Goal: Transaction & Acquisition: Purchase product/service

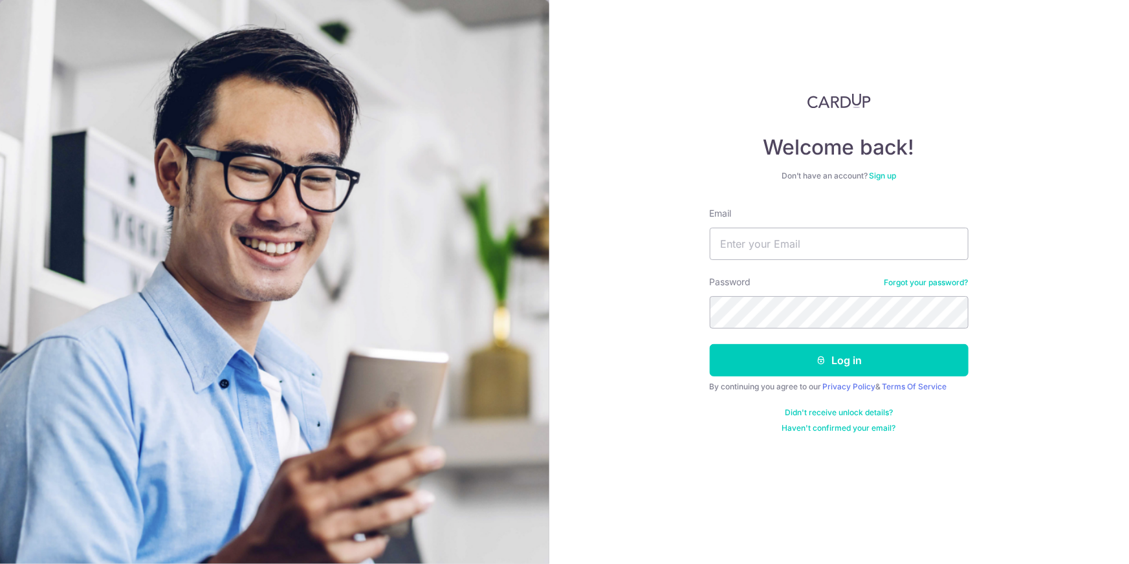
type input "[PERSON_NAME][EMAIL_ADDRESS][DOMAIN_NAME]"
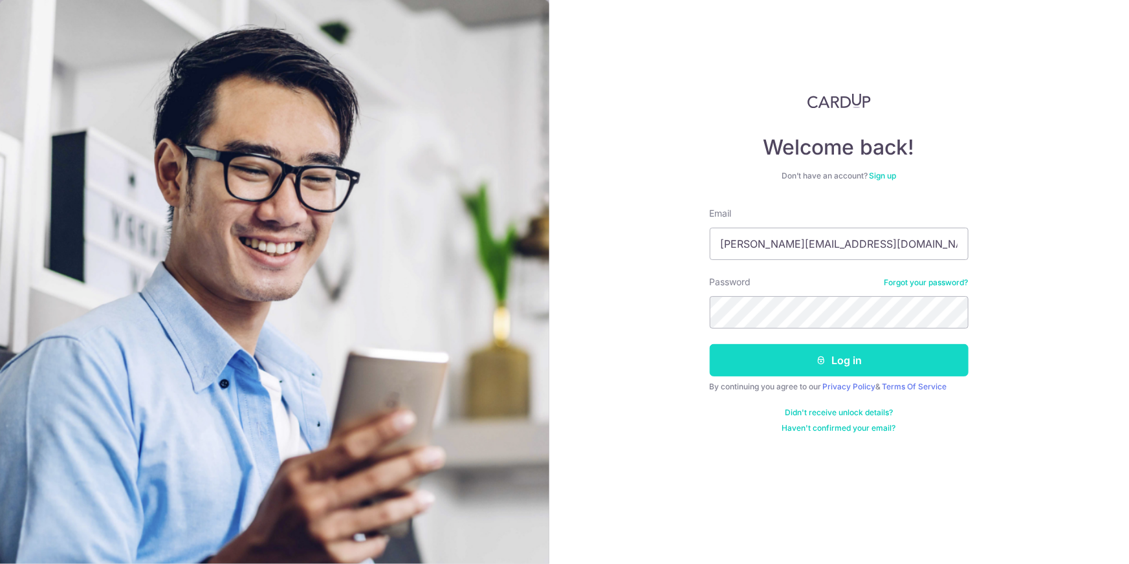
click at [826, 362] on icon "submit" at bounding box center [821, 360] width 10 height 10
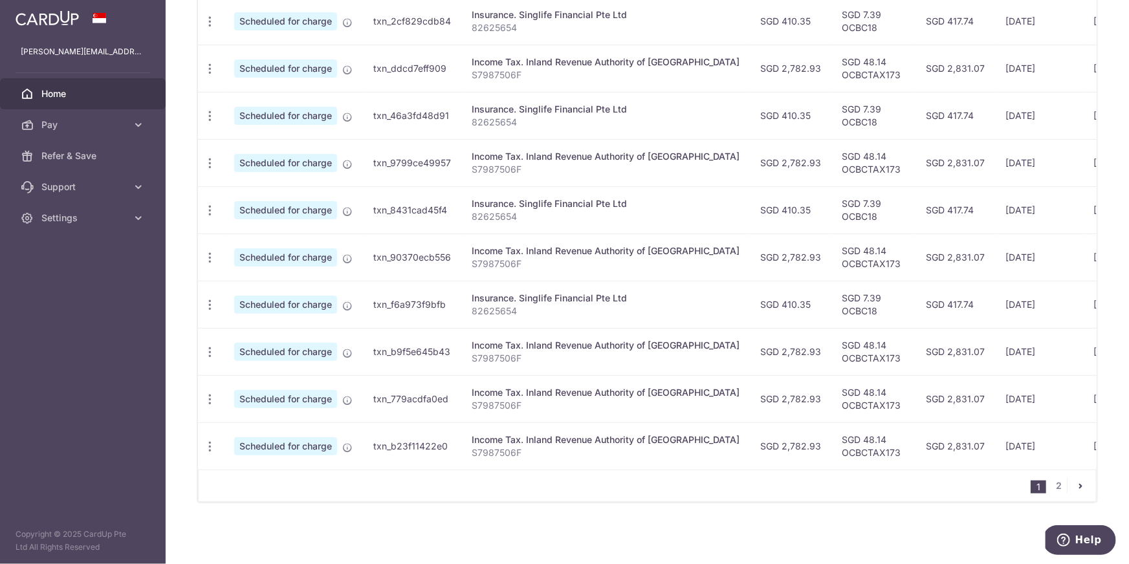
scroll to position [440, 0]
click at [1053, 491] on link "2" at bounding box center [1059, 486] width 16 height 16
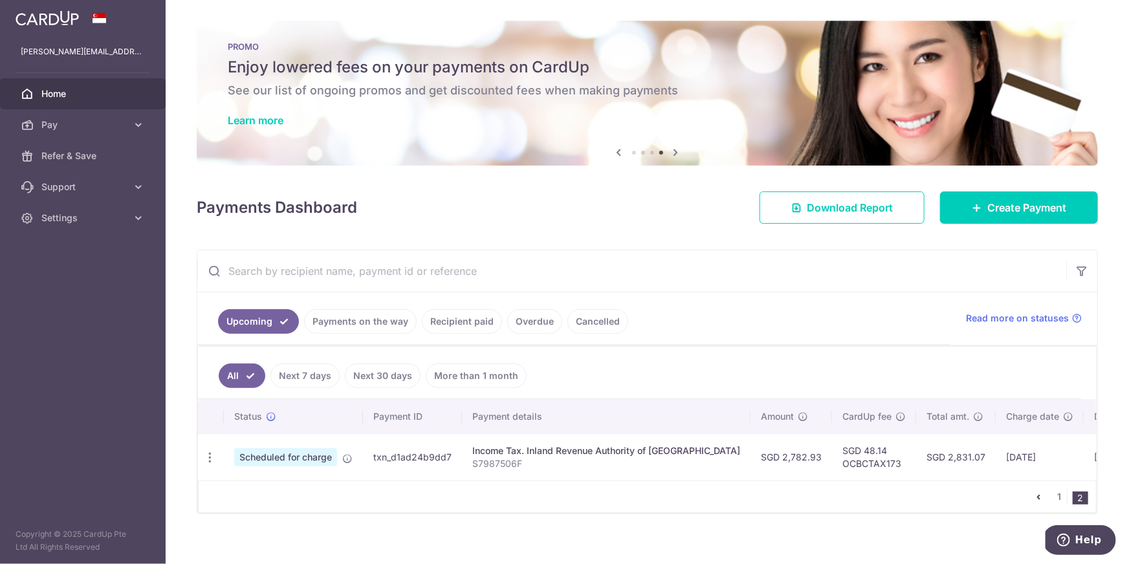
scroll to position [16, 0]
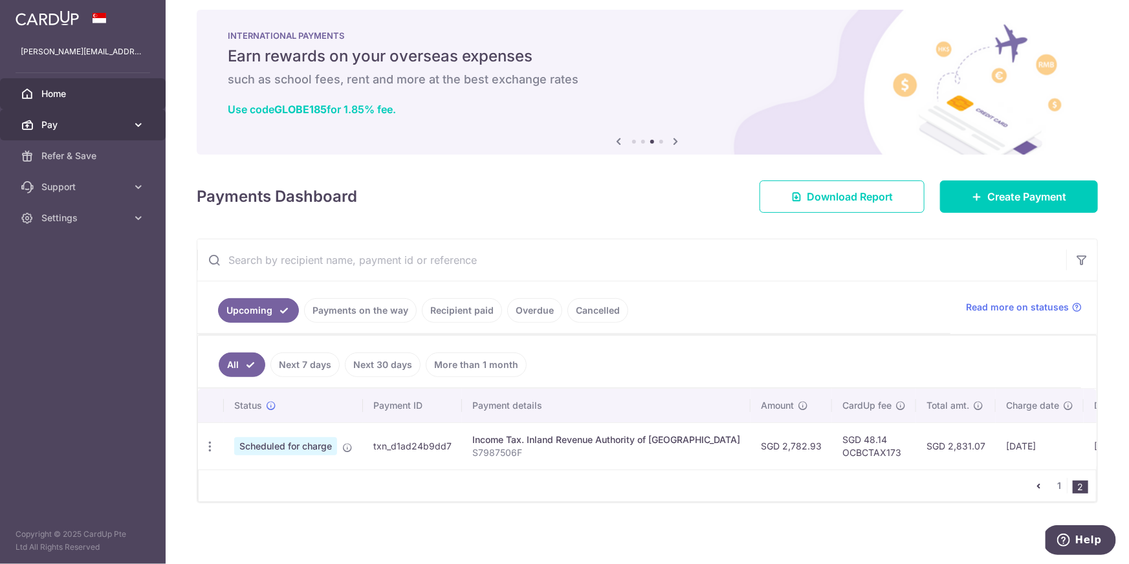
click at [82, 130] on span "Pay" at bounding box center [83, 124] width 85 height 13
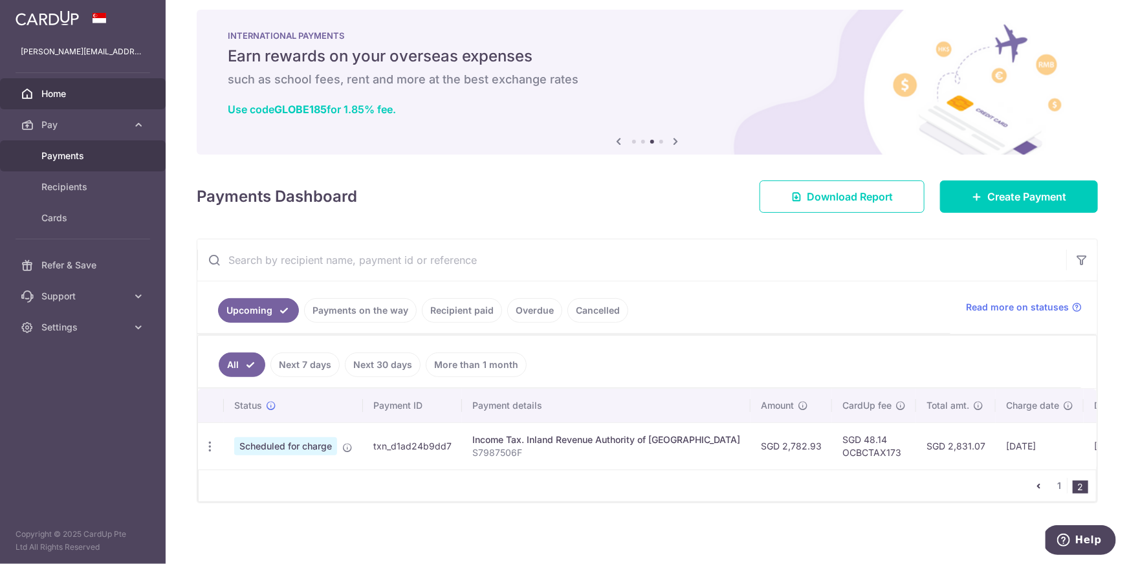
click at [78, 157] on span "Payments" at bounding box center [83, 155] width 85 height 13
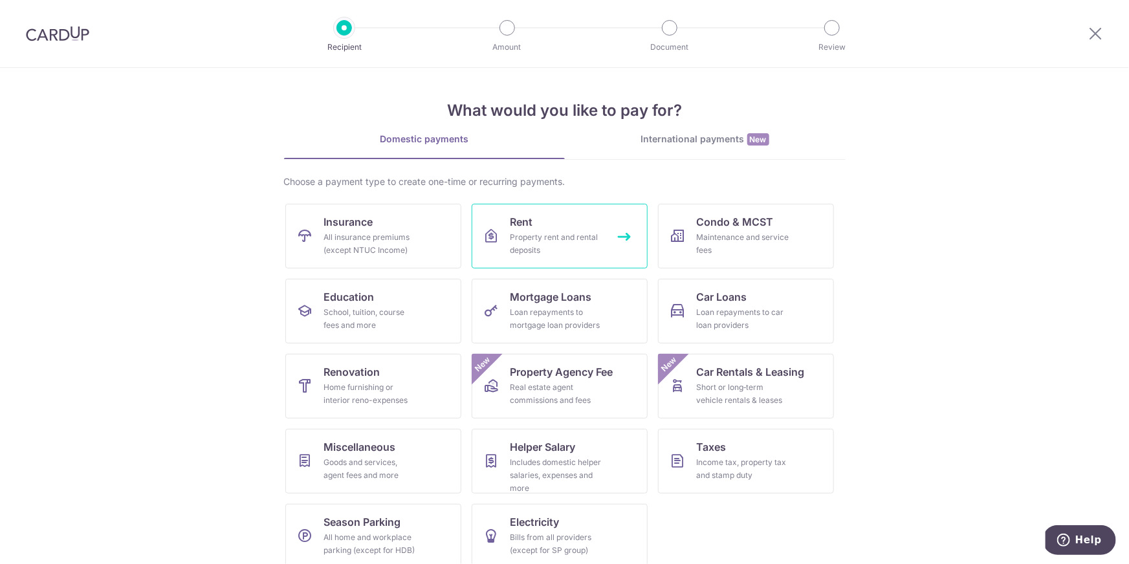
click at [525, 232] on div "Property rent and rental deposits" at bounding box center [556, 244] width 93 height 26
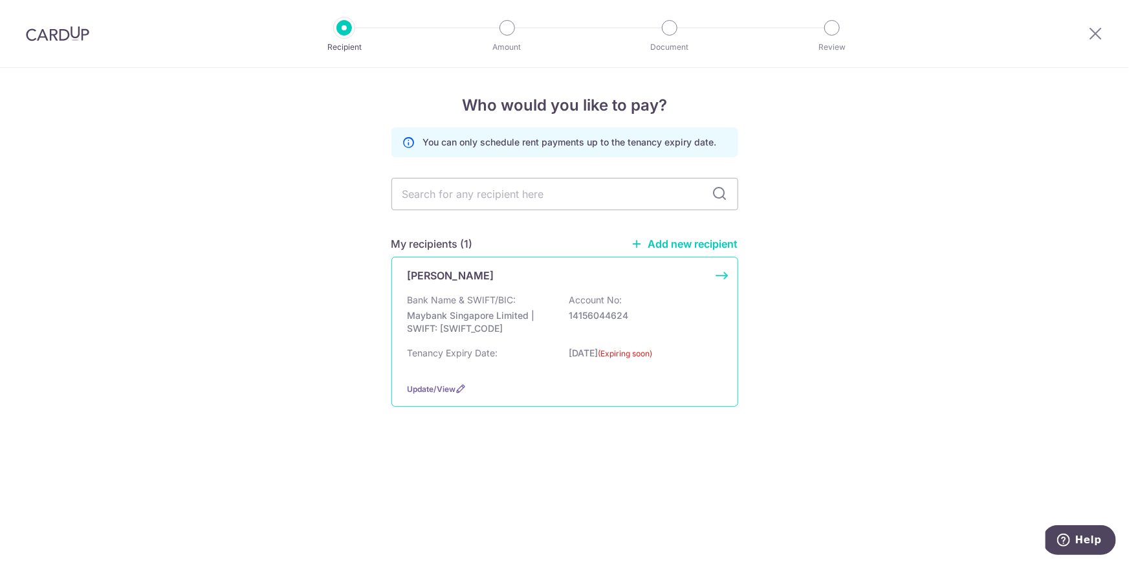
click at [475, 290] on div "[PERSON_NAME] Bank Name & SWIFT/BIC: Maybank Singapore Limited | SWIFT: [SWIFT_…" at bounding box center [564, 332] width 347 height 150
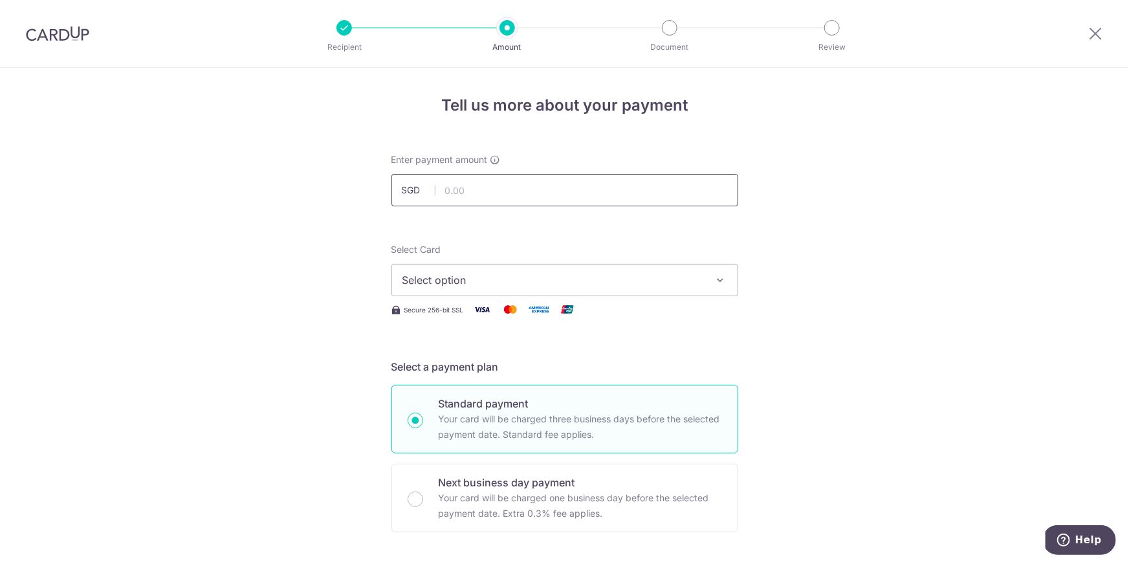
click at [457, 197] on input "text" at bounding box center [564, 190] width 347 height 32
click at [450, 193] on input "text" at bounding box center [564, 190] width 347 height 32
type input "4,600.00"
click at [420, 280] on span "Select option" at bounding box center [552, 280] width 301 height 16
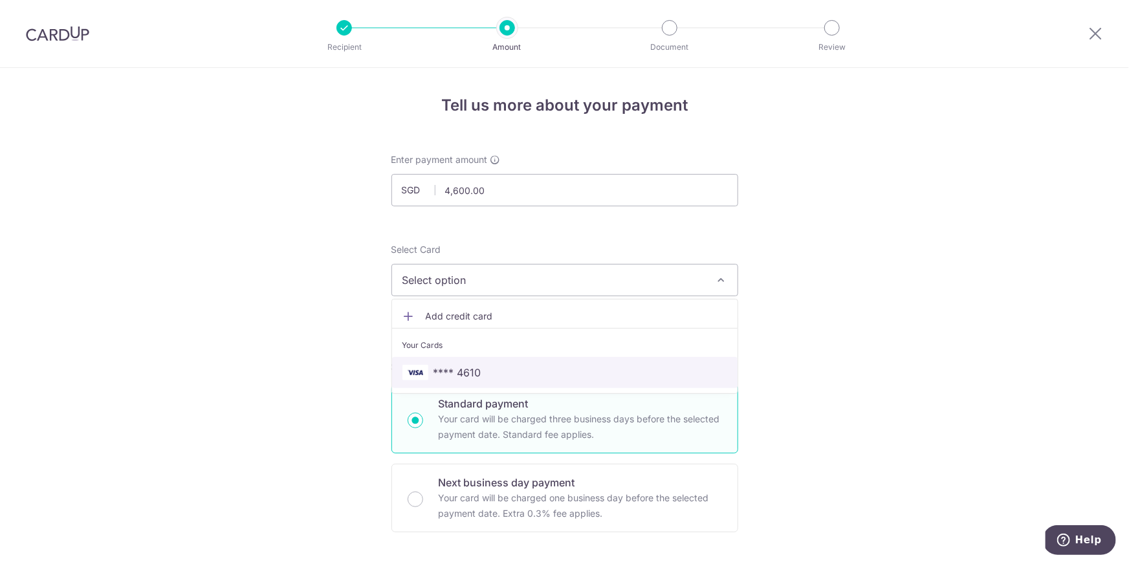
click at [469, 365] on span "**** 4610" at bounding box center [457, 373] width 48 height 16
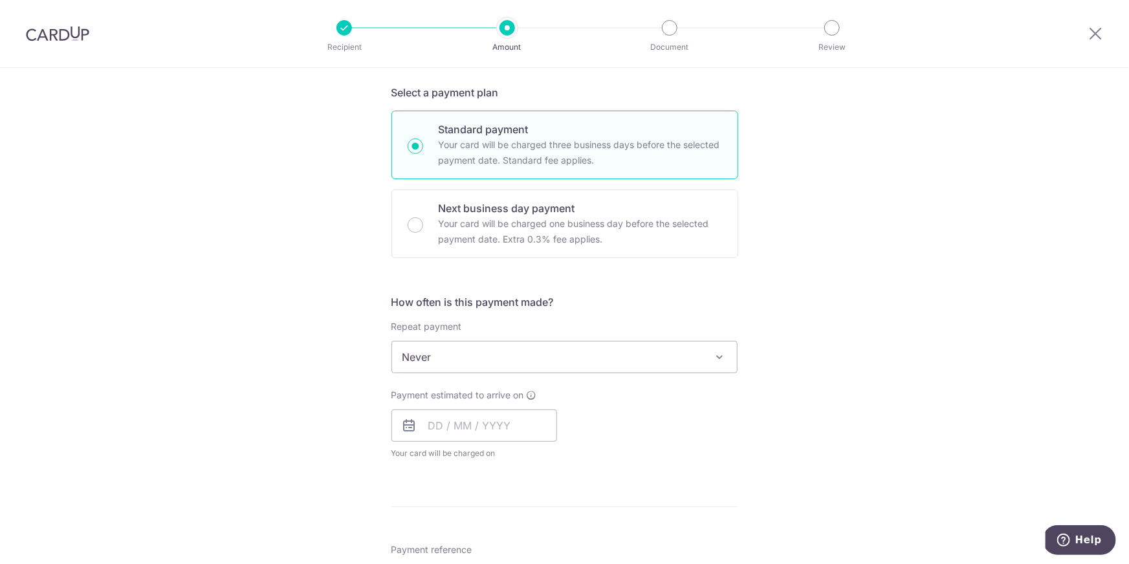
scroll to position [275, 0]
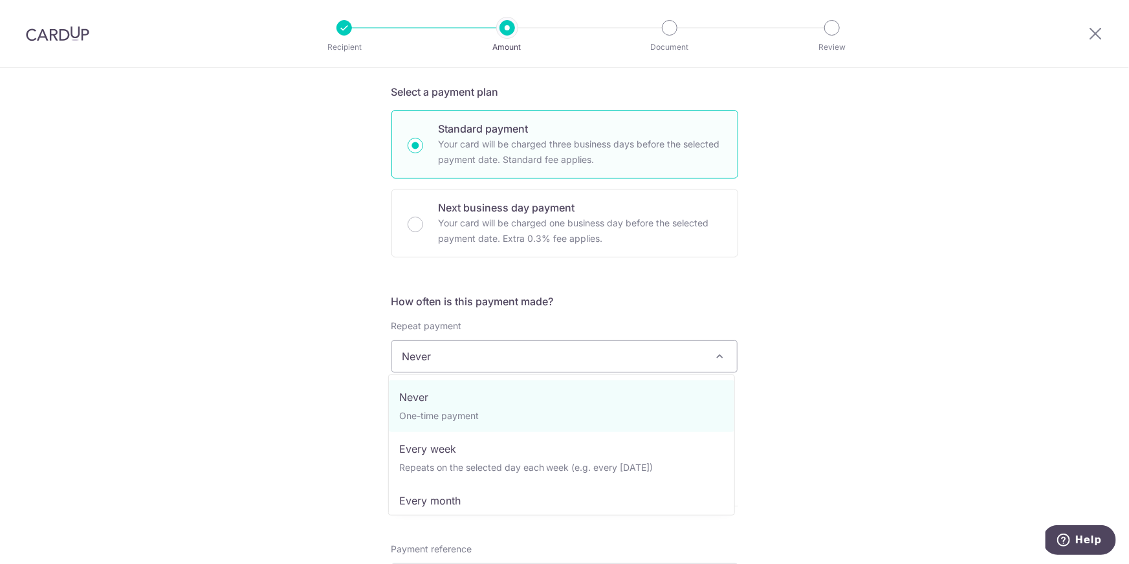
click at [499, 362] on span "Never" at bounding box center [564, 356] width 345 height 31
select select "3"
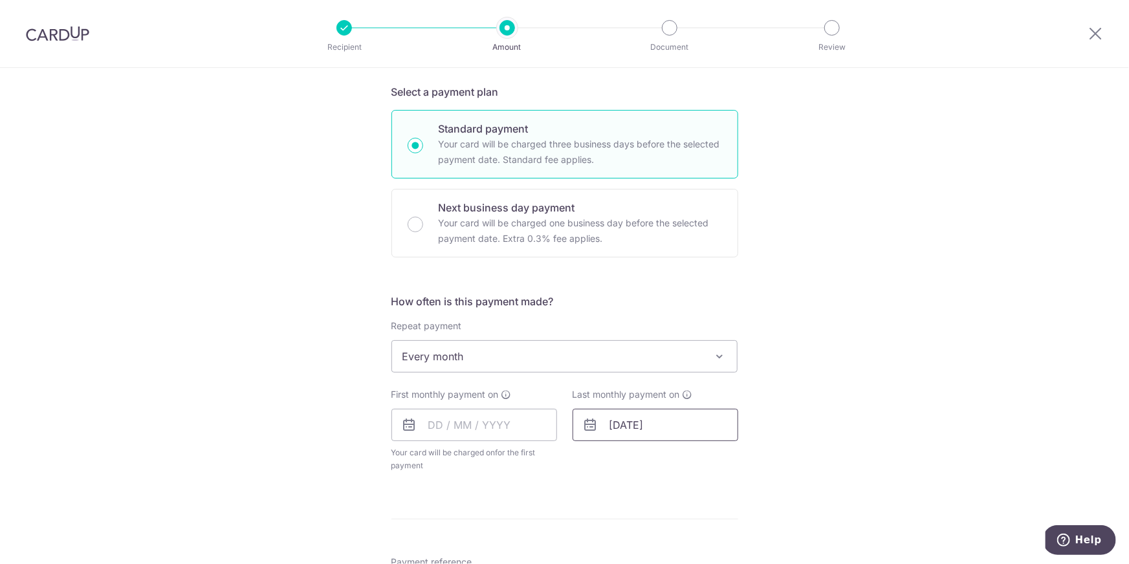
click at [649, 420] on input "13/09/2025" at bounding box center [655, 425] width 166 height 32
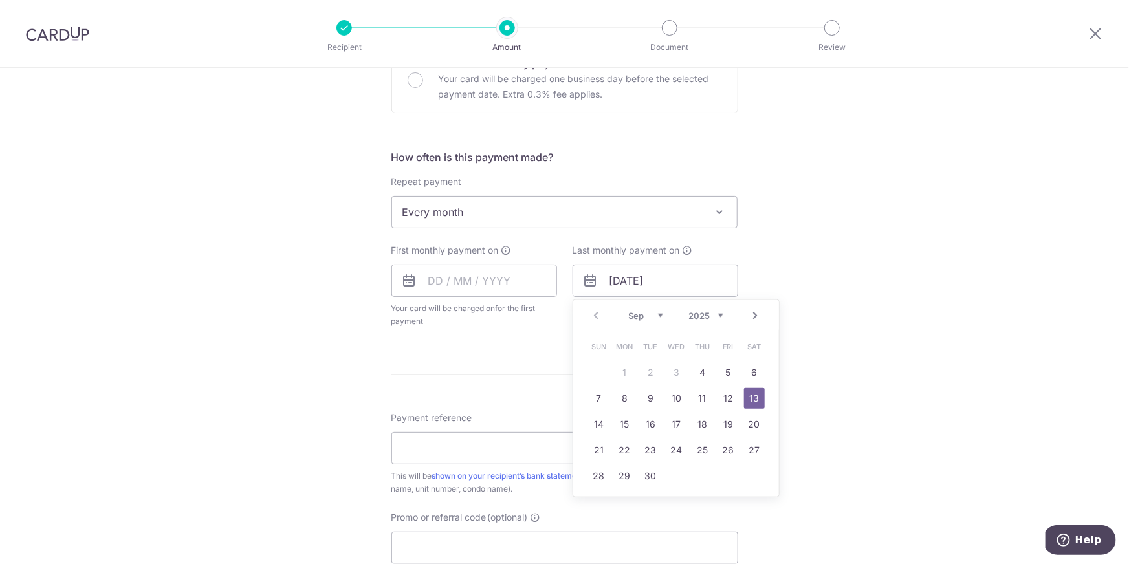
click at [755, 313] on link "Next" at bounding box center [756, 316] width 16 height 16
click at [755, 315] on link "Next" at bounding box center [756, 316] width 16 height 16
click at [757, 315] on link "Next" at bounding box center [756, 316] width 16 height 16
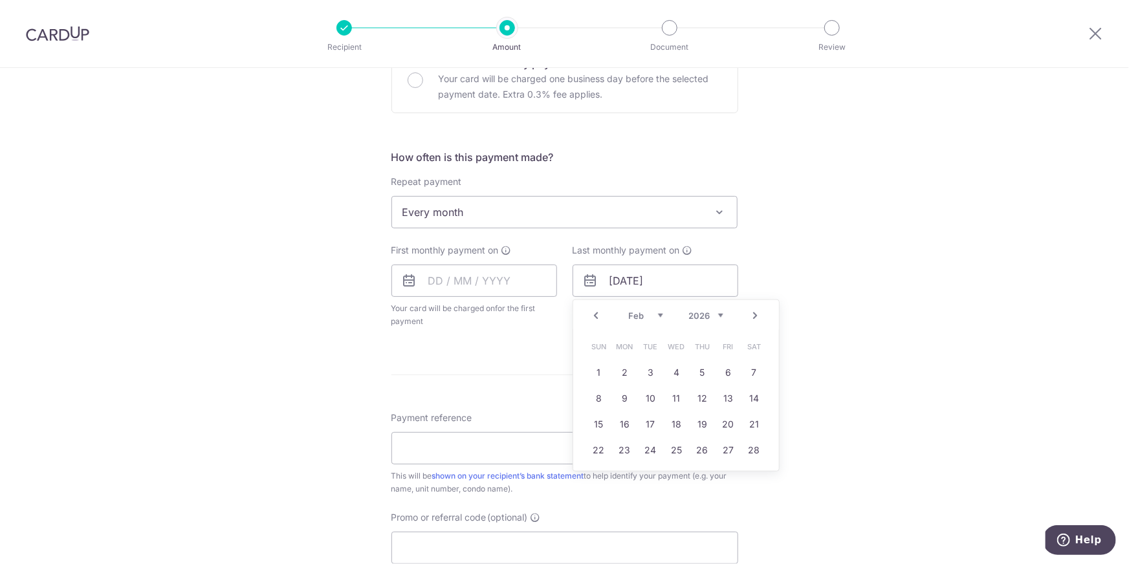
click at [757, 315] on link "Next" at bounding box center [756, 316] width 16 height 16
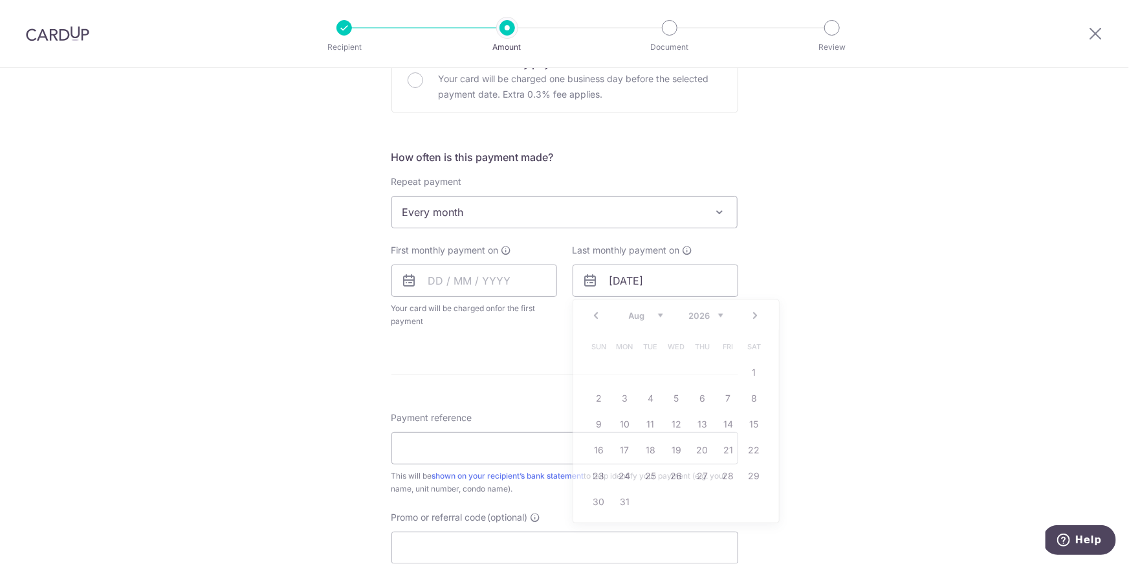
click at [506, 373] on form "Enter payment amount SGD 4,600.00 4600.00 Select Card **** 4610 Add credit card…" at bounding box center [564, 252] width 347 height 1037
click at [657, 281] on input "[DATE]" at bounding box center [655, 281] width 166 height 32
click at [726, 422] on link "19" at bounding box center [728, 424] width 21 height 21
type input "19/09/2025"
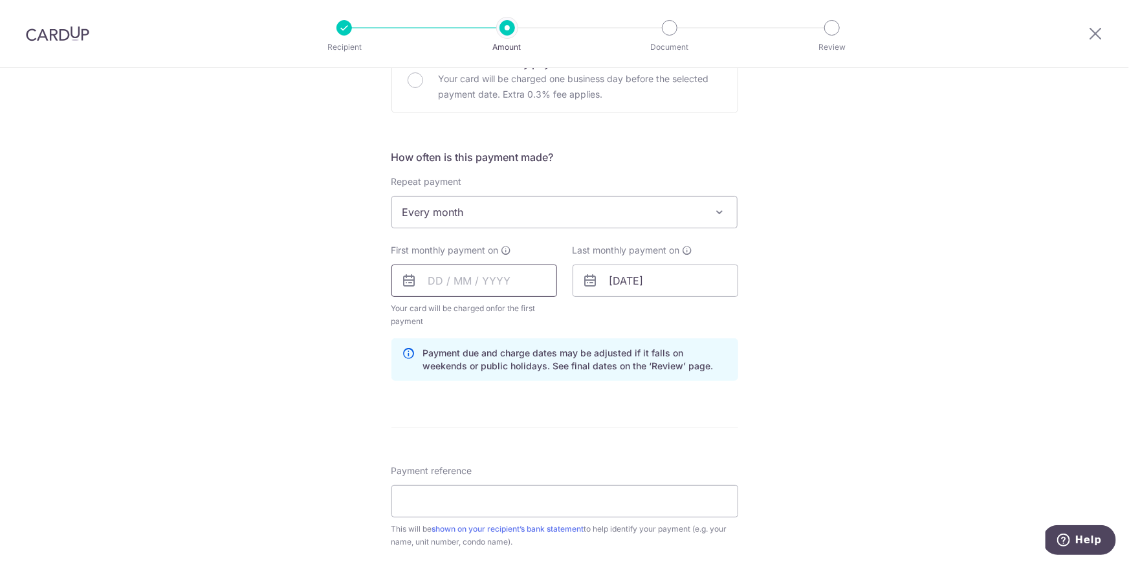
click at [521, 279] on input "text" at bounding box center [474, 281] width 166 height 32
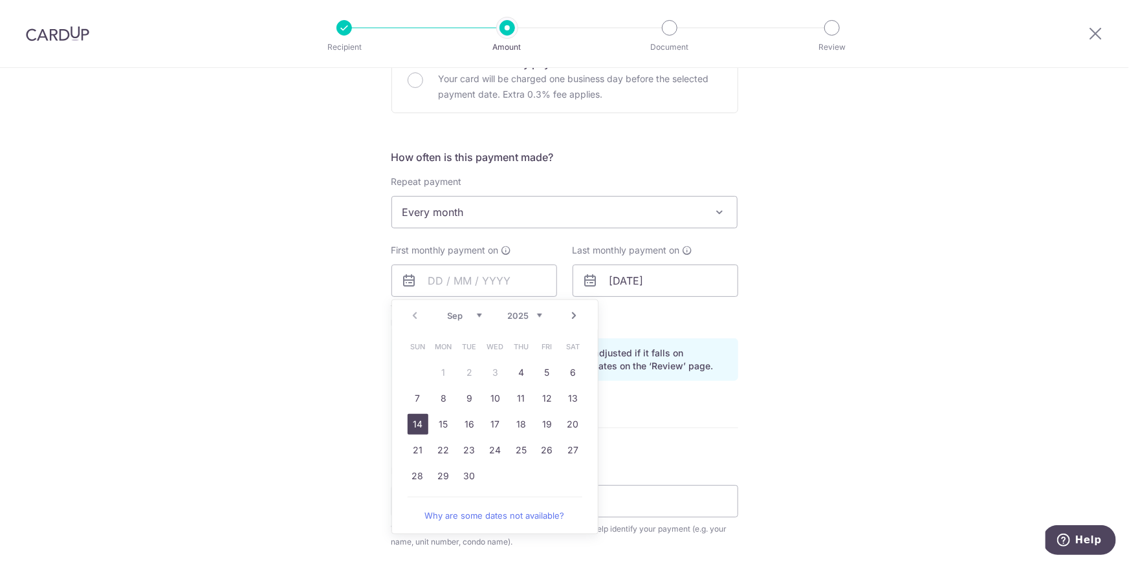
click at [416, 428] on link "14" at bounding box center [418, 424] width 21 height 21
type input "14/09/2025"
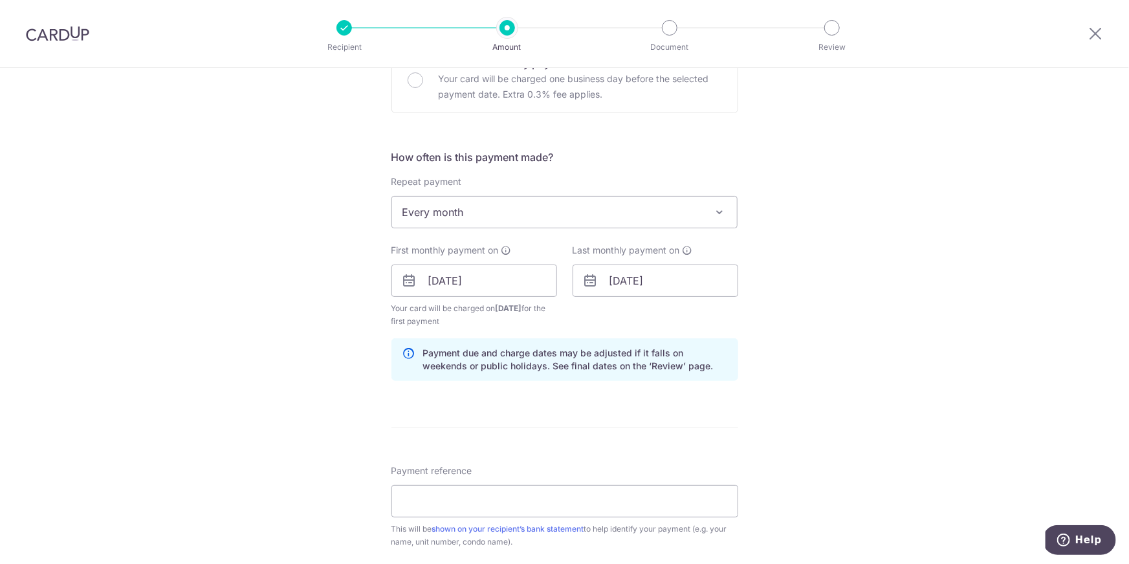
click at [322, 392] on div "Tell us more about your payment Enter payment amount SGD 4,600.00 4600.00 Selec…" at bounding box center [564, 267] width 1129 height 1236
click at [644, 285] on input "19/09/2025" at bounding box center [655, 281] width 166 height 32
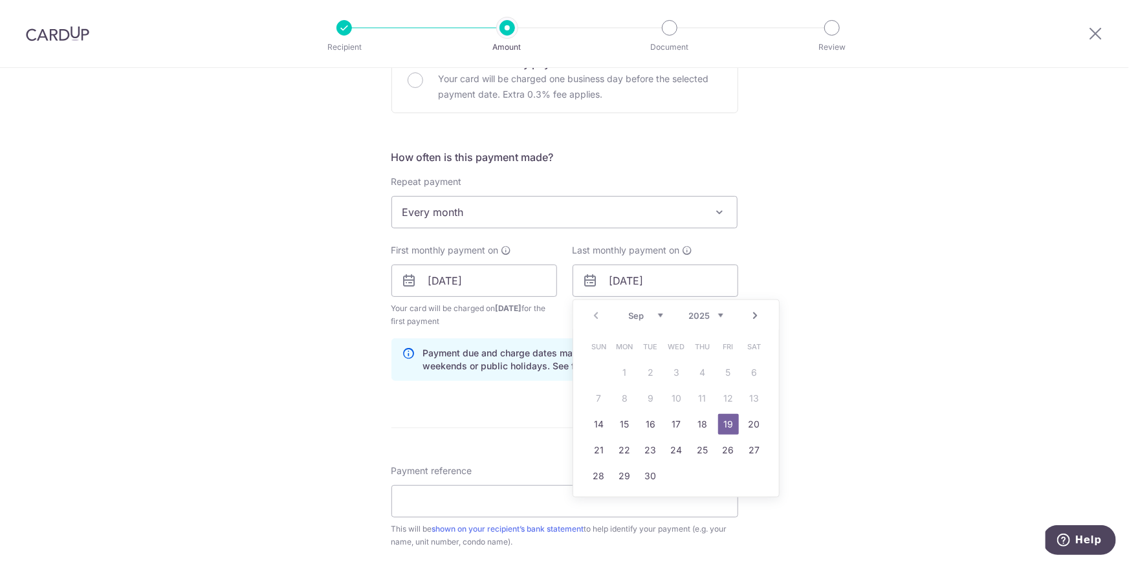
click at [717, 314] on select "2025 2026 2027 2028 2029 2030 2031 2032 2033 2034 2035" at bounding box center [706, 315] width 34 height 10
click at [656, 314] on select "Jan Feb Mar Apr May Jun Jul Aug Sep Oct Nov Dec" at bounding box center [646, 315] width 34 height 10
click at [751, 447] on link "28" at bounding box center [754, 450] width 21 height 21
type input "[DATE]"
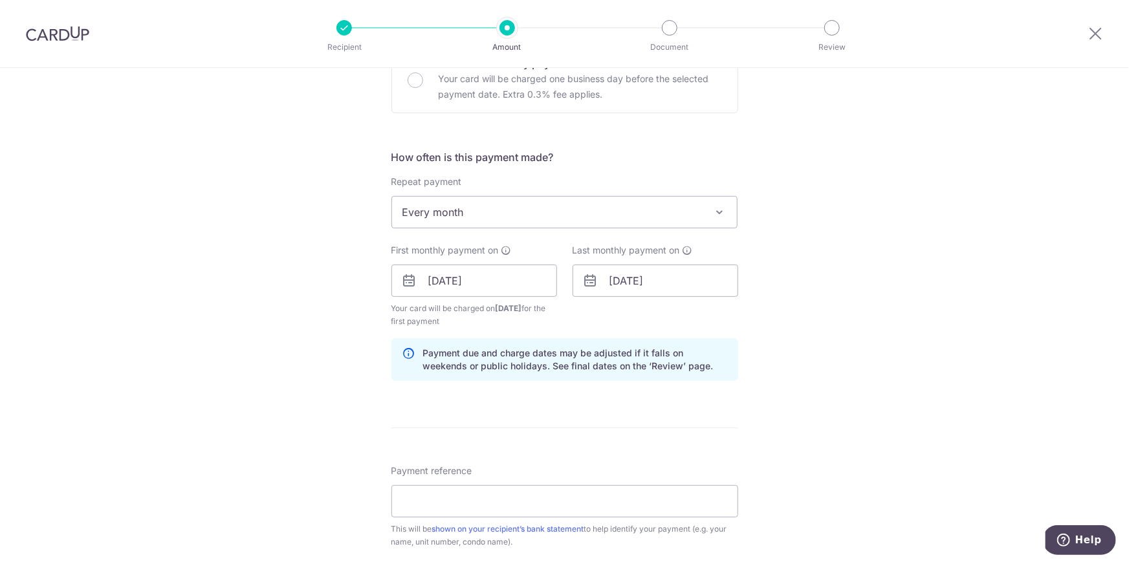
click at [757, 415] on div "Tell us more about your payment Enter payment amount SGD 4,600.00 4600.00 Selec…" at bounding box center [564, 267] width 1129 height 1236
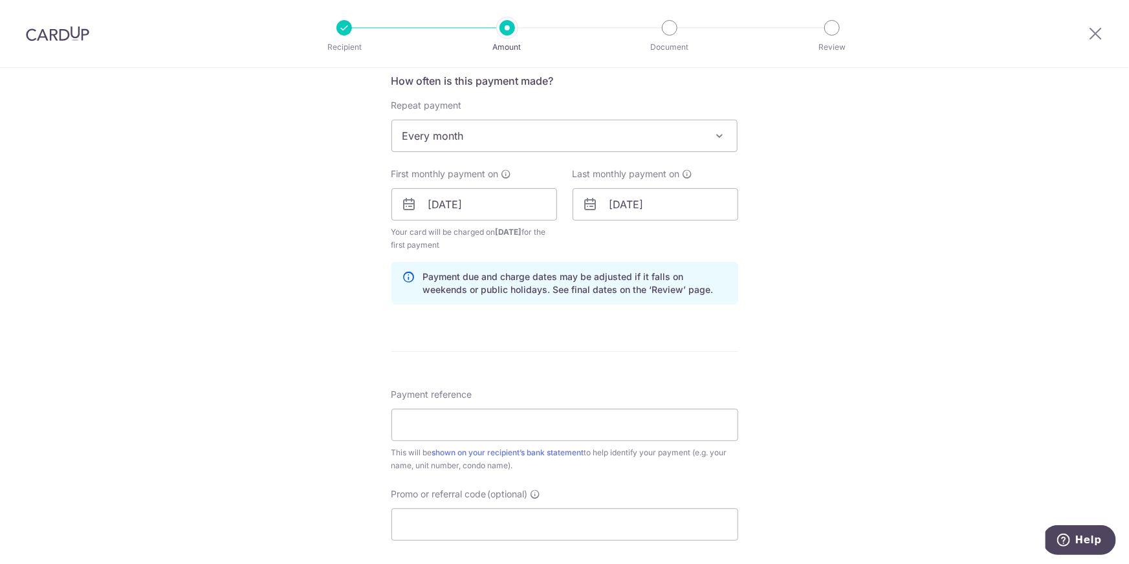
scroll to position [565, 0]
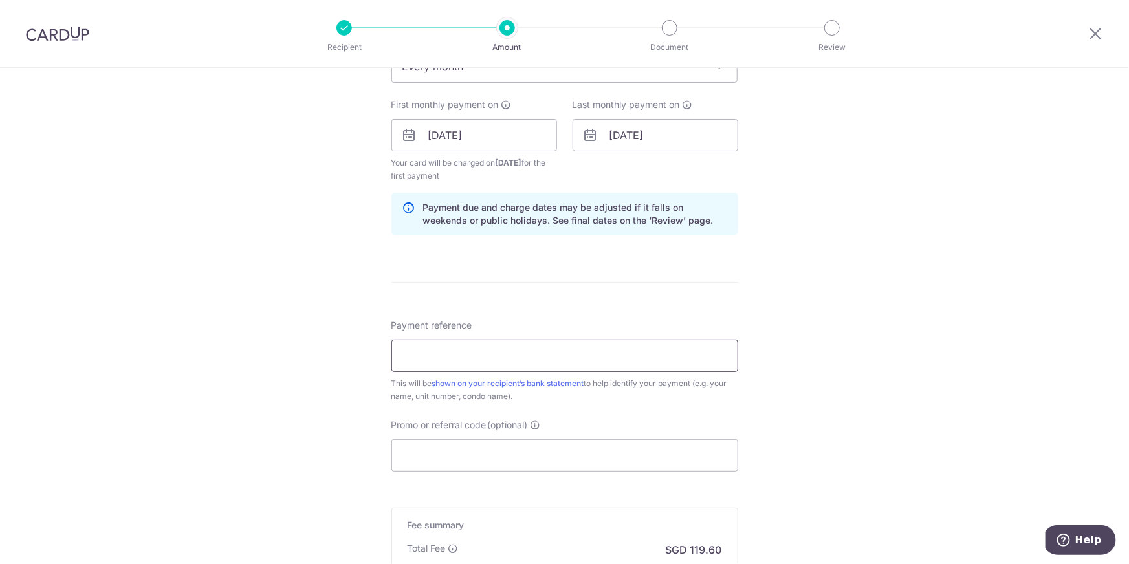
click at [578, 357] on input "Payment reference" at bounding box center [564, 356] width 347 height 32
type input "84 05-29"
click at [277, 375] on div "Tell us more about your payment Enter payment amount SGD 4,600.00 4600.00 Selec…" at bounding box center [564, 121] width 1129 height 1236
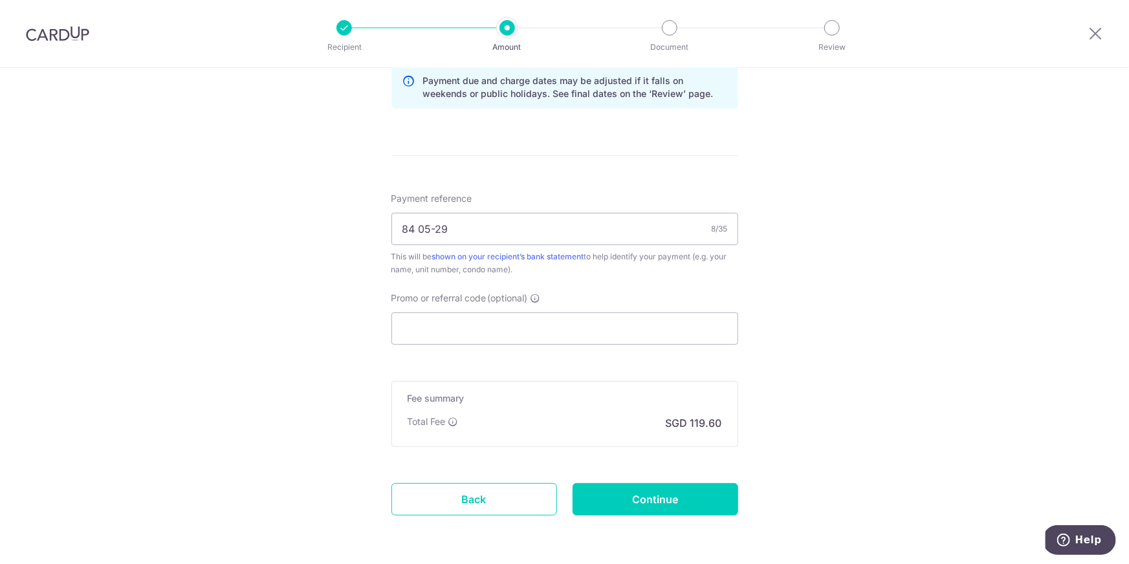
scroll to position [692, 0]
click at [466, 332] on input "Promo or referral code (optional)" at bounding box center [564, 328] width 347 height 32
paste input "SAVERENT179"
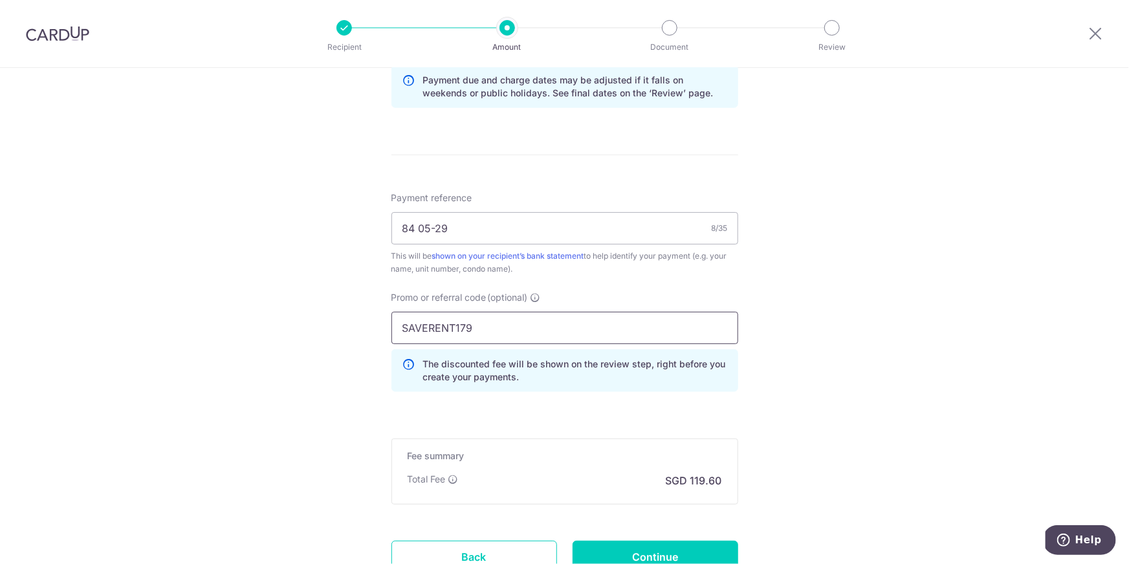
type input "SAVERENT179"
click at [276, 413] on div "Tell us more about your payment Enter payment amount SGD 4,600.00 4600.00 Selec…" at bounding box center [564, 23] width 1129 height 1294
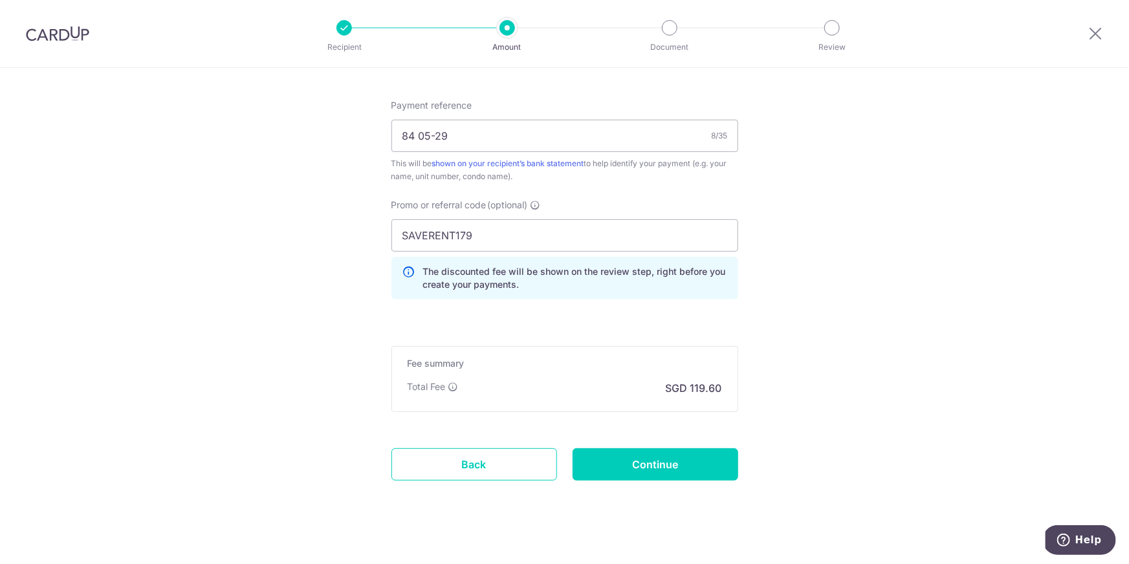
scroll to position [796, 0]
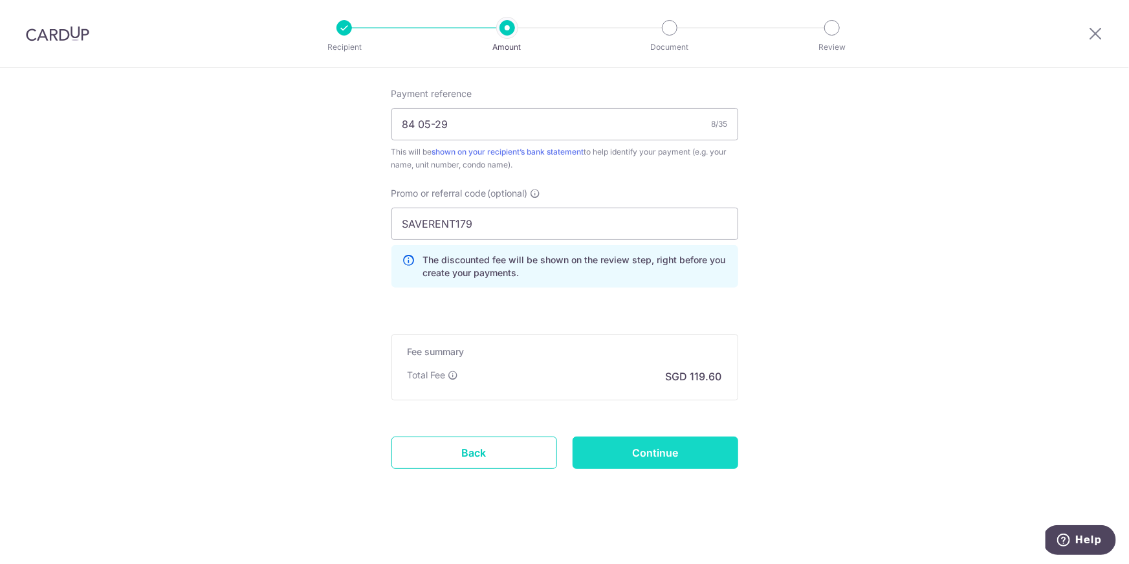
click at [650, 452] on input "Continue" at bounding box center [655, 453] width 166 height 32
type input "Create Schedule"
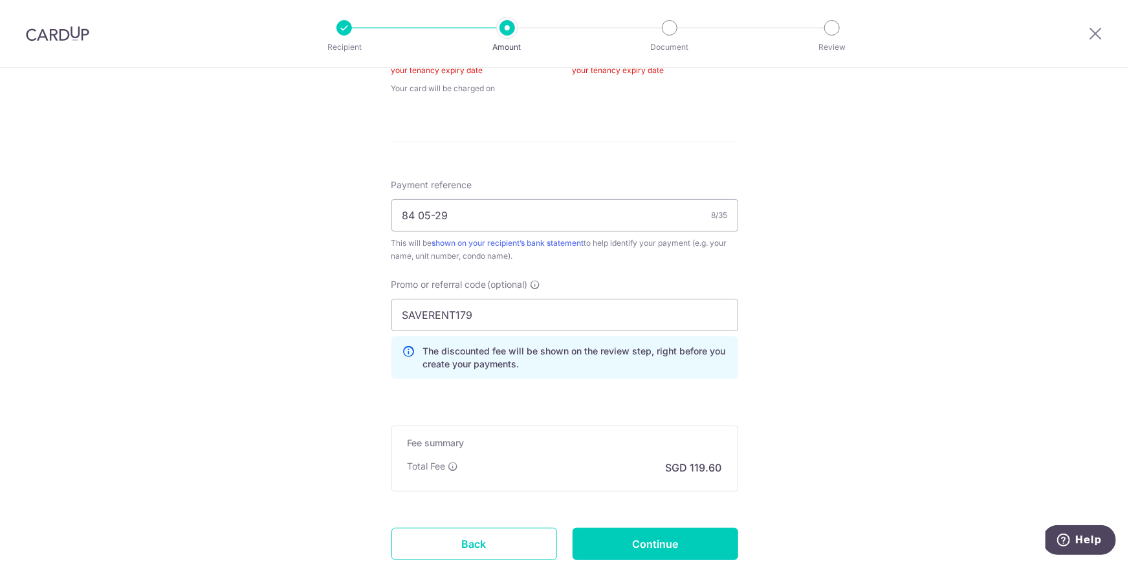
scroll to position [762, 0]
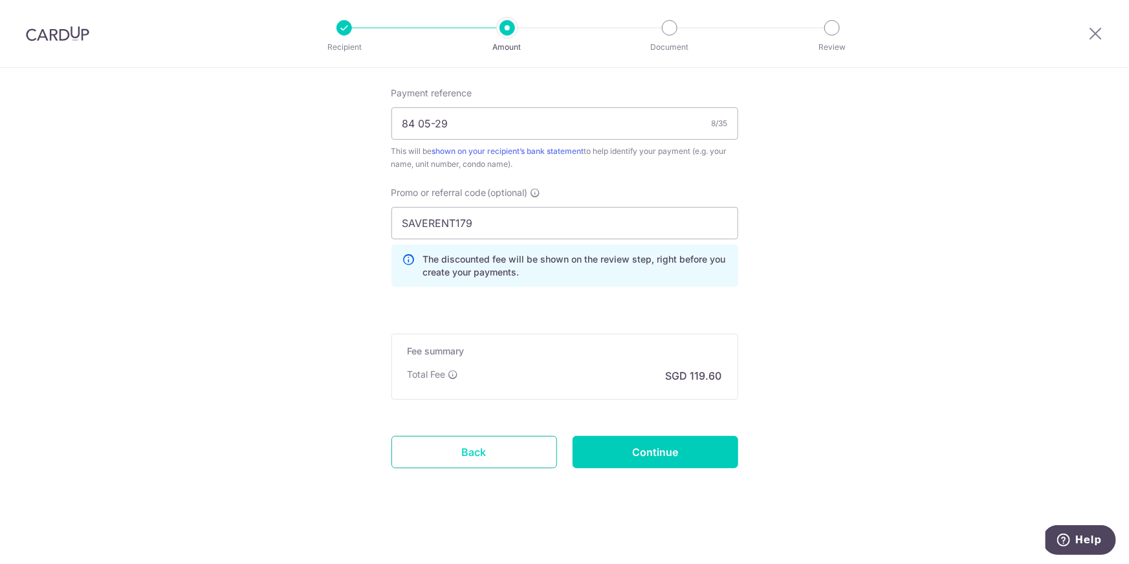
click at [469, 452] on link "Back" at bounding box center [474, 452] width 166 height 32
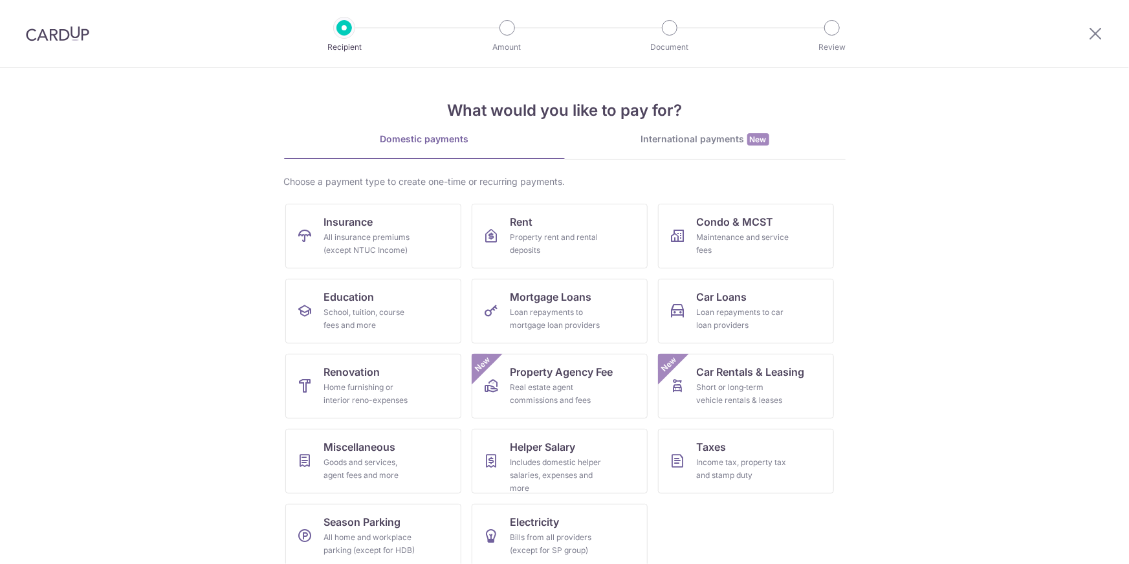
click at [140, 223] on section "What would you like to pay for? Domestic payments International payments New Ch…" at bounding box center [564, 316] width 1129 height 496
click at [531, 222] on link "Rent Property rent and rental deposits" at bounding box center [560, 236] width 176 height 65
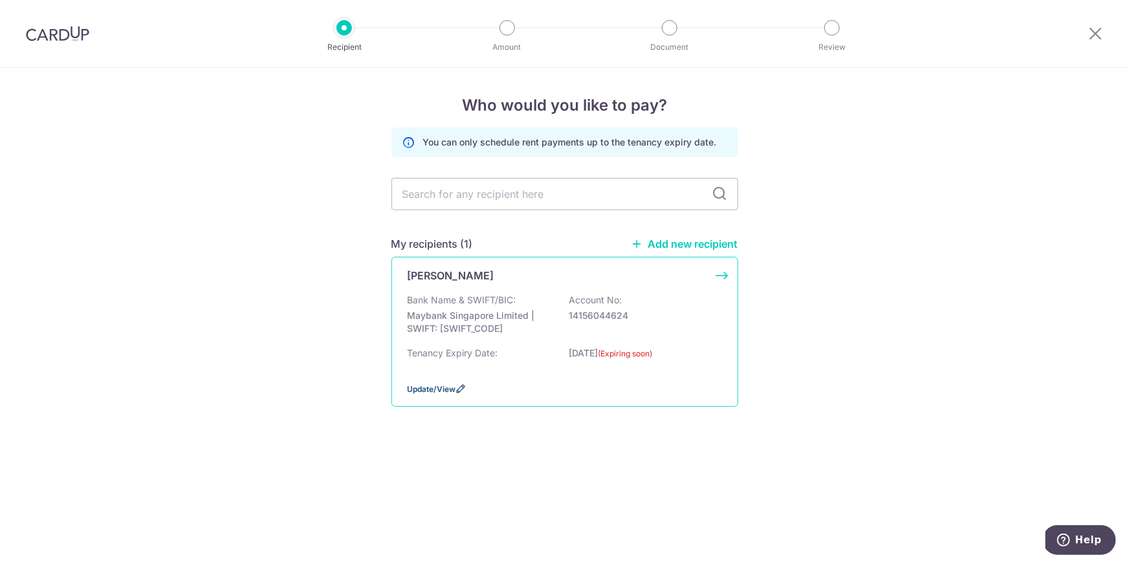
click at [461, 388] on icon at bounding box center [461, 389] width 10 height 10
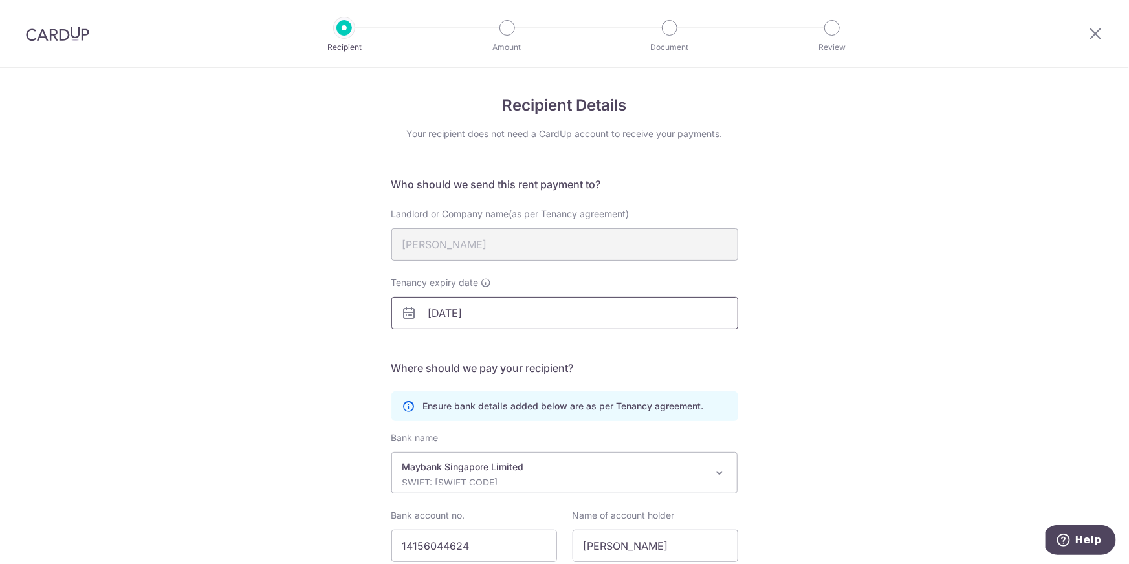
click at [451, 307] on input "[DATE]" at bounding box center [564, 313] width 347 height 32
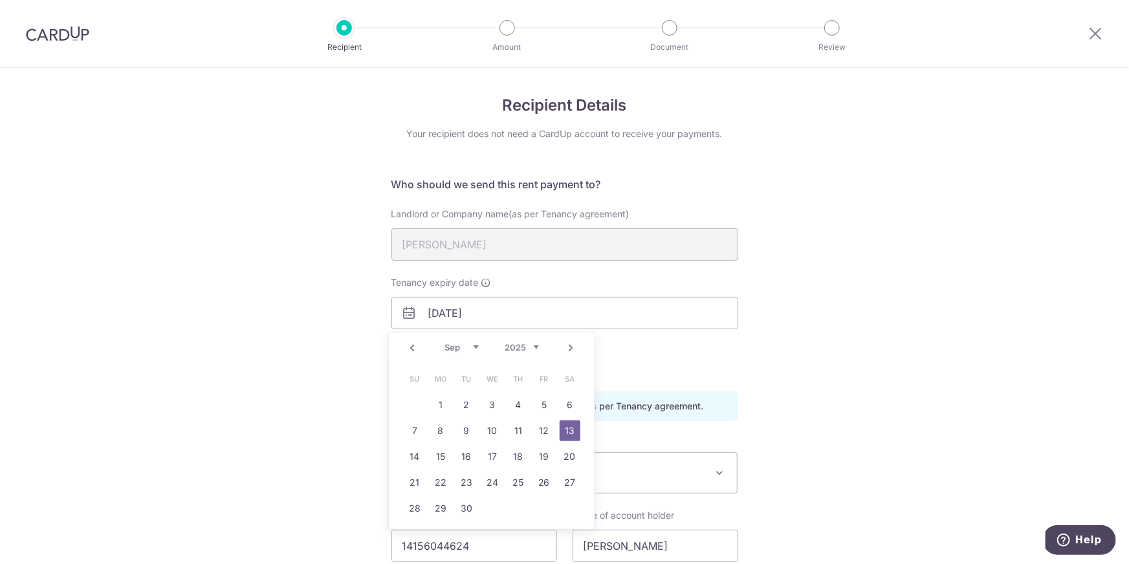
click at [534, 347] on select "2025 2026 2027 2028 2029 2030 2031 2032 2033 2034 2035" at bounding box center [522, 347] width 34 height 10
click at [627, 361] on h5 "Where should we pay your recipient?" at bounding box center [564, 368] width 347 height 16
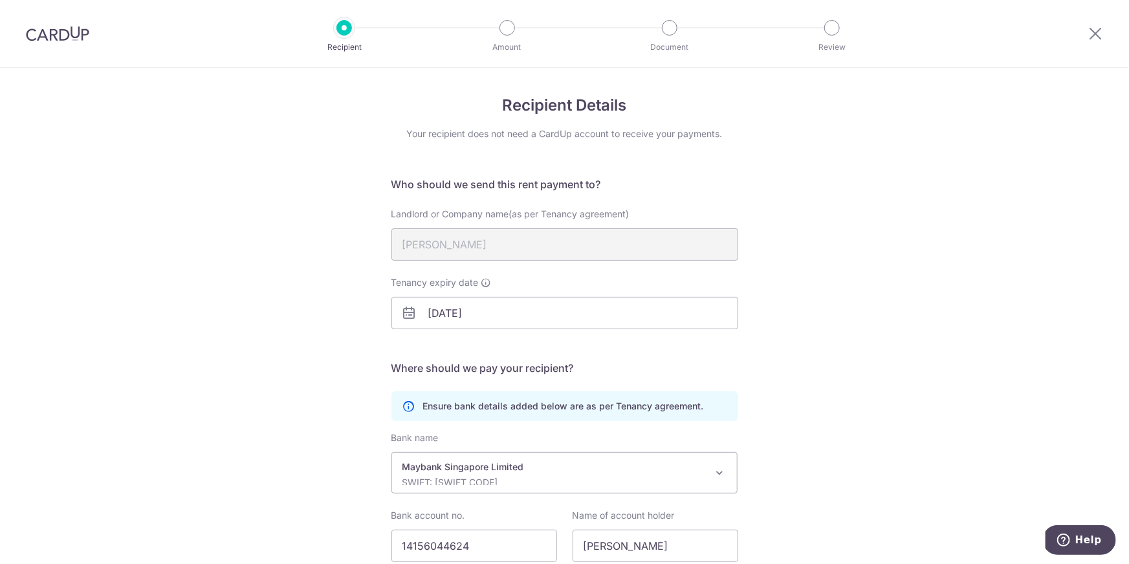
click at [544, 350] on form "Who should we send this rent payment to? Landlord or Company name(as per Tenanc…" at bounding box center [564, 391] width 347 height 428
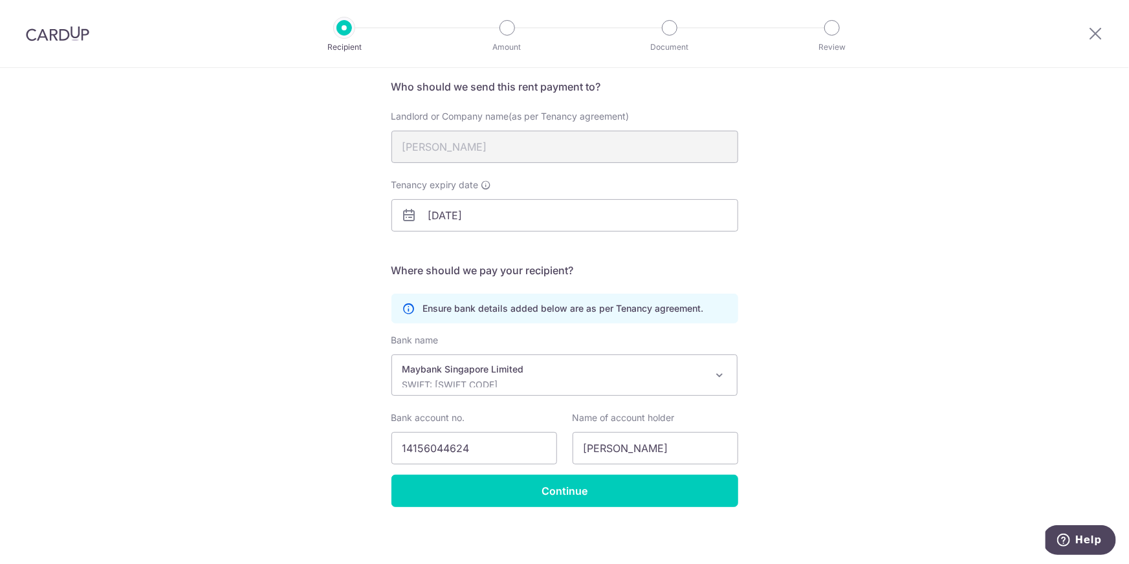
scroll to position [101, 0]
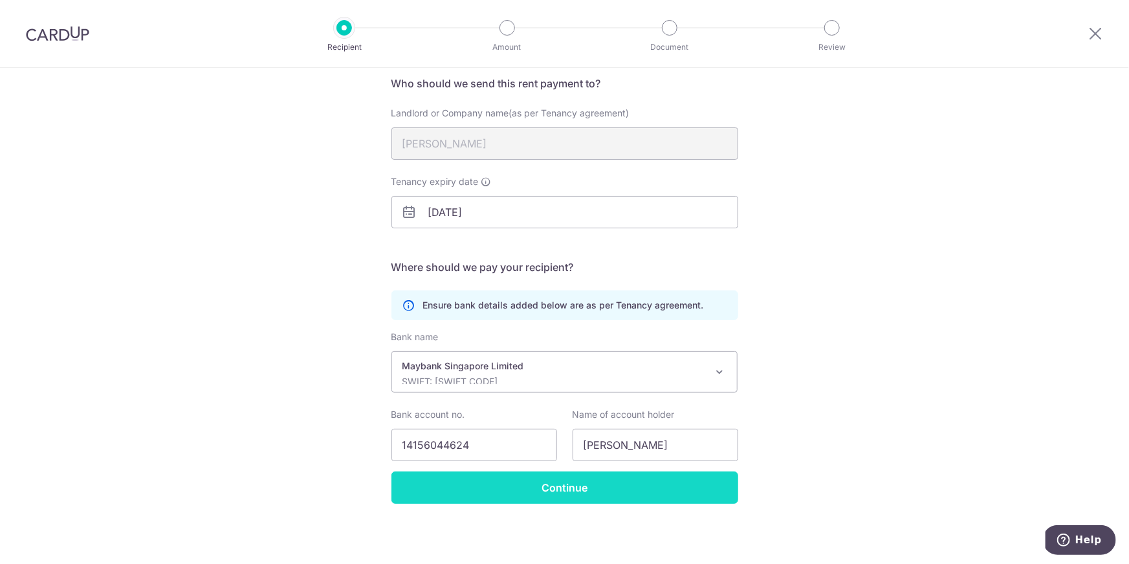
click at [569, 494] on input "Continue" at bounding box center [564, 488] width 347 height 32
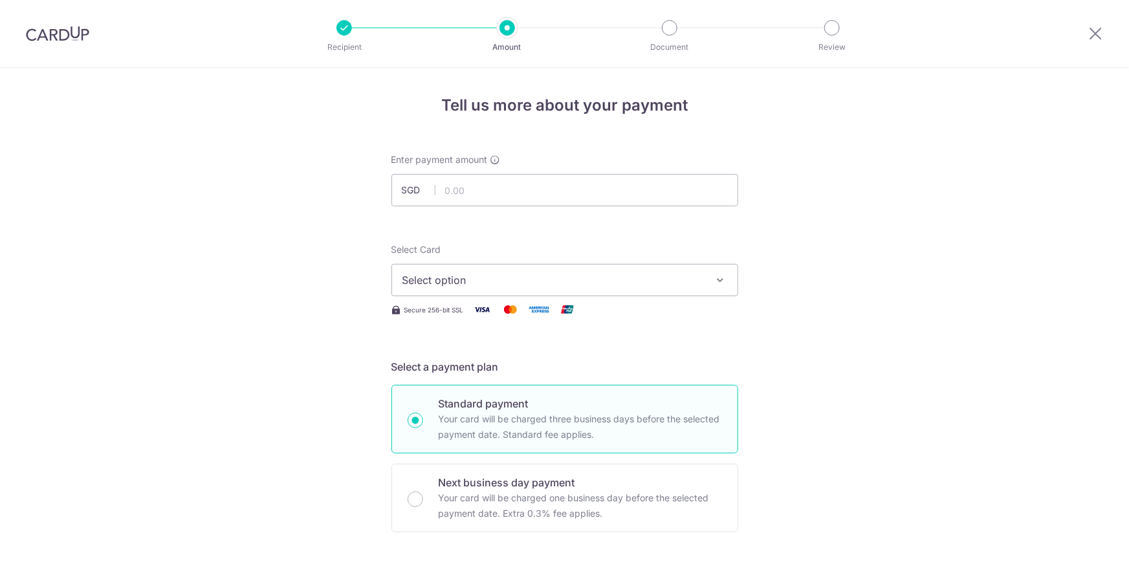
click at [459, 191] on input "text" at bounding box center [564, 190] width 347 height 32
type input "4,600.00"
click at [544, 281] on span "Select option" at bounding box center [552, 280] width 301 height 16
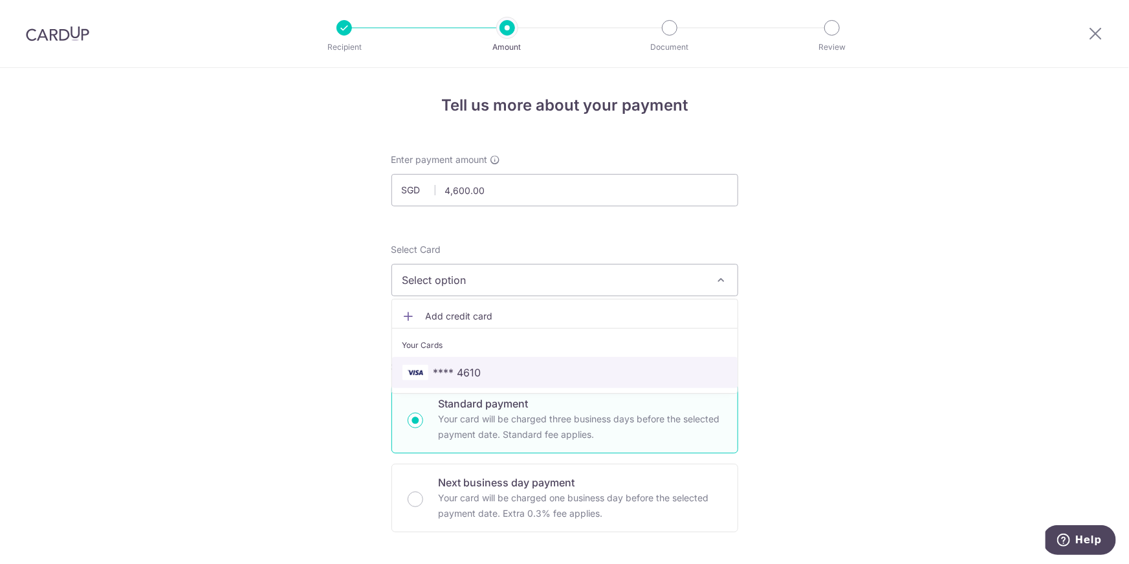
click at [492, 367] on span "**** 4610" at bounding box center [564, 373] width 325 height 16
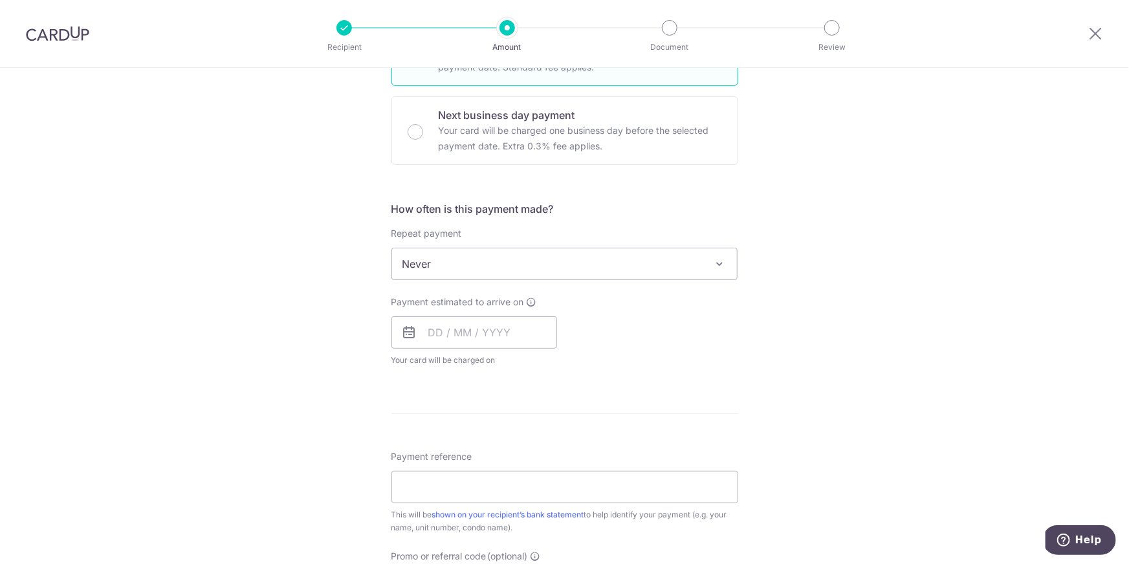
scroll to position [382, 0]
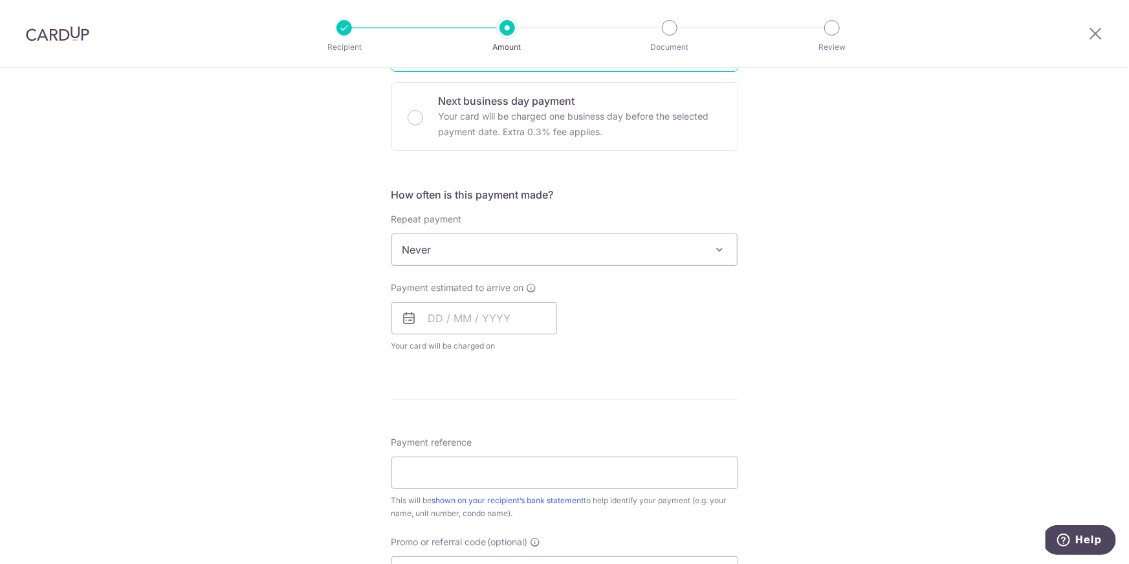
click at [468, 245] on span "Never" at bounding box center [564, 249] width 345 height 31
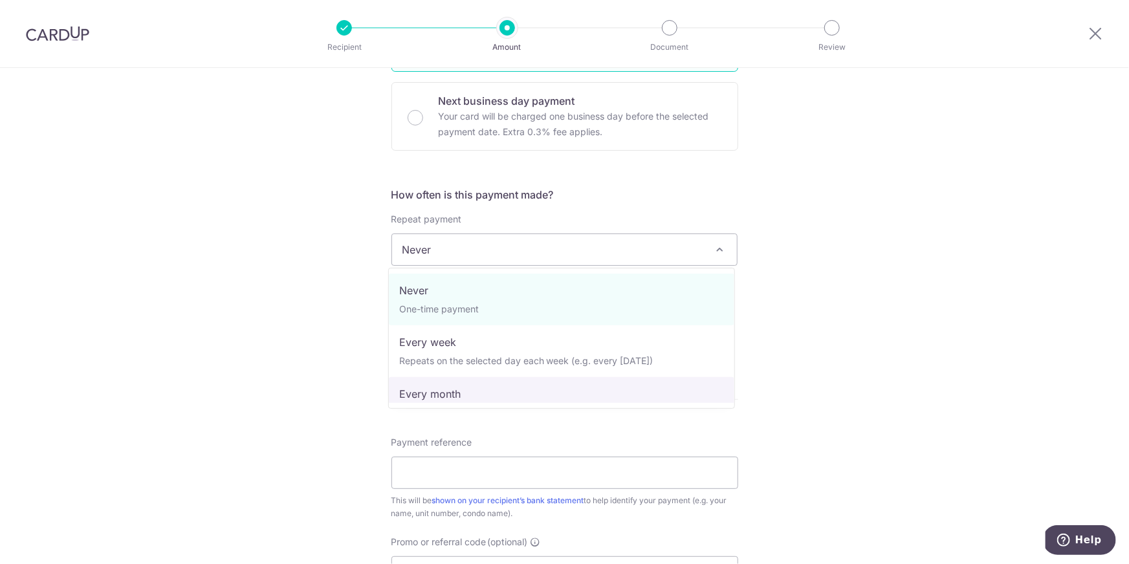
select select "3"
type input "13/09/2025"
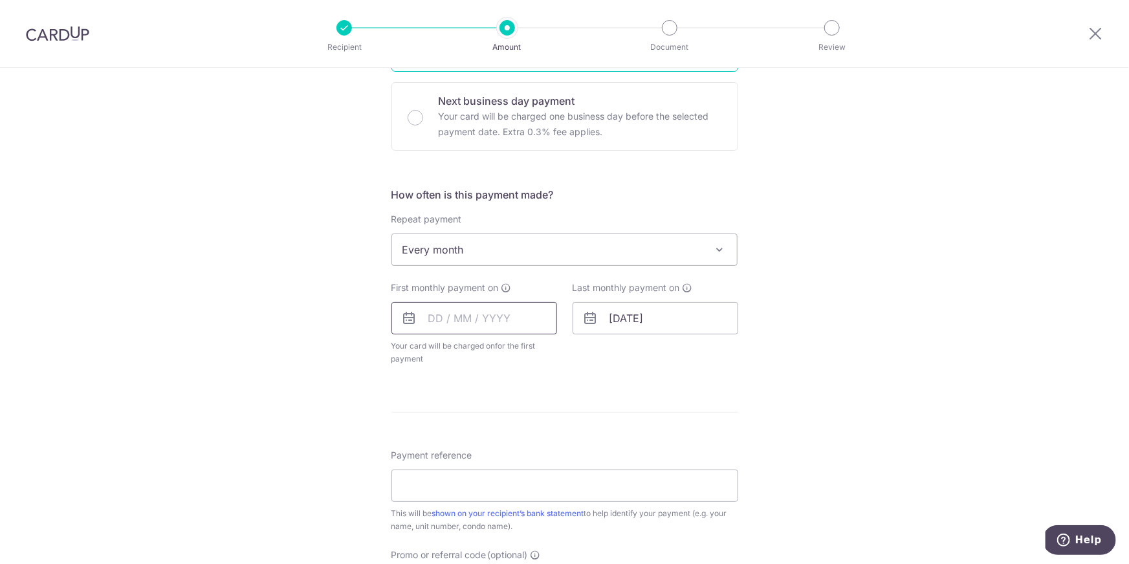
click at [481, 321] on input "text" at bounding box center [474, 318] width 166 height 32
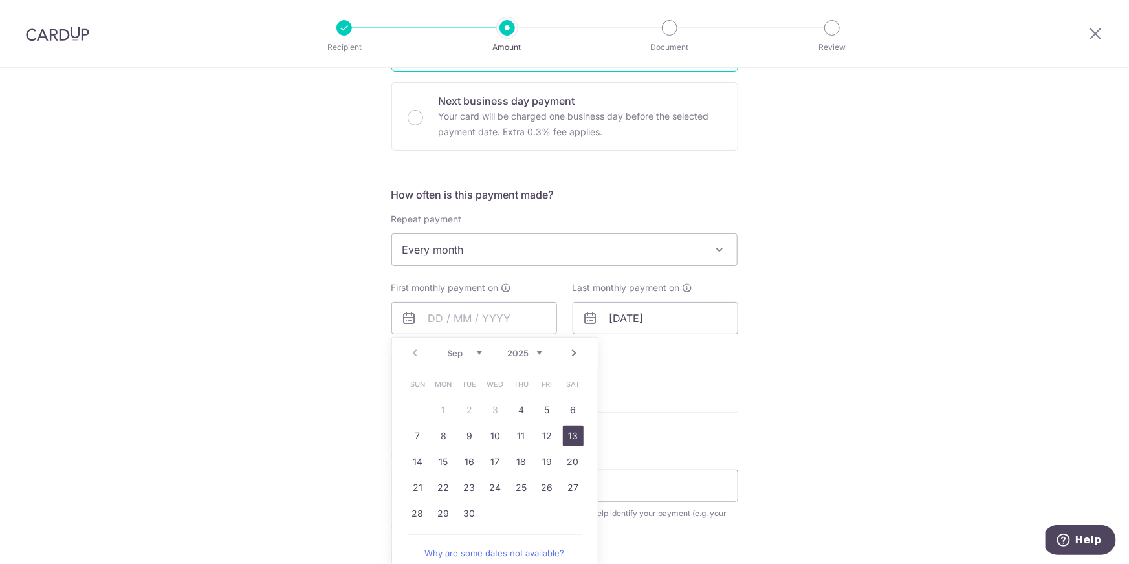
click at [571, 435] on link "13" at bounding box center [573, 436] width 21 height 21
type input "[DATE]"
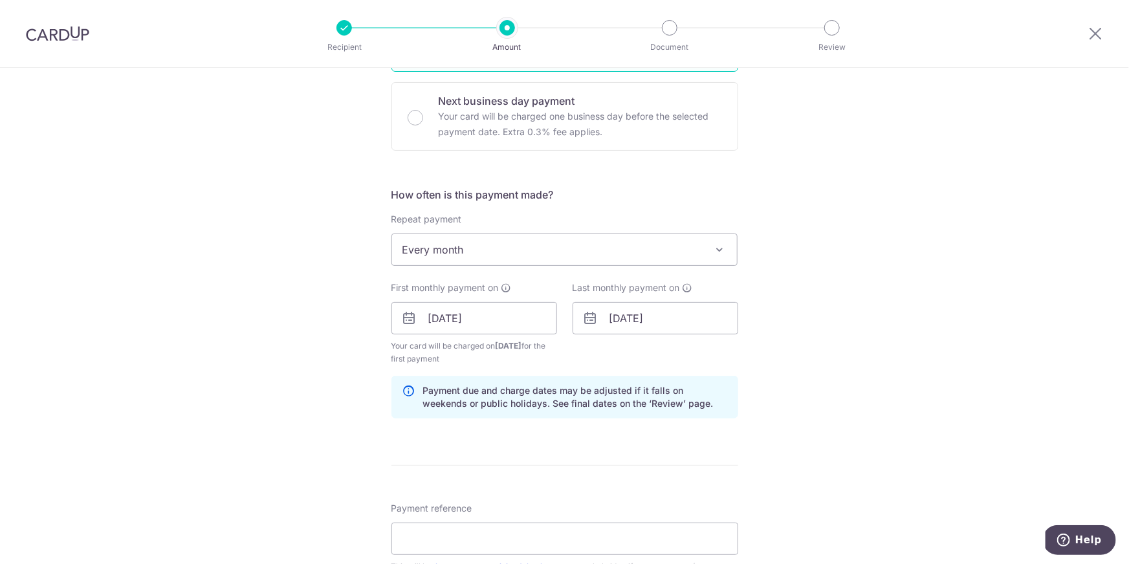
click at [624, 360] on div "Last monthly payment on 13/09/2025" at bounding box center [655, 323] width 181 height 84
click at [689, 316] on input "[DATE]" at bounding box center [655, 318] width 166 height 32
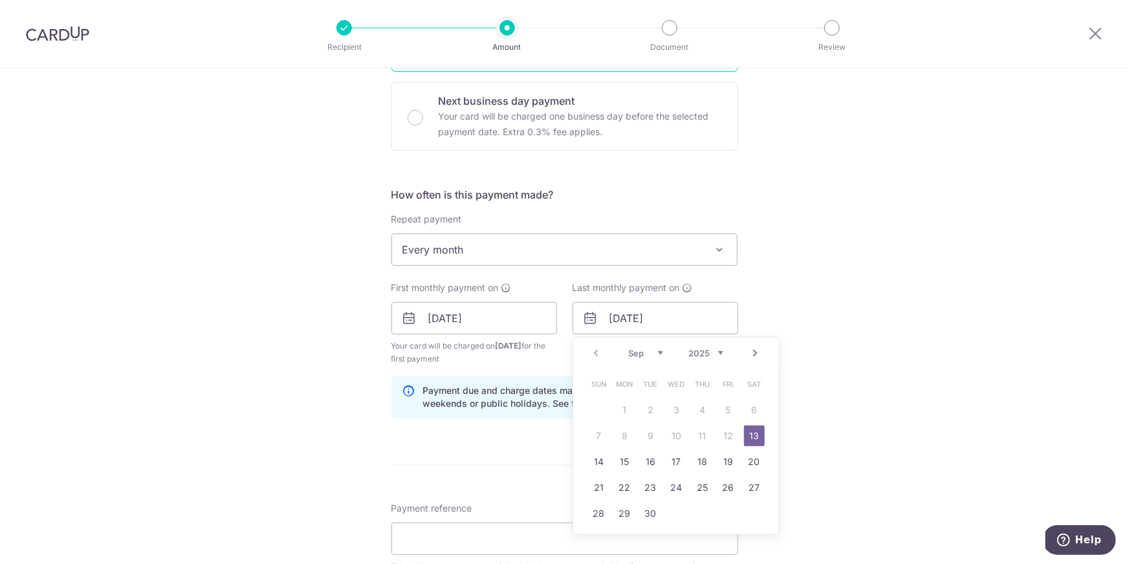
click at [719, 354] on div "Prev Next Sep Oct Nov Dec 2025 2026 2027 2028 2029 2030 2031 2032 2033 2034 2035" at bounding box center [676, 353] width 206 height 31
click at [716, 351] on select "2025 2026 2027 2028 2029 2030 2031 2032 2033 2034 2035" at bounding box center [706, 353] width 34 height 10
click at [659, 351] on select "Jan Feb Mar Apr May Jun Jul Aug Sep Oct Nov Dec" at bounding box center [646, 353] width 34 height 10
click at [752, 488] on link "28" at bounding box center [754, 487] width 21 height 21
type input "28/02/2026"
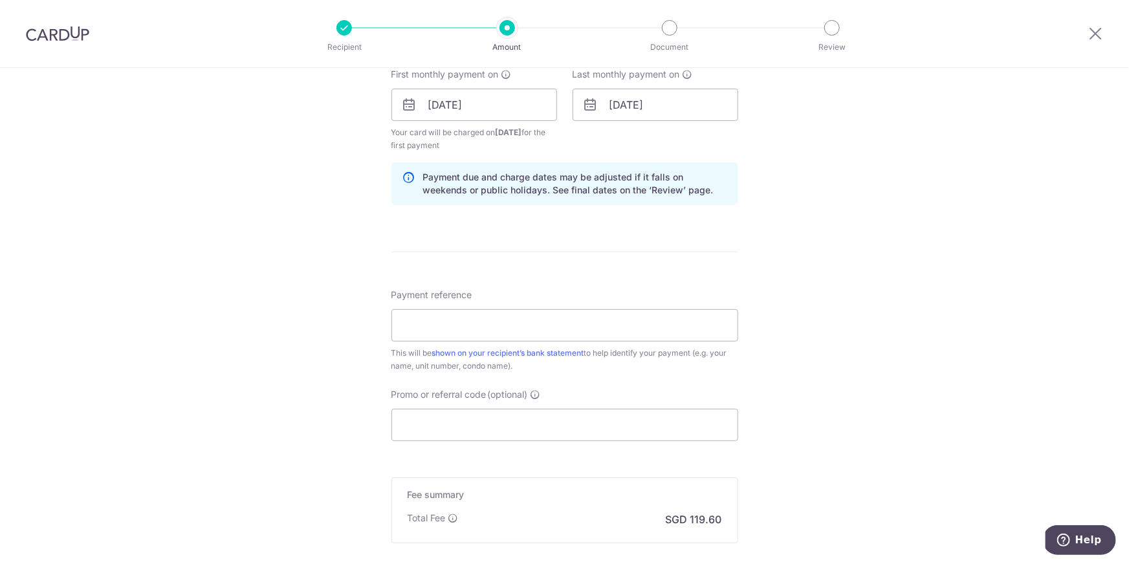
scroll to position [595, 0]
click at [586, 325] on input "Payment reference" at bounding box center [564, 325] width 347 height 32
type input "84 05-29"
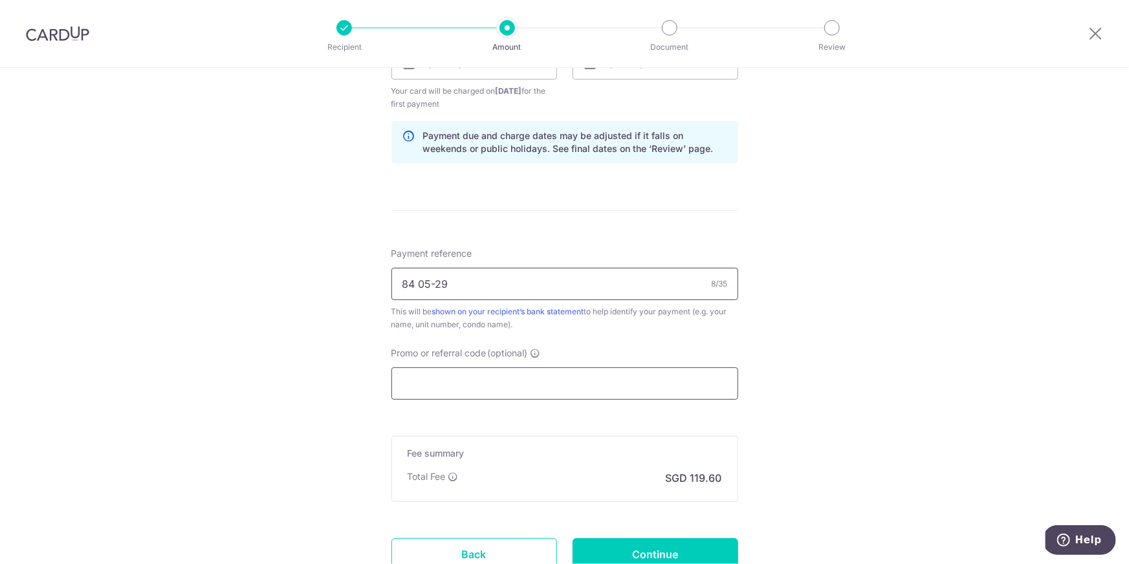
scroll to position [732, 0]
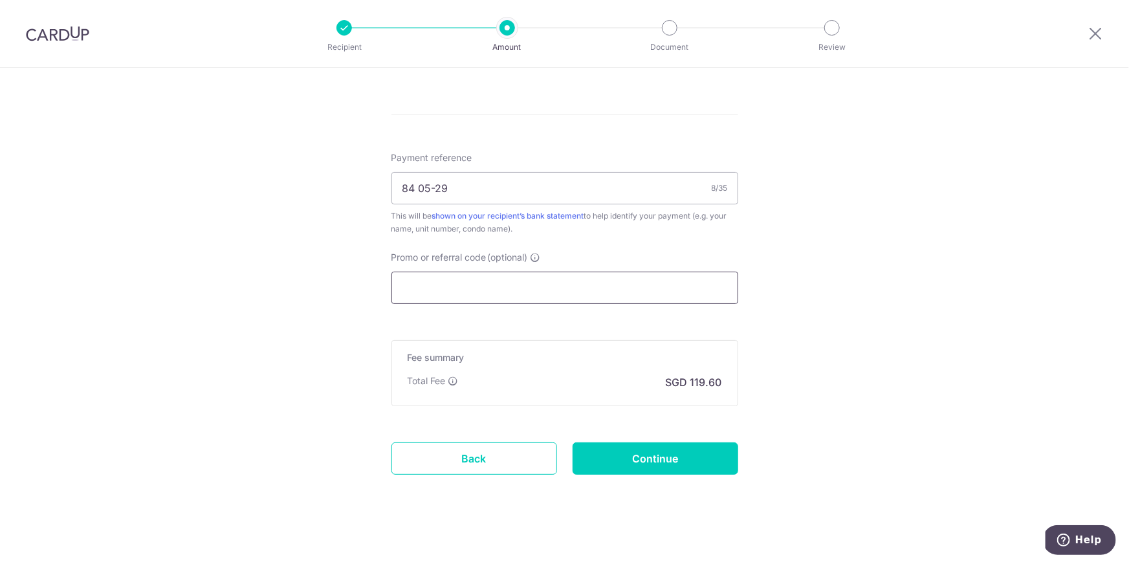
click at [459, 288] on input "Promo or referral code (optional)" at bounding box center [564, 288] width 347 height 32
paste input "SAVERENT179"
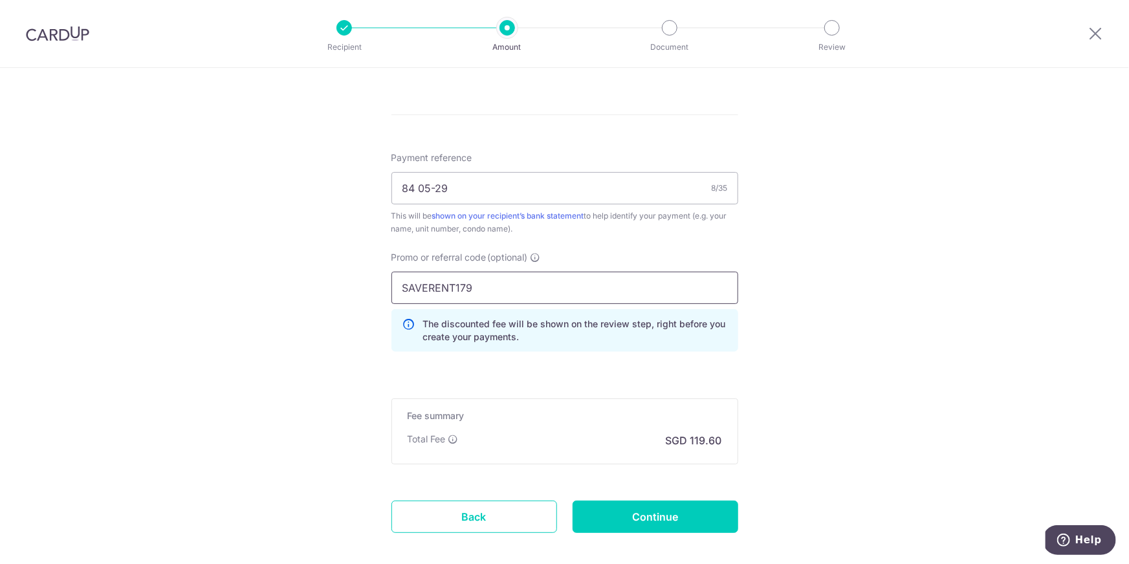
type input "SAVERENT179"
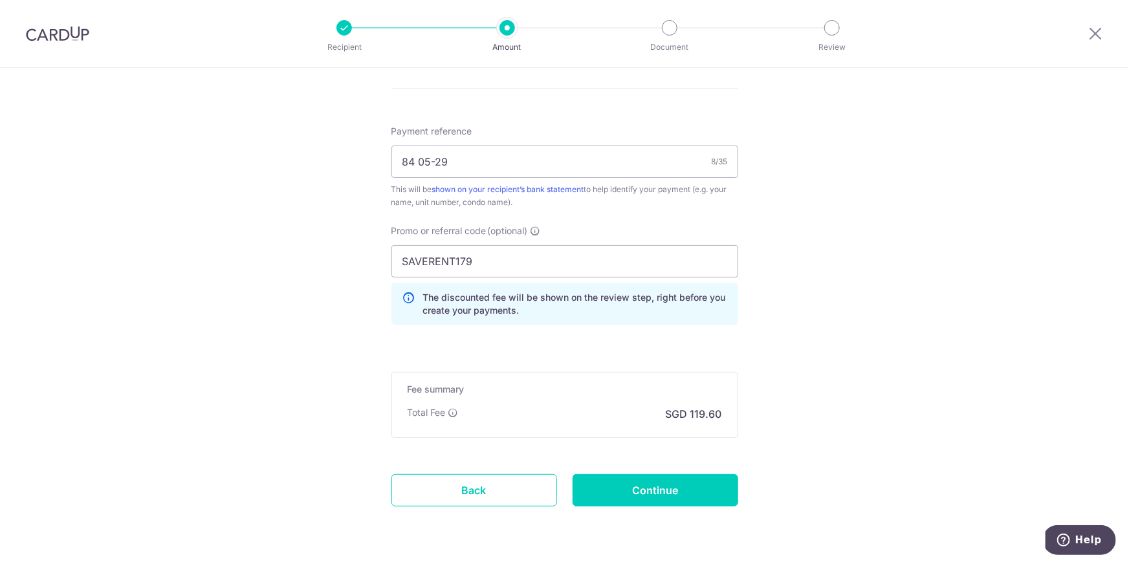
scroll to position [796, 0]
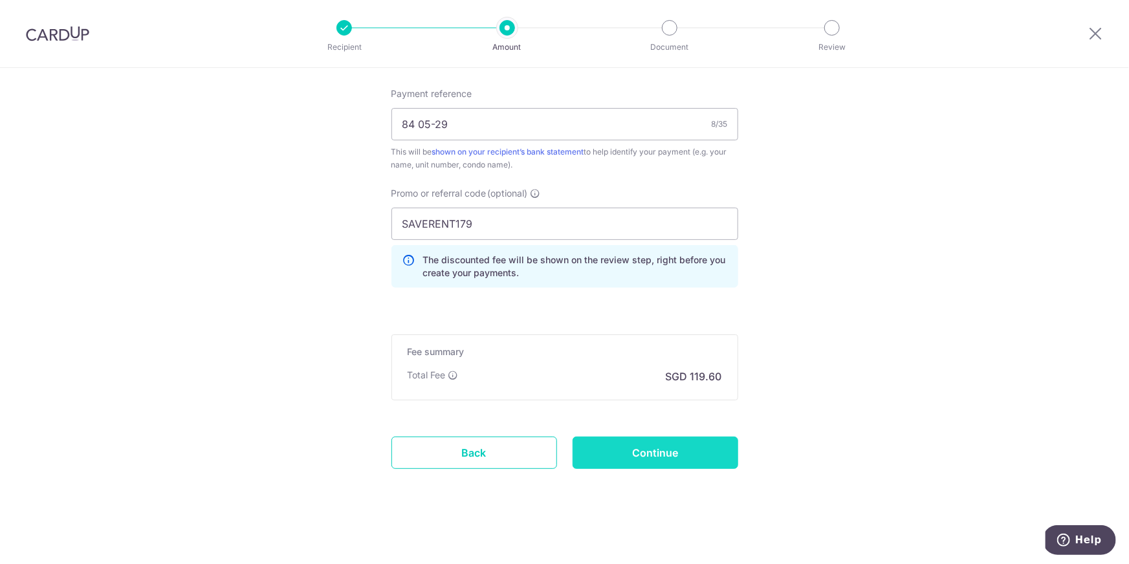
click at [641, 452] on input "Continue" at bounding box center [655, 453] width 166 height 32
type input "Create Schedule"
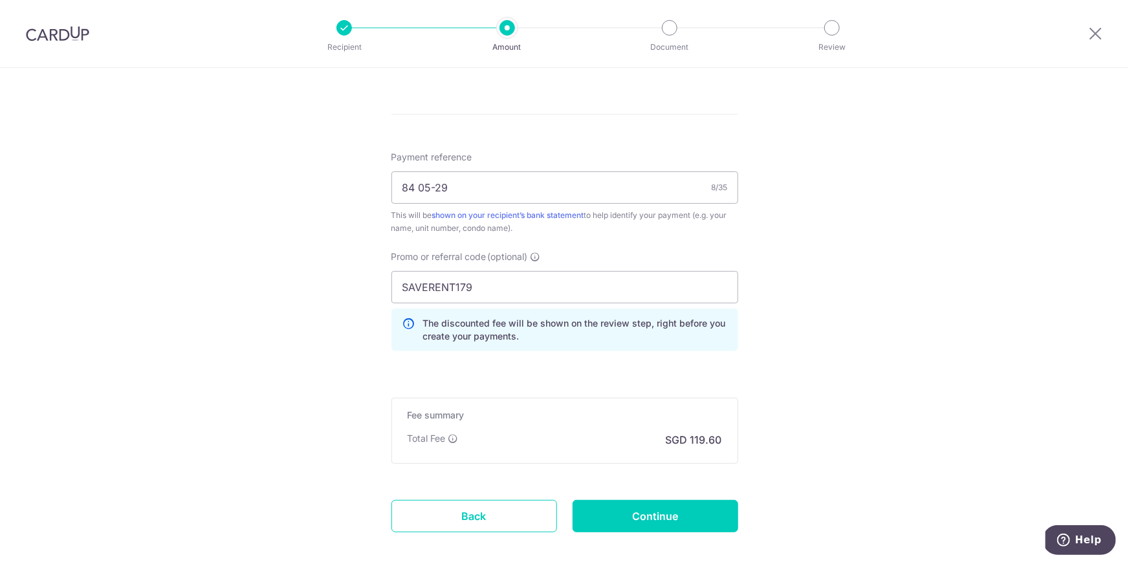
scroll to position [744, 0]
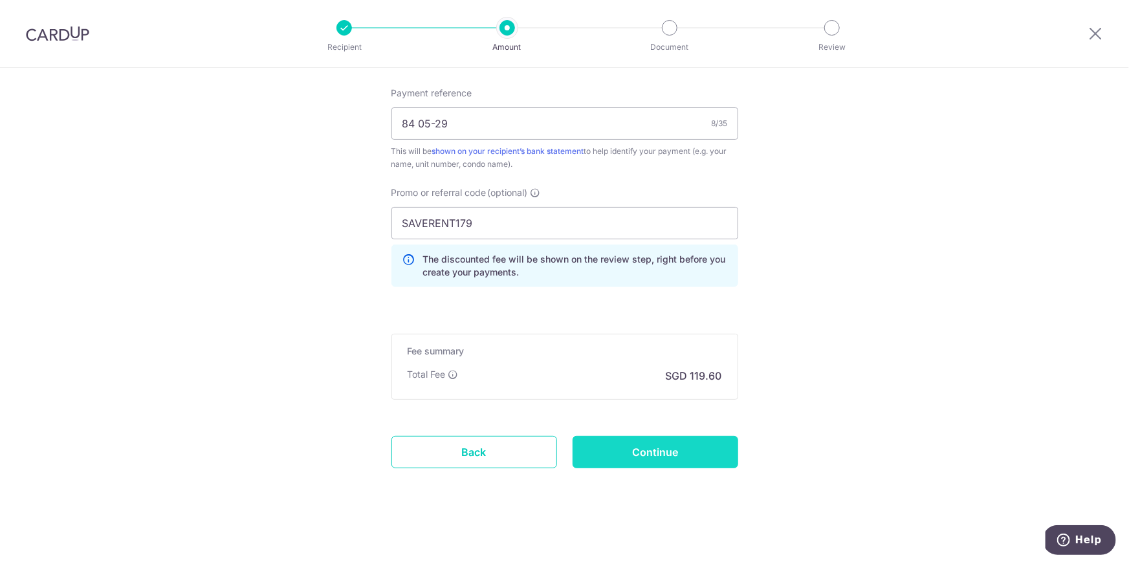
click at [669, 453] on input "Continue" at bounding box center [655, 452] width 166 height 32
type input "Create Schedule"
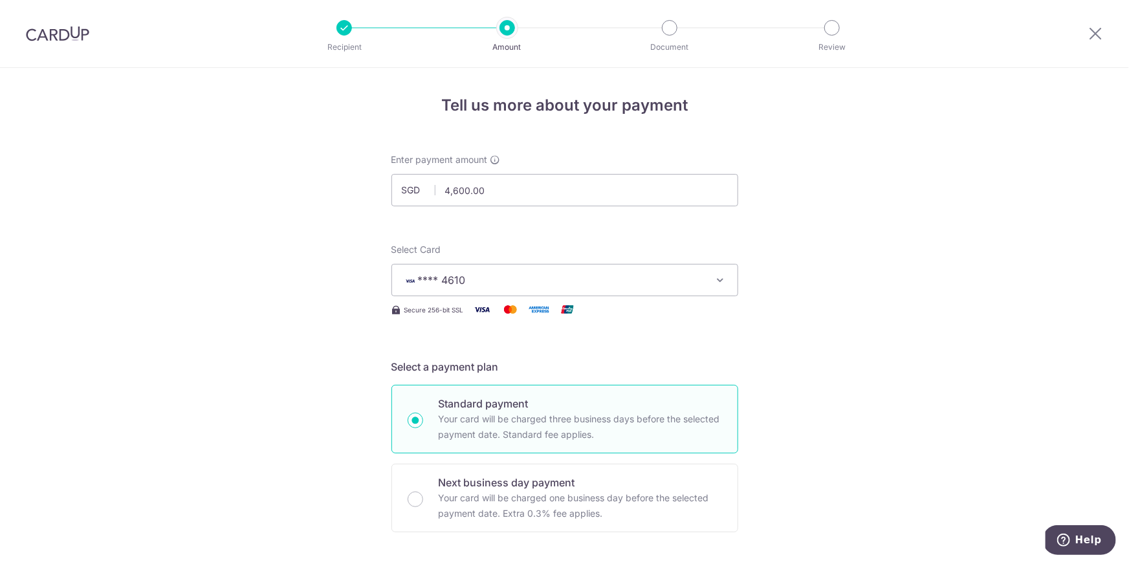
scroll to position [653, 0]
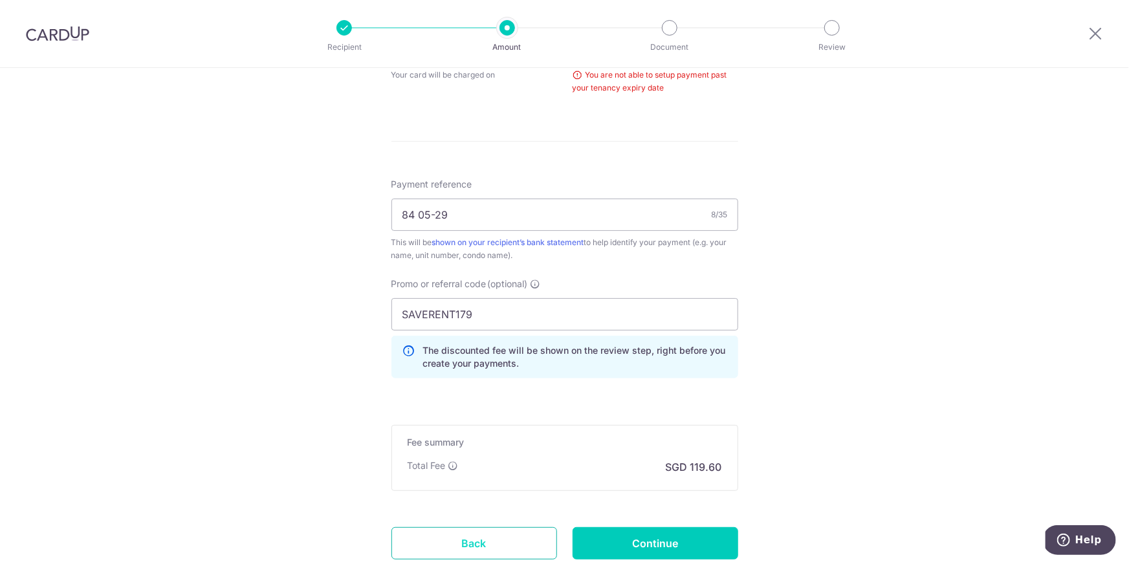
click at [452, 543] on link "Back" at bounding box center [474, 543] width 166 height 32
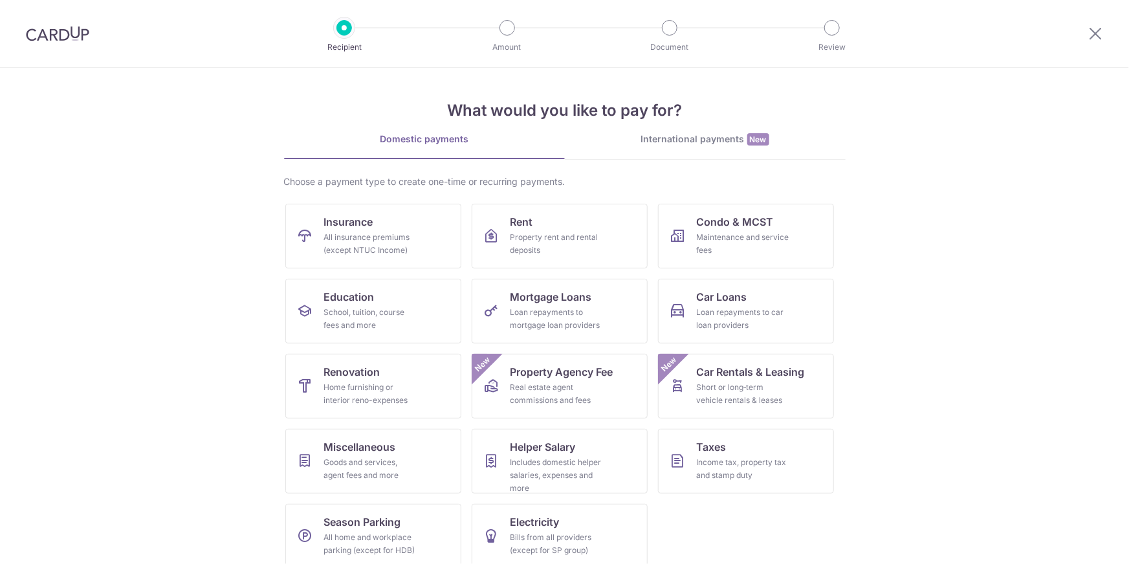
click at [177, 232] on section "What would you like to pay for? Domestic payments International payments New Ch…" at bounding box center [564, 316] width 1129 height 496
click at [569, 229] on link "Rent Property rent and rental deposits" at bounding box center [560, 236] width 176 height 65
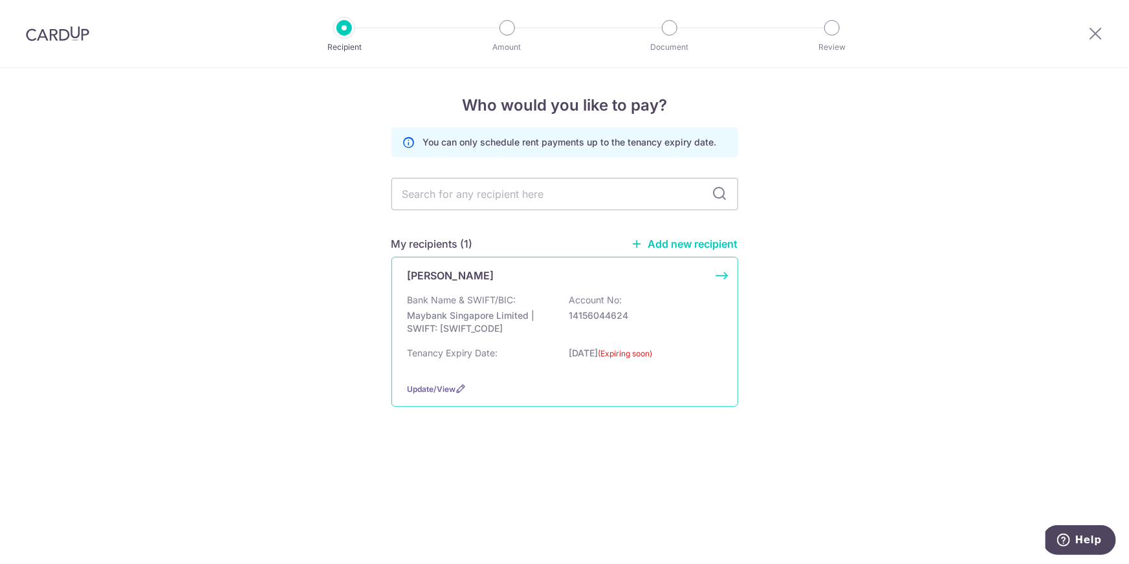
click at [469, 353] on p "Tenancy Expiry Date:" at bounding box center [453, 353] width 91 height 13
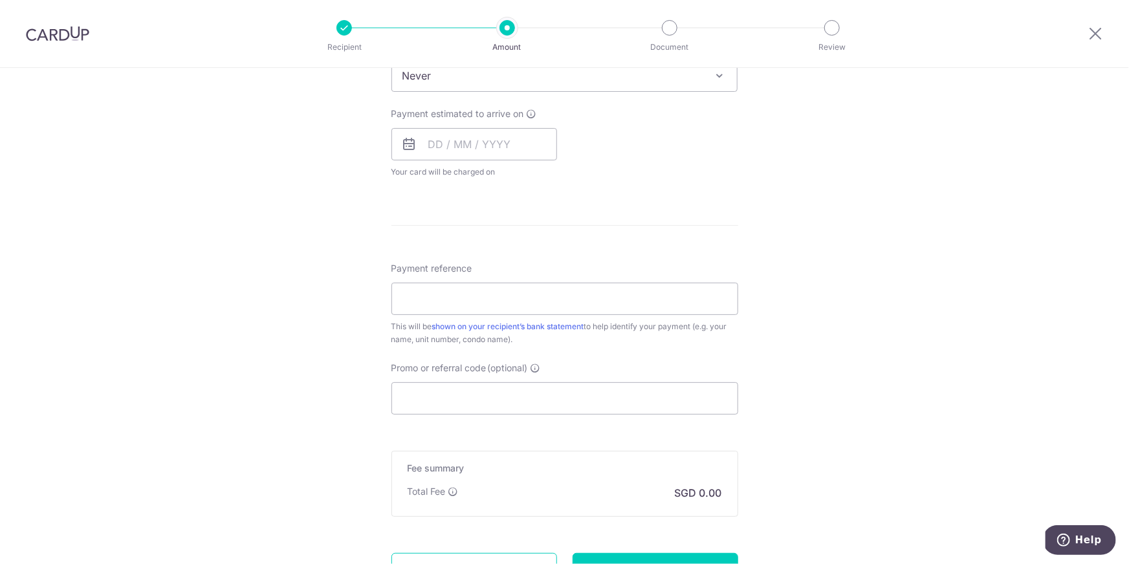
scroll to position [673, 0]
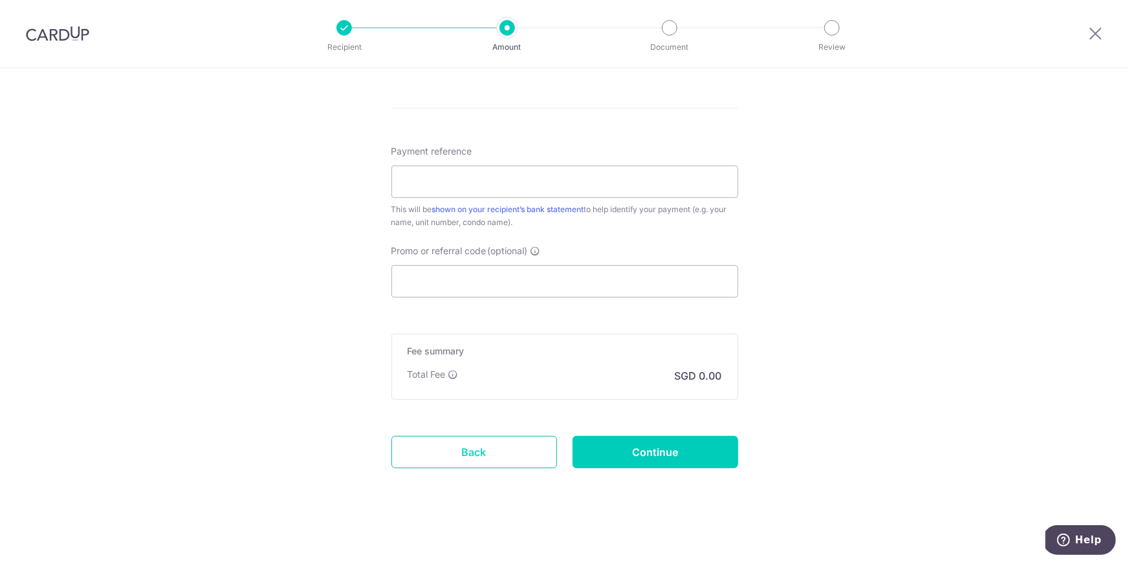
click at [452, 446] on link "Back" at bounding box center [474, 452] width 166 height 32
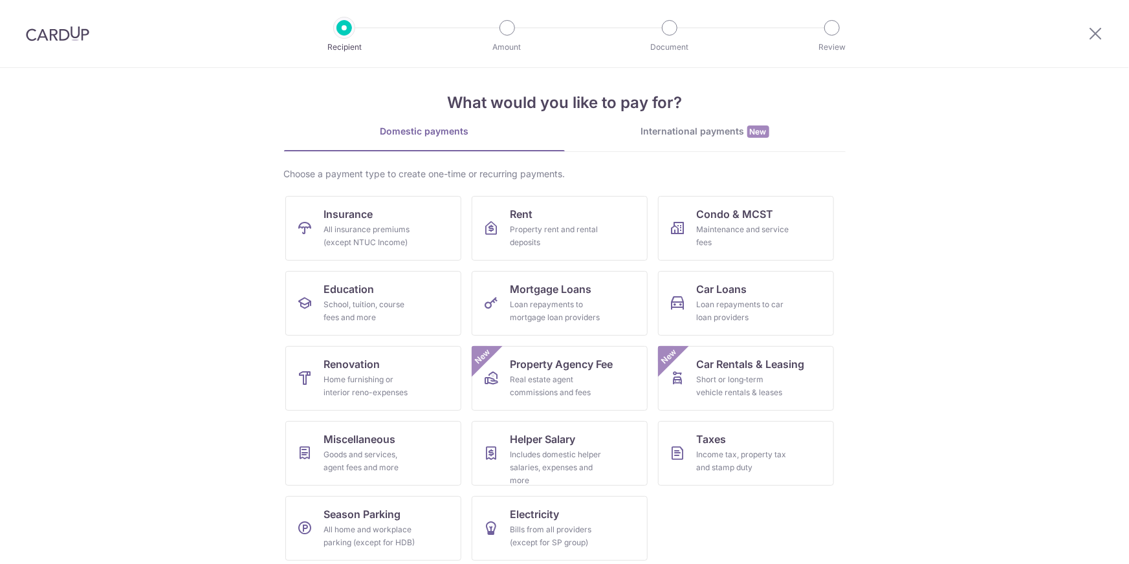
scroll to position [14, 0]
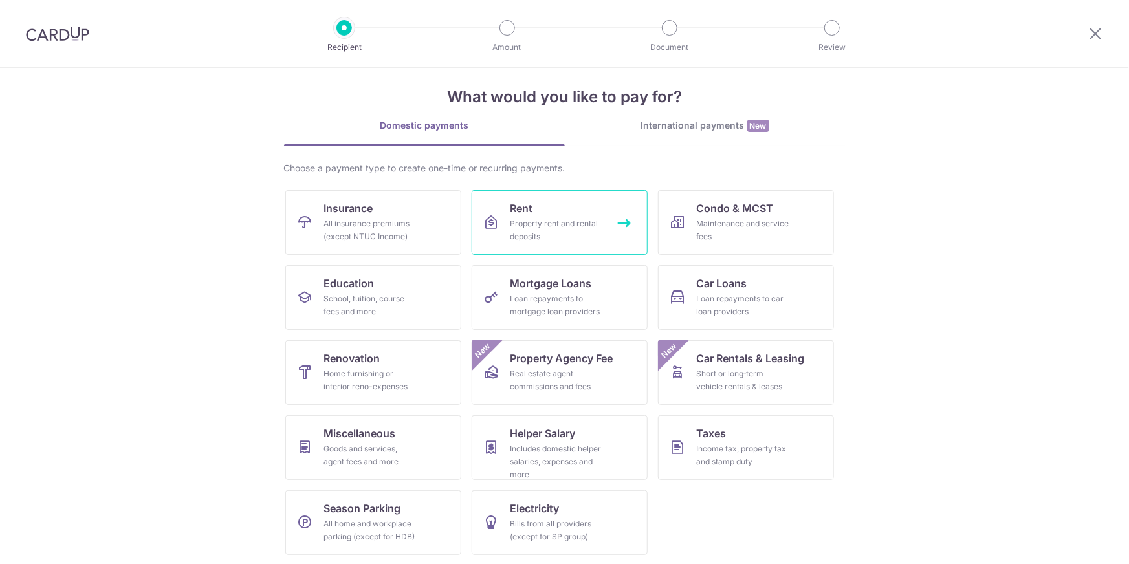
click at [549, 210] on link "Rent Property rent and rental deposits" at bounding box center [560, 222] width 176 height 65
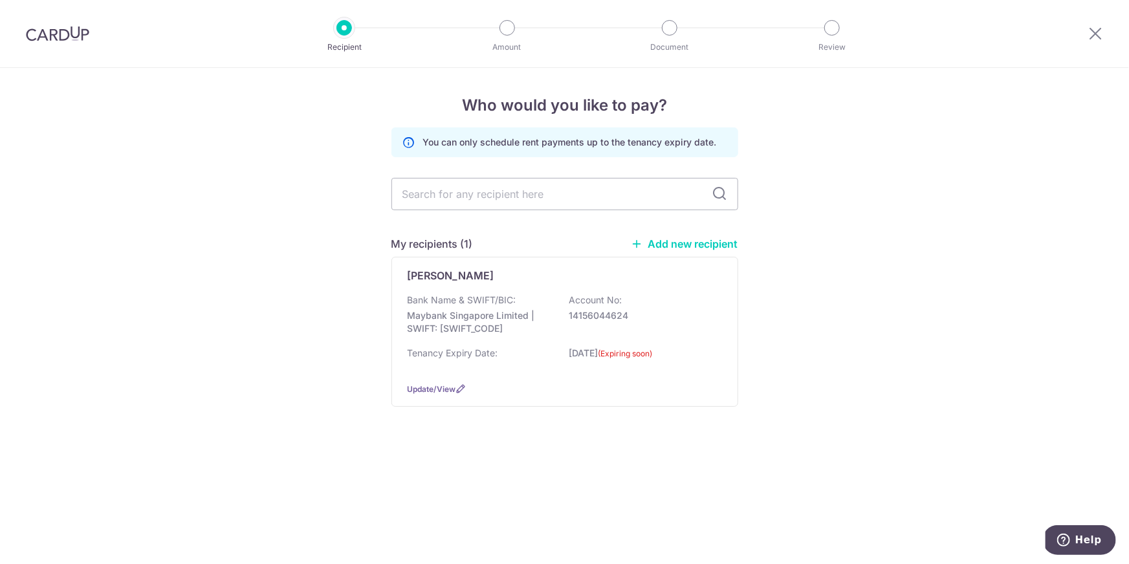
click at [682, 242] on link "Add new recipient" at bounding box center [684, 243] width 107 height 13
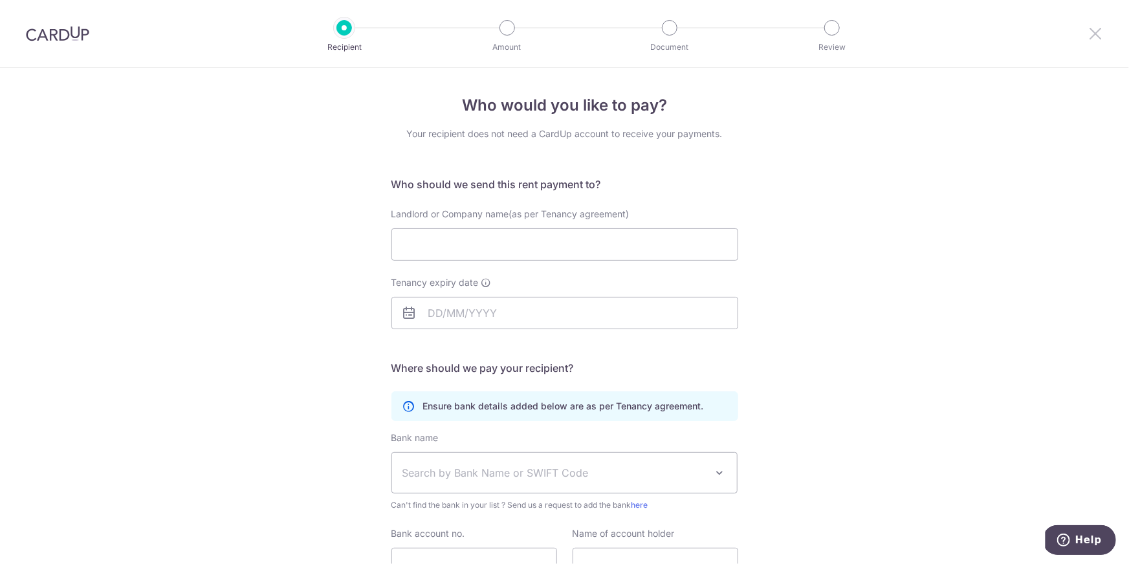
click at [1096, 30] on icon at bounding box center [1095, 33] width 16 height 16
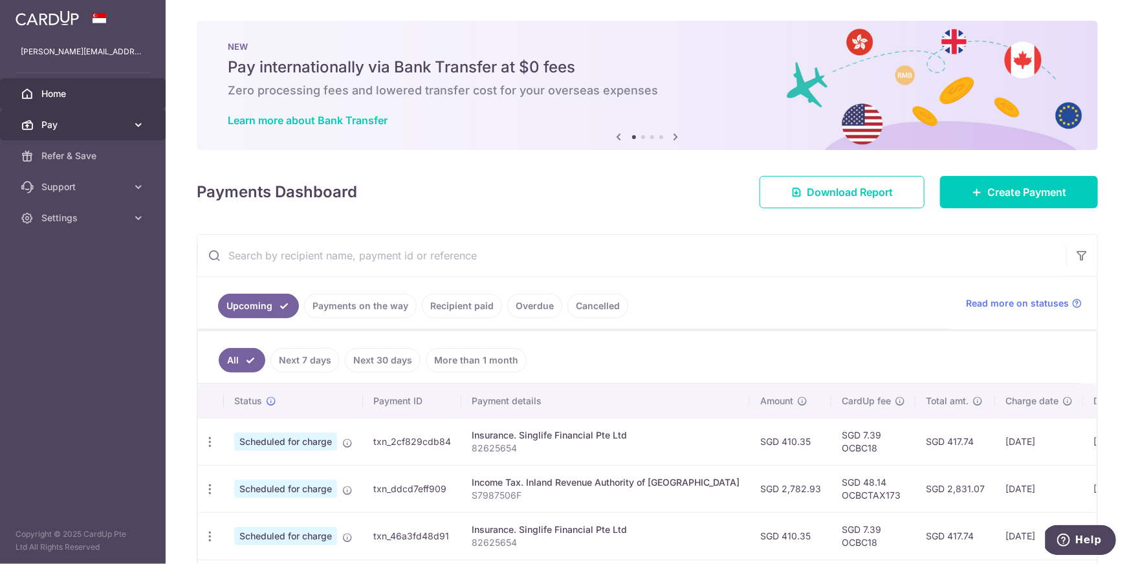
click at [58, 124] on span "Pay" at bounding box center [83, 124] width 85 height 13
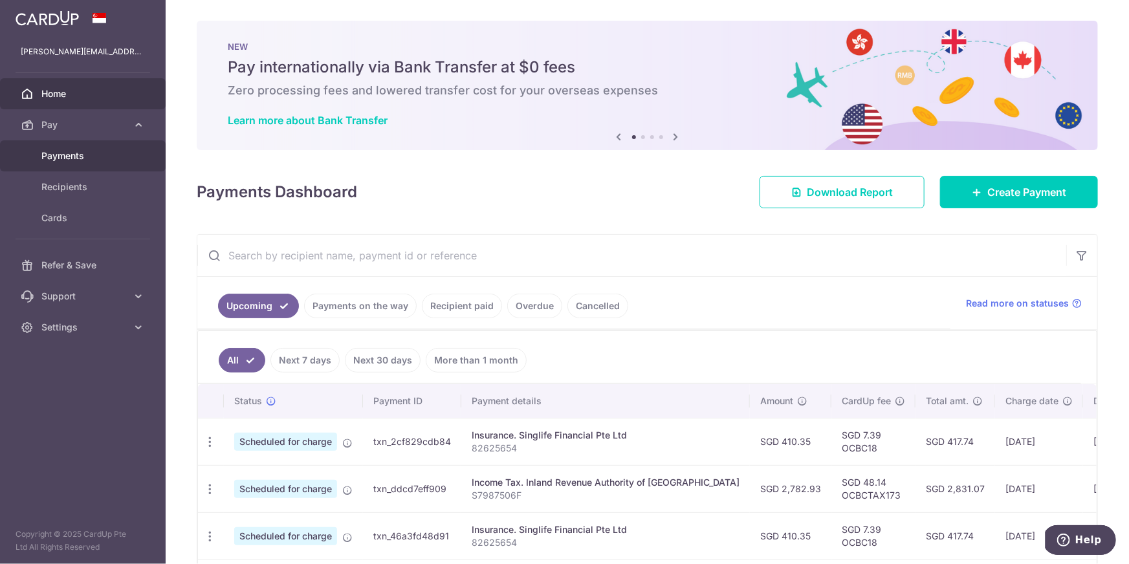
click at [56, 155] on span "Payments" at bounding box center [83, 155] width 85 height 13
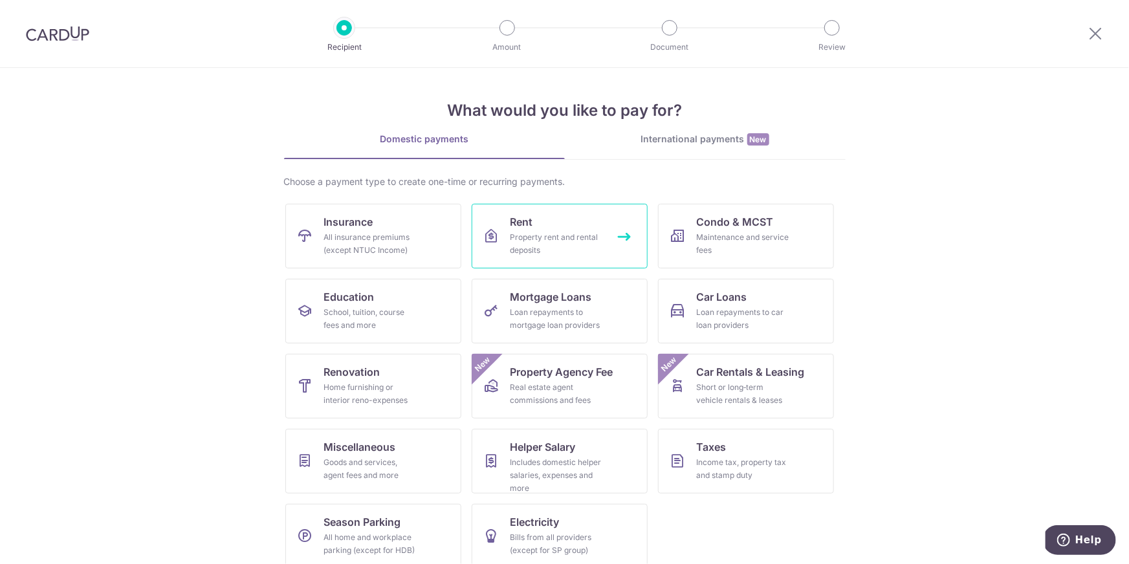
click at [549, 217] on link "Rent Property rent and rental deposits" at bounding box center [560, 236] width 176 height 65
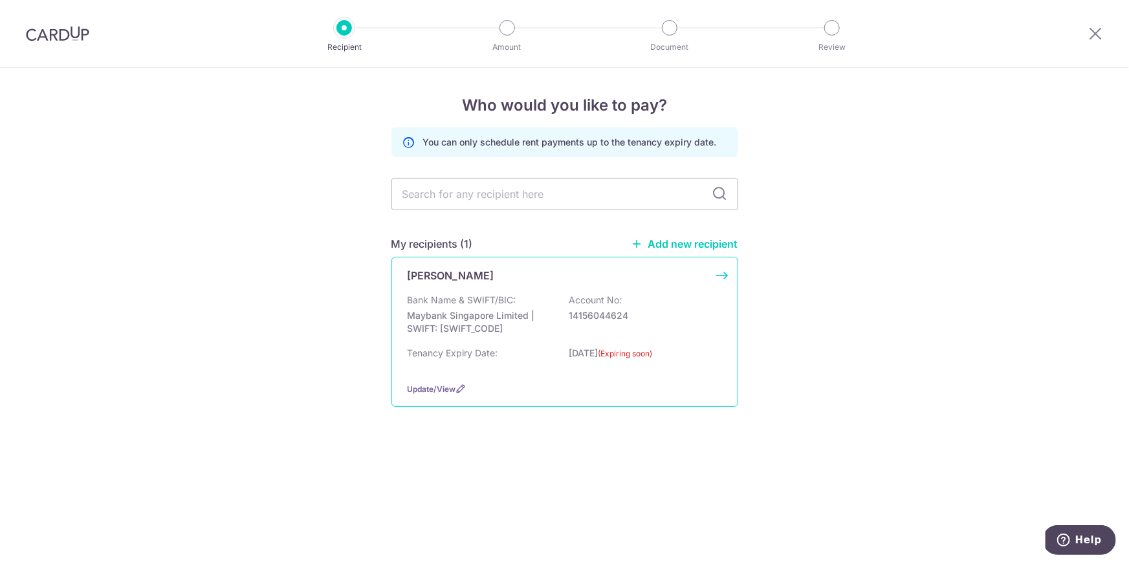
drag, startPoint x: 630, startPoint y: 313, endPoint x: 570, endPoint y: 314, distance: 60.2
click at [570, 314] on p "14156044624" at bounding box center [641, 315] width 145 height 13
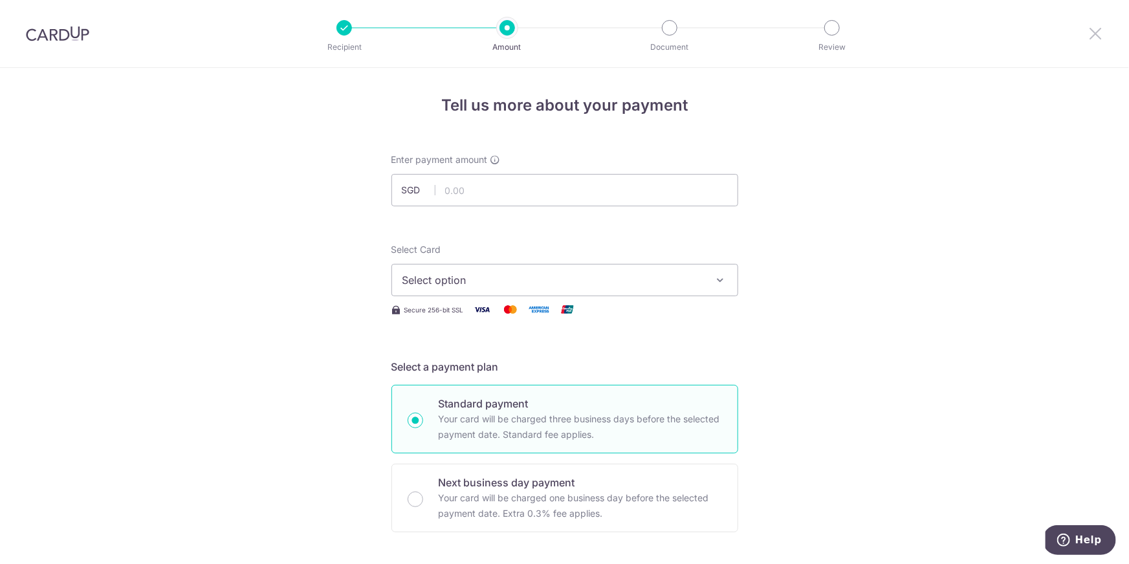
click at [1096, 33] on icon at bounding box center [1095, 33] width 16 height 16
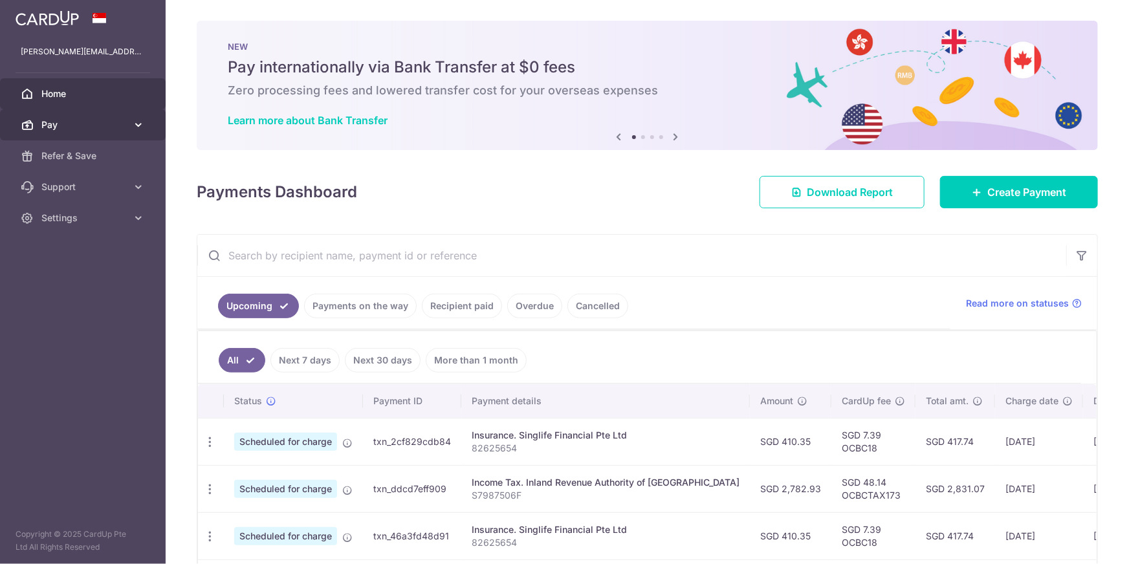
click at [46, 123] on span "Pay" at bounding box center [83, 124] width 85 height 13
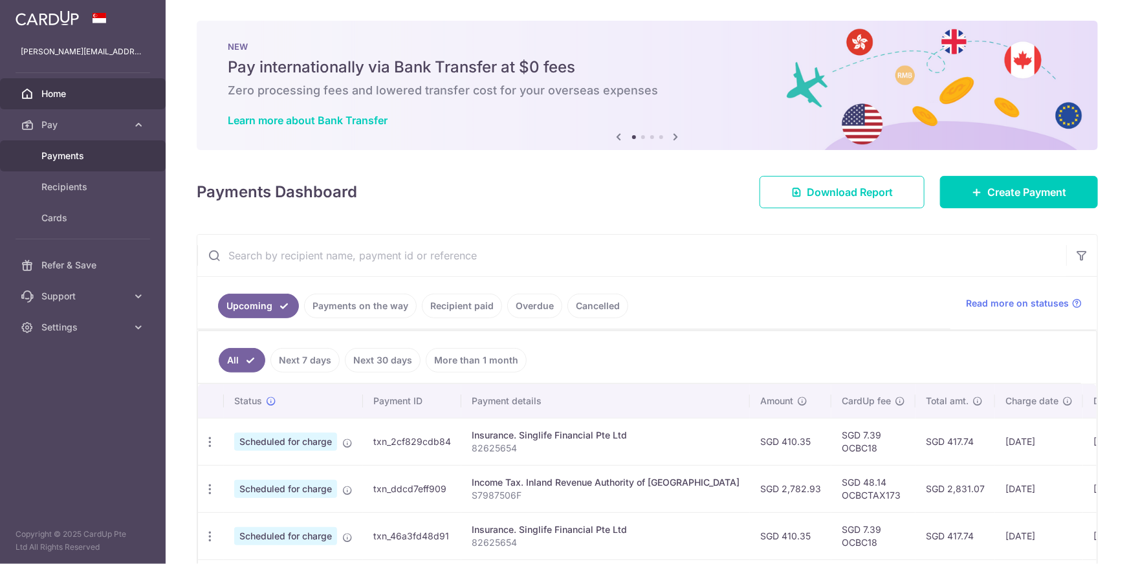
click at [47, 157] on span "Payments" at bounding box center [83, 155] width 85 height 13
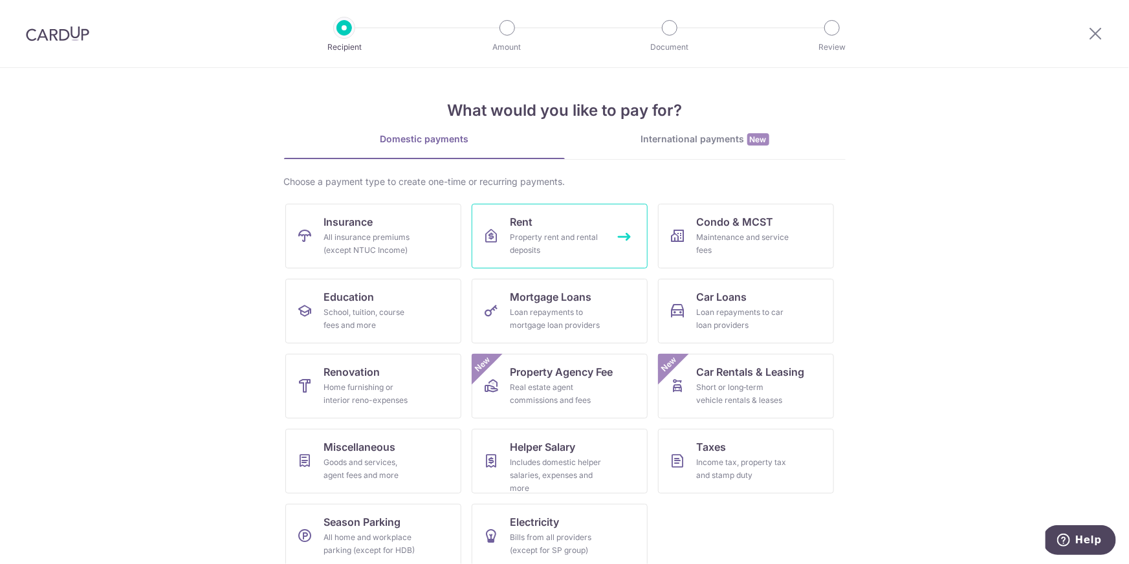
click at [548, 233] on div "Property rent and rental deposits" at bounding box center [556, 244] width 93 height 26
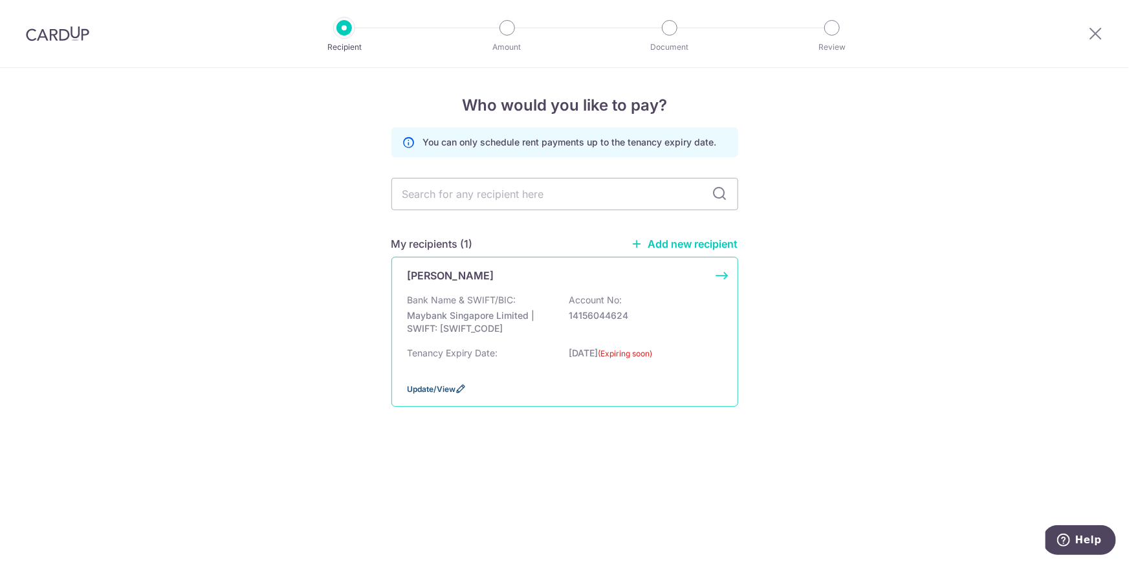
click at [465, 384] on icon at bounding box center [461, 389] width 10 height 10
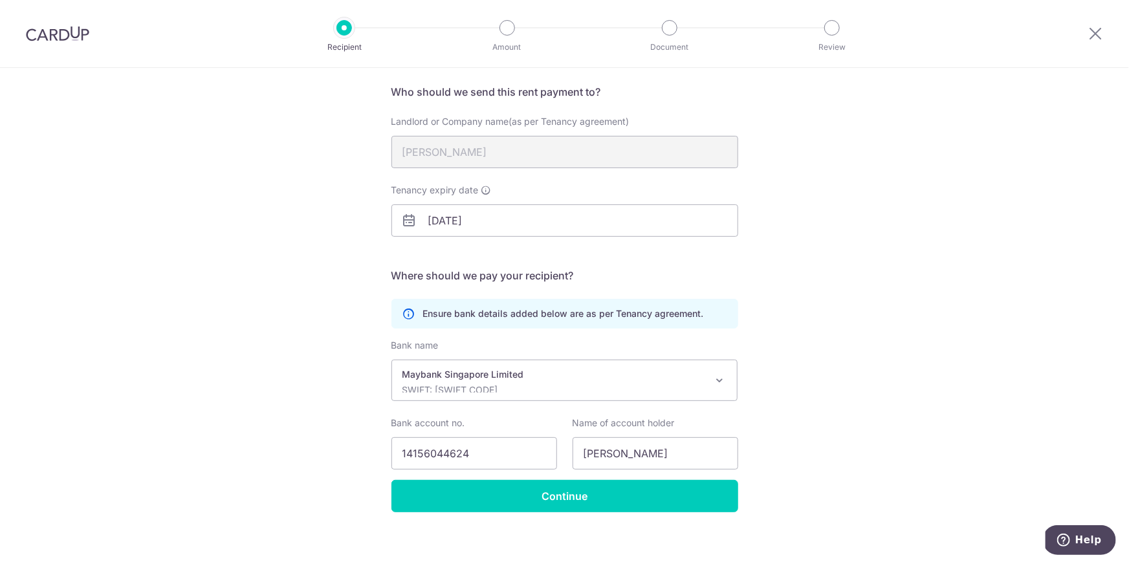
scroll to position [101, 0]
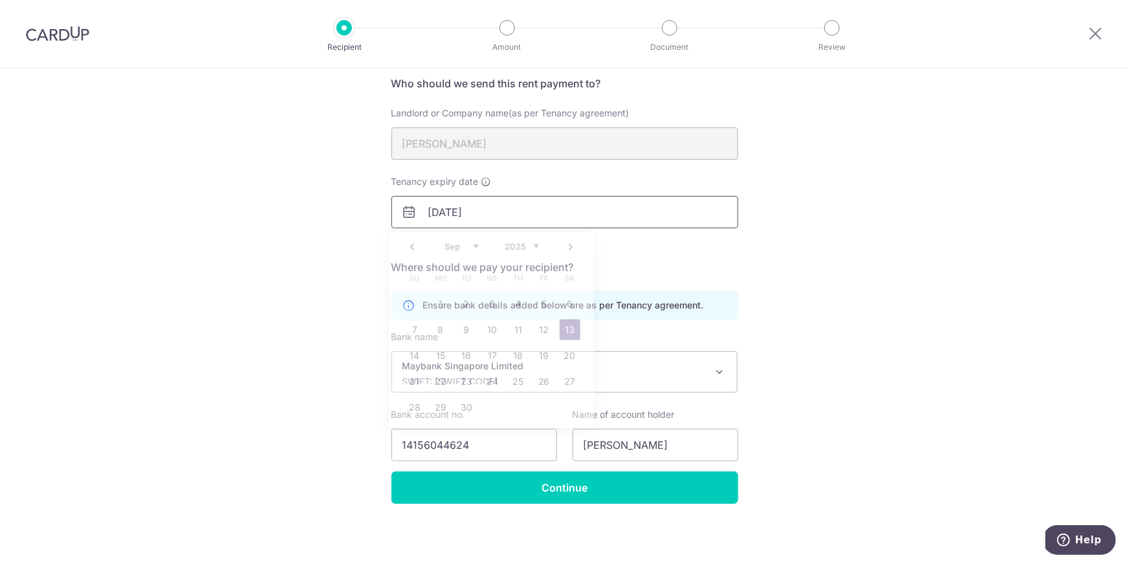
click at [463, 207] on input "[DATE]" at bounding box center [564, 212] width 347 height 32
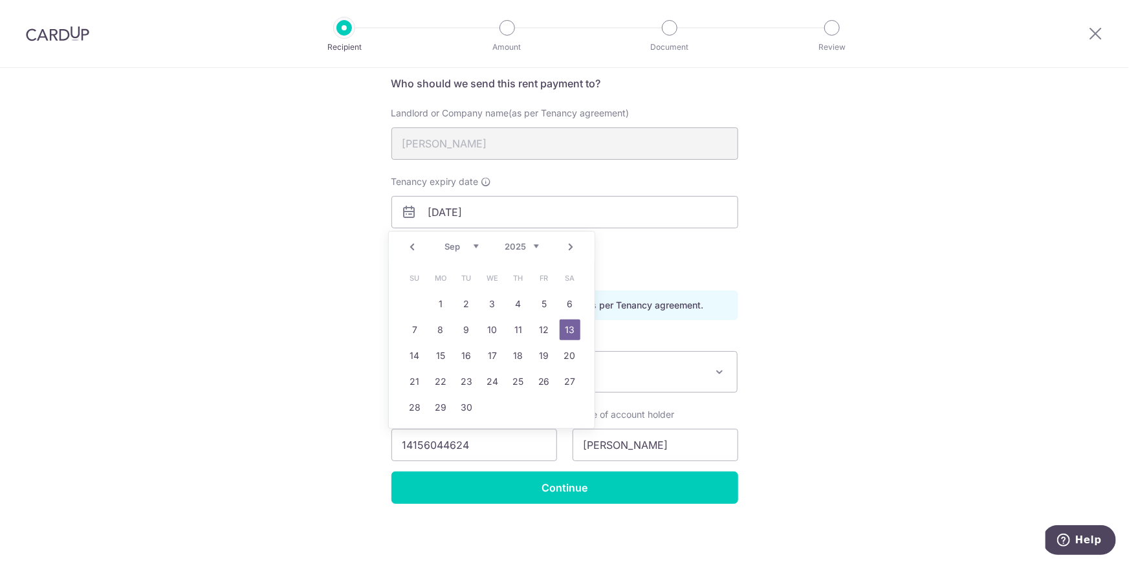
click at [535, 248] on select "2025 2026 2027 2028 2029 2030 2031 2032 2033 2034 2035" at bounding box center [522, 246] width 34 height 10
click at [442, 358] on link "13" at bounding box center [440, 355] width 21 height 21
type input "[DATE]"
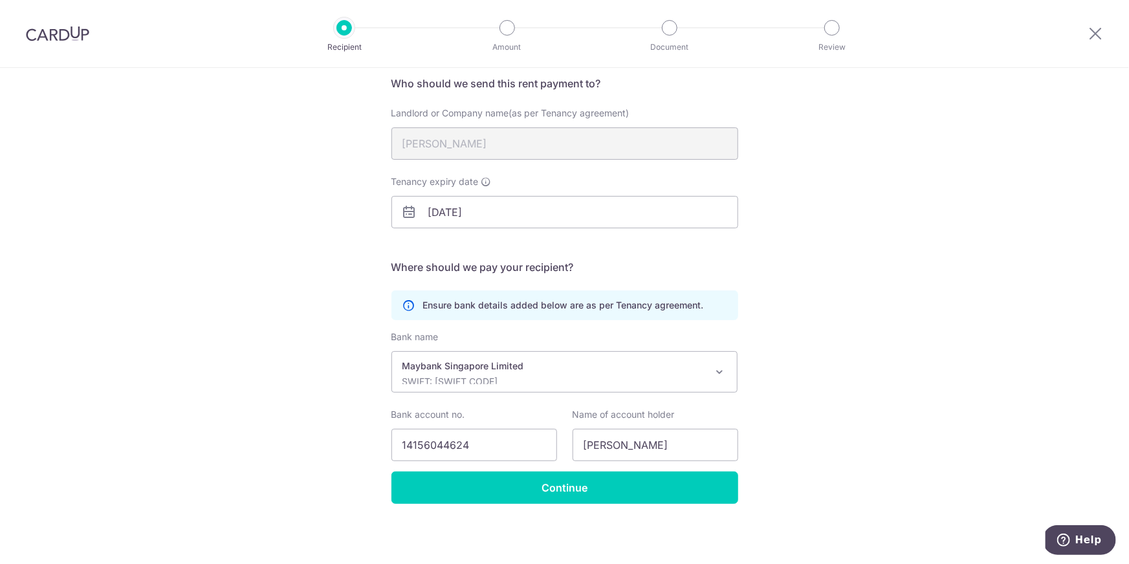
click at [329, 313] on div "Recipient Details Your recipient does not need a CardUp account to receive your…" at bounding box center [564, 266] width 1129 height 598
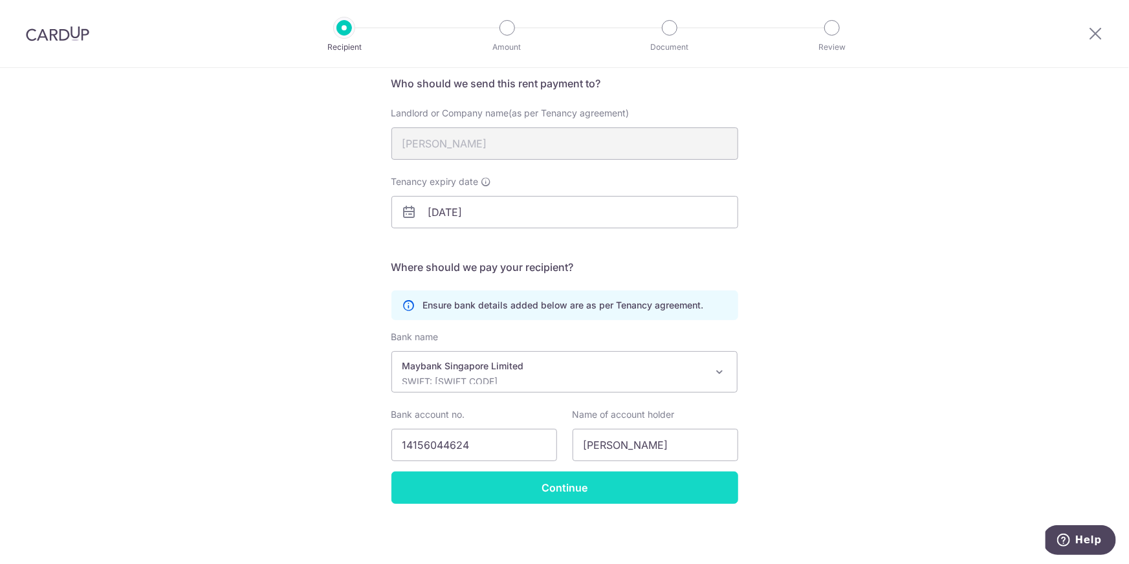
click at [578, 494] on input "Continue" at bounding box center [564, 488] width 347 height 32
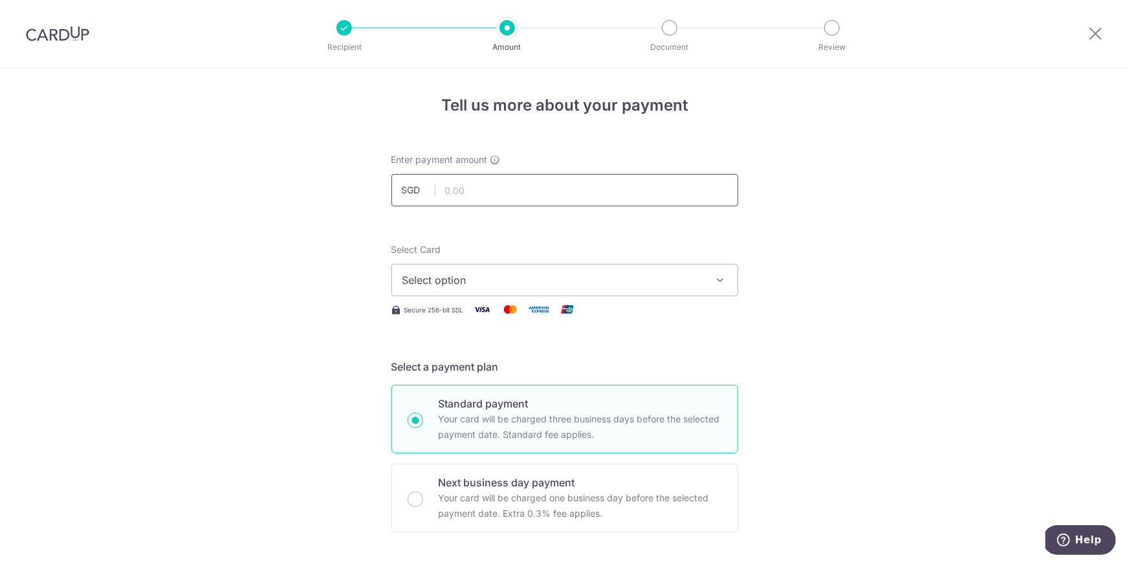
click at [485, 193] on input "text" at bounding box center [564, 190] width 347 height 32
type input "4,600.00"
click at [529, 279] on span "Select option" at bounding box center [552, 280] width 301 height 16
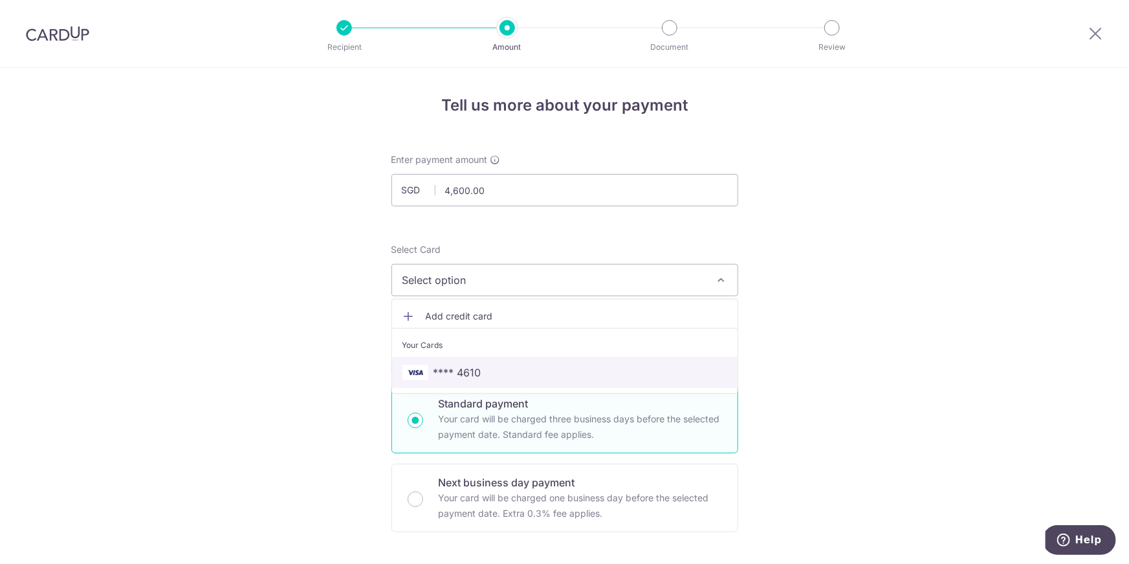
click at [472, 377] on span "**** 4610" at bounding box center [457, 373] width 48 height 16
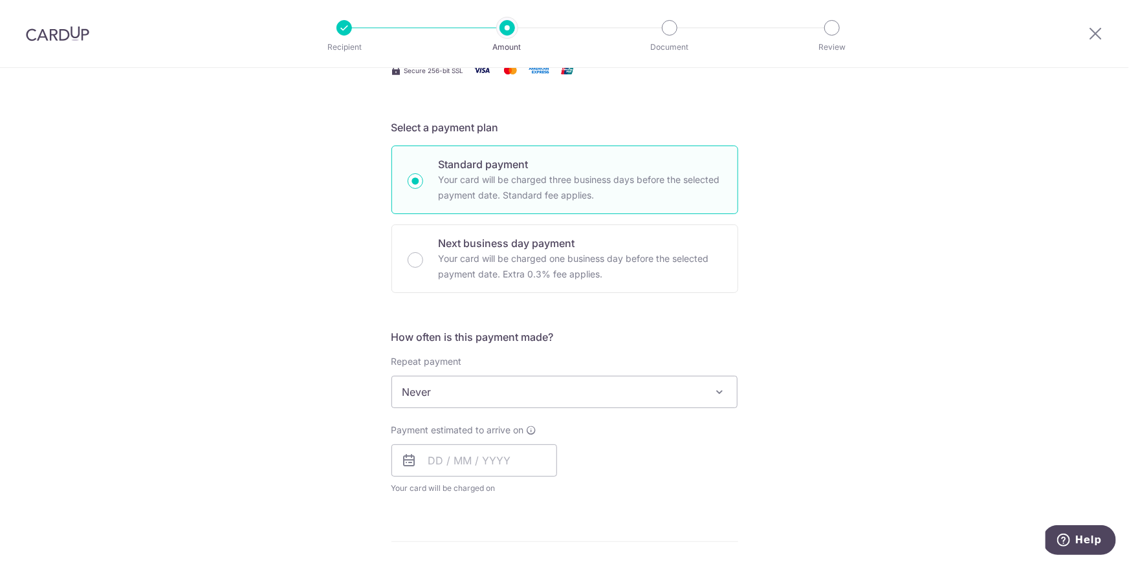
scroll to position [287, 0]
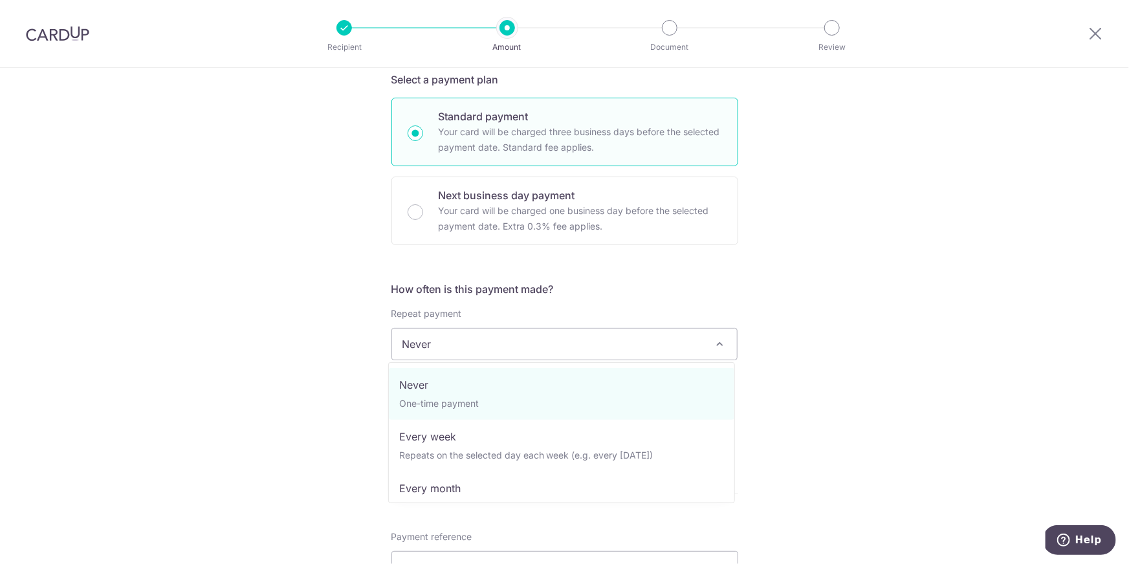
click at [441, 346] on span "Never" at bounding box center [564, 344] width 345 height 31
select select "3"
type input "13/09/2027"
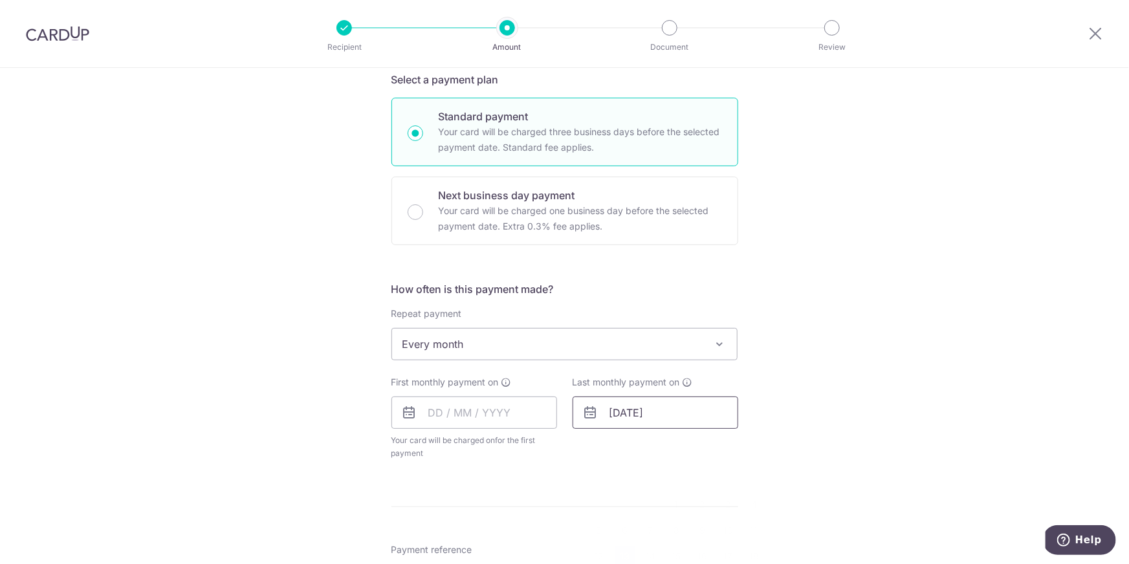
click at [655, 417] on input "[DATE]" at bounding box center [655, 413] width 166 height 32
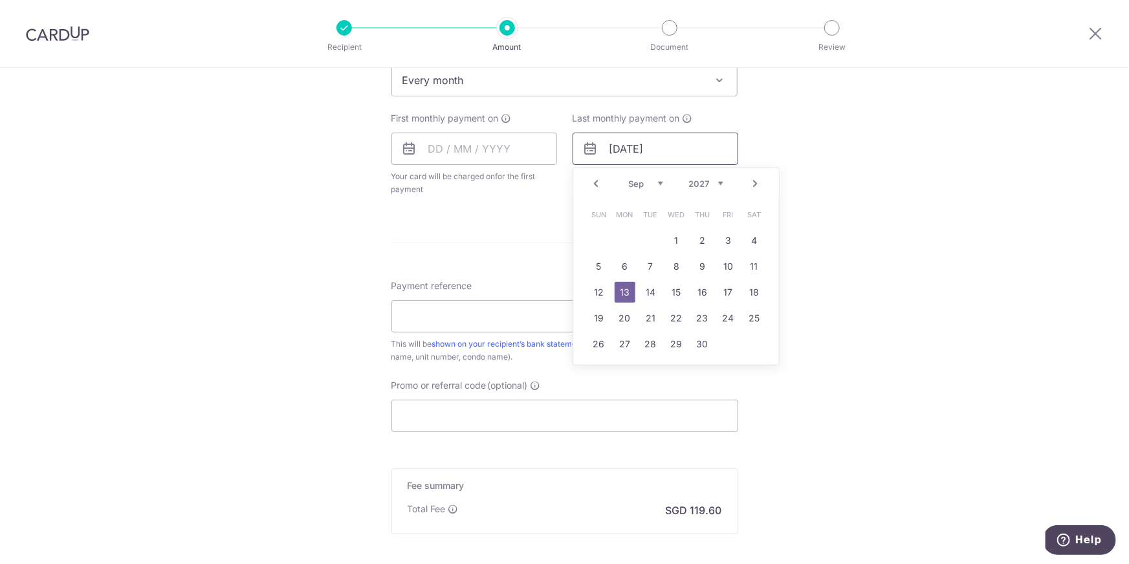
scroll to position [591, 0]
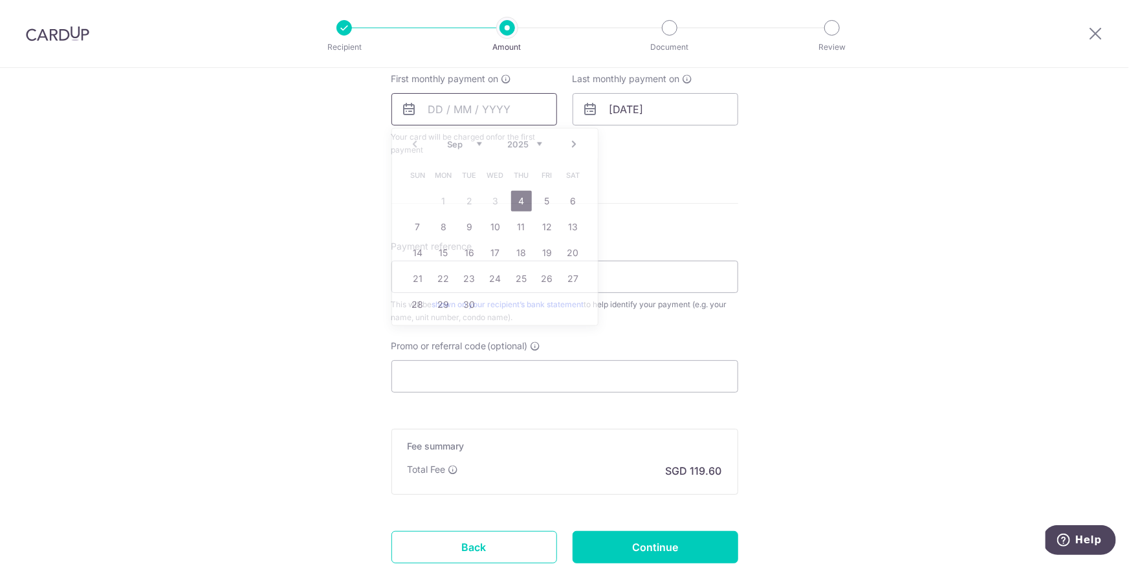
click at [498, 107] on input "text" at bounding box center [474, 109] width 166 height 32
click at [568, 235] on link "13" at bounding box center [573, 227] width 21 height 21
type input "13/09/2025"
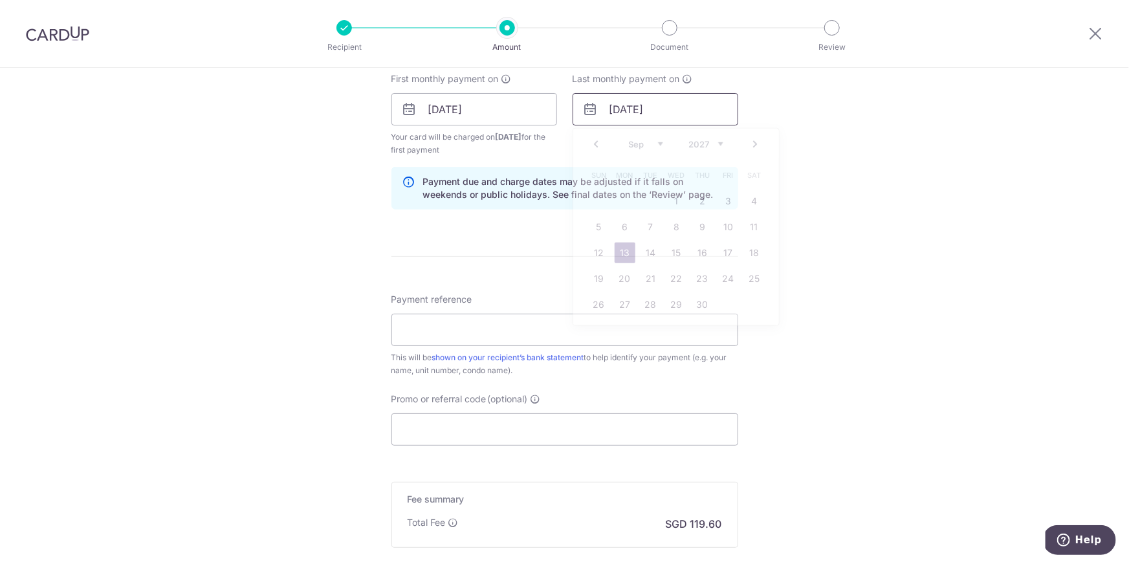
click at [647, 116] on input "13/09/2027" at bounding box center [655, 109] width 166 height 32
click at [706, 143] on select "2025 2026 2027 2028 2029 2030 2031 2032 2033 2034 2035" at bounding box center [706, 144] width 34 height 10
click at [629, 144] on select "Jan Feb Mar Apr May Jun Jul Aug Sep Oct Nov Dec" at bounding box center [646, 144] width 34 height 10
click at [747, 273] on link "28" at bounding box center [754, 278] width 21 height 21
type input "28/02/2026"
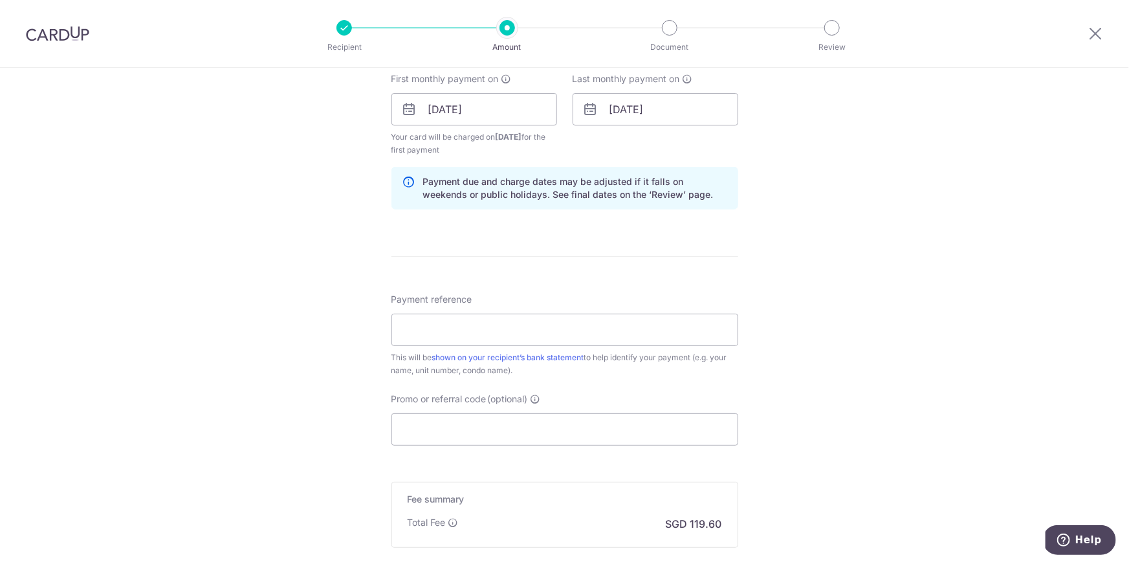
click at [539, 263] on form "Enter payment amount SGD 4,600.00 4600.00 Select Card **** 4610 Add credit card…" at bounding box center [564, 108] width 347 height 1090
click at [519, 330] on input "Payment reference" at bounding box center [564, 330] width 347 height 32
type input "84 05-29"
click at [433, 431] on input "Promo or referral code (optional)" at bounding box center [564, 429] width 347 height 32
paste input "SAVERENT179"
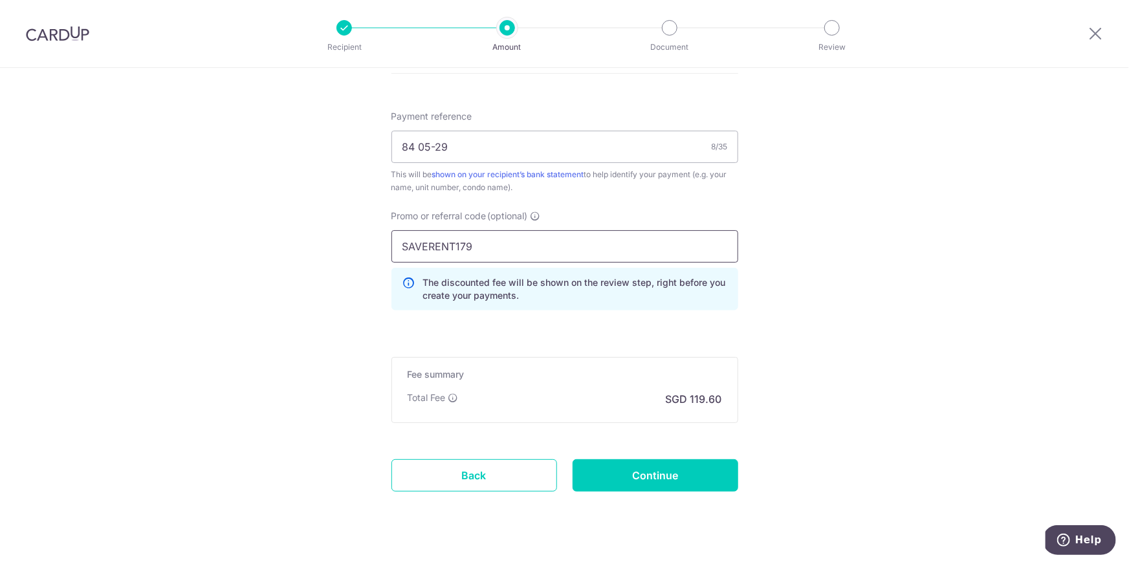
scroll to position [796, 0]
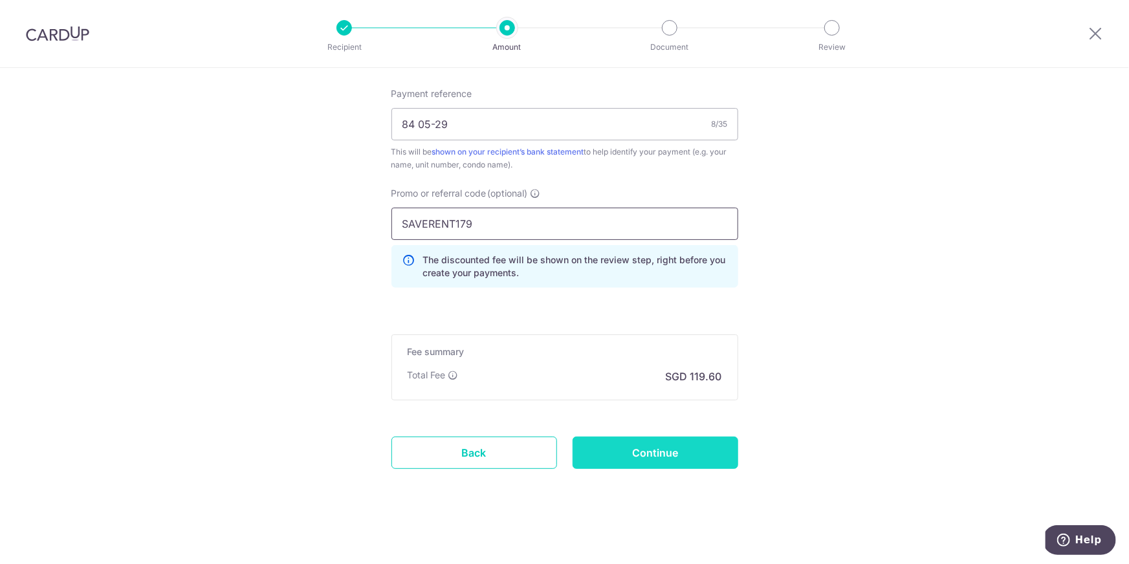
type input "SAVERENT179"
click at [656, 453] on input "Continue" at bounding box center [655, 453] width 166 height 32
type input "Create Schedule"
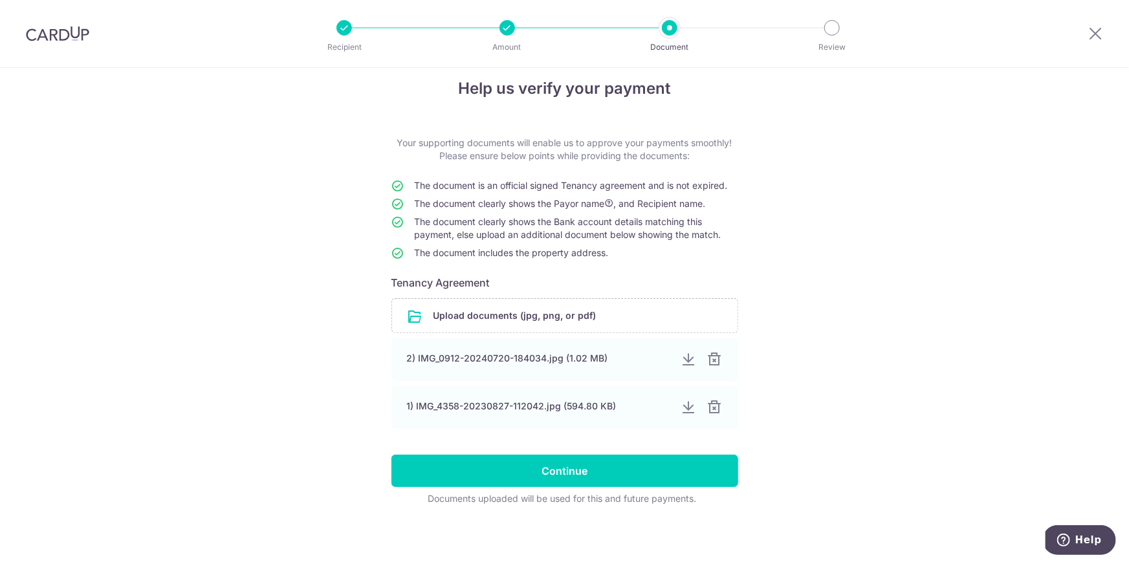
scroll to position [18, 0]
click at [530, 309] on input "file" at bounding box center [564, 315] width 345 height 34
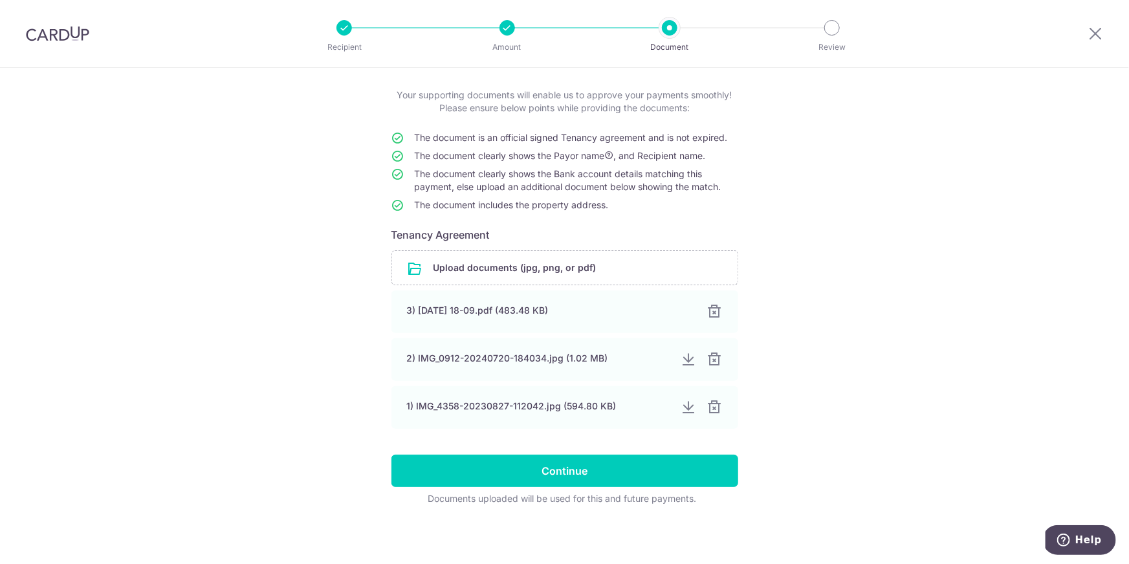
scroll to position [65, 0]
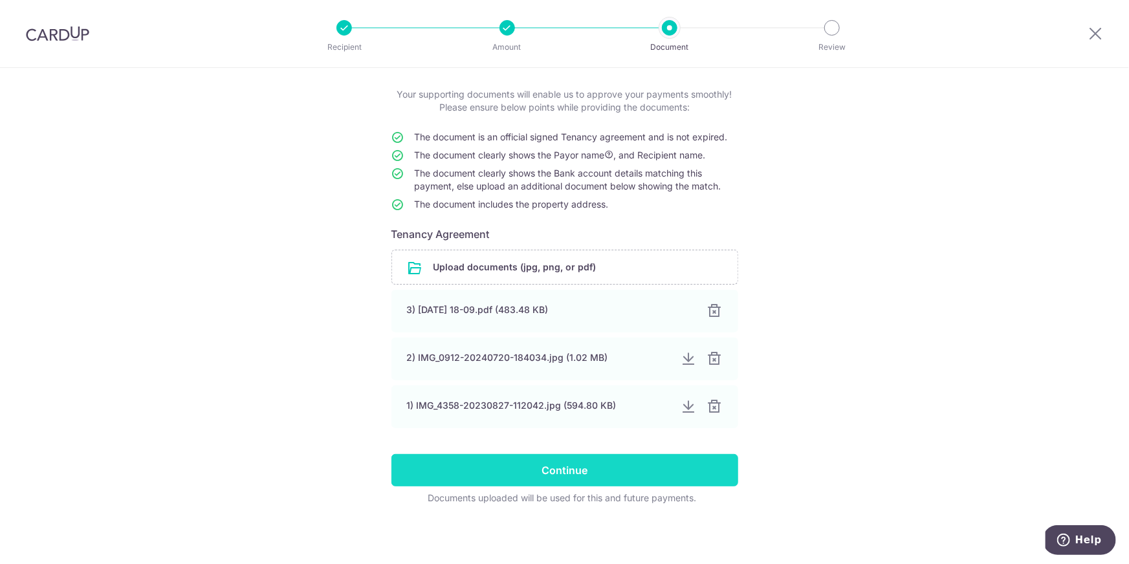
click at [541, 467] on input "Continue" at bounding box center [564, 470] width 347 height 32
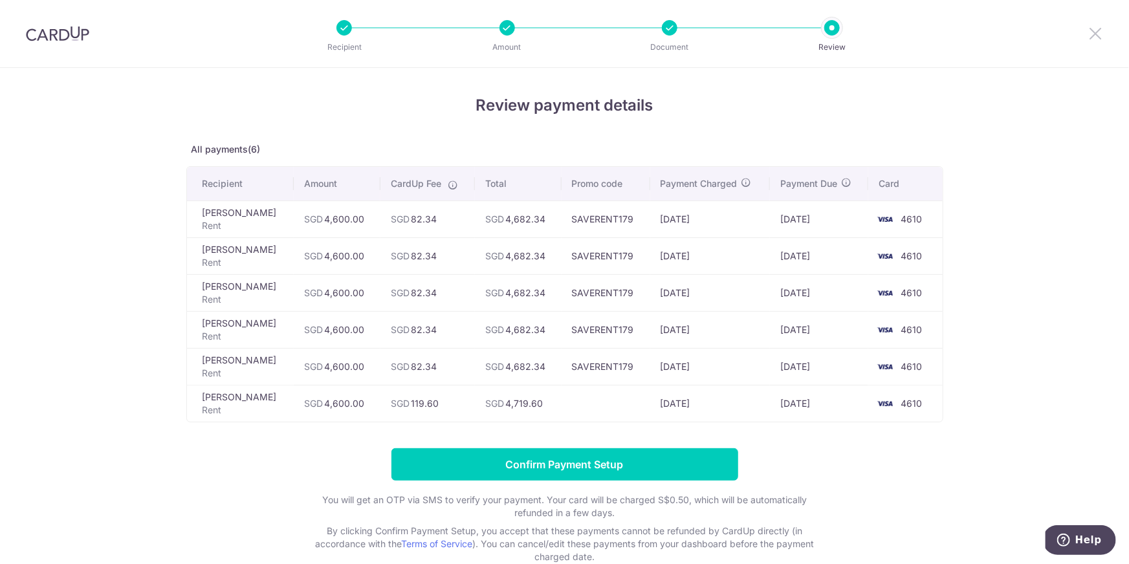
click at [1098, 30] on icon at bounding box center [1095, 33] width 16 height 16
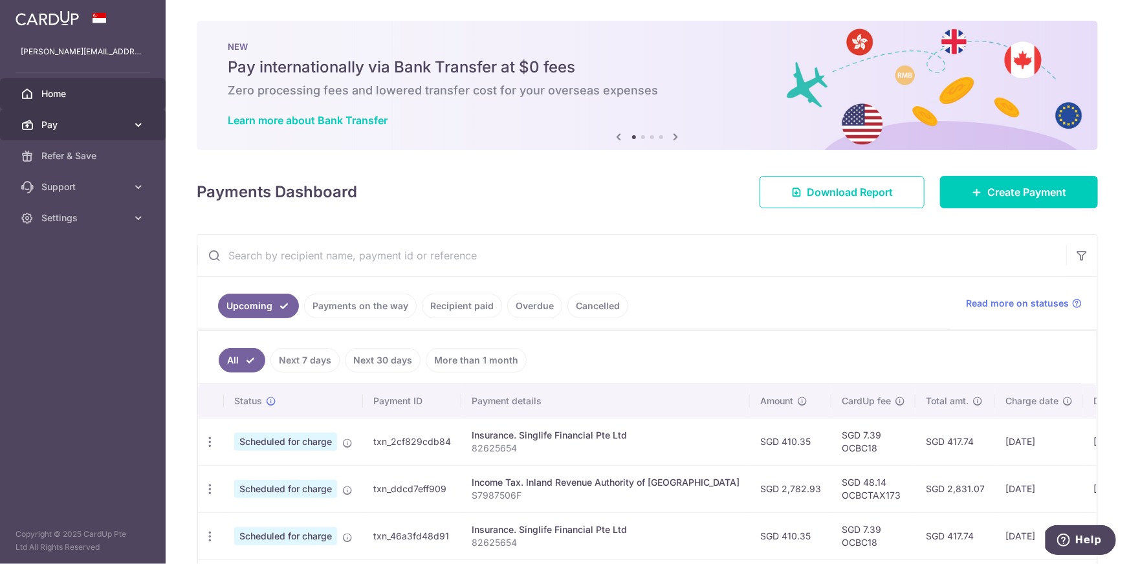
click at [56, 130] on span "Pay" at bounding box center [83, 124] width 85 height 13
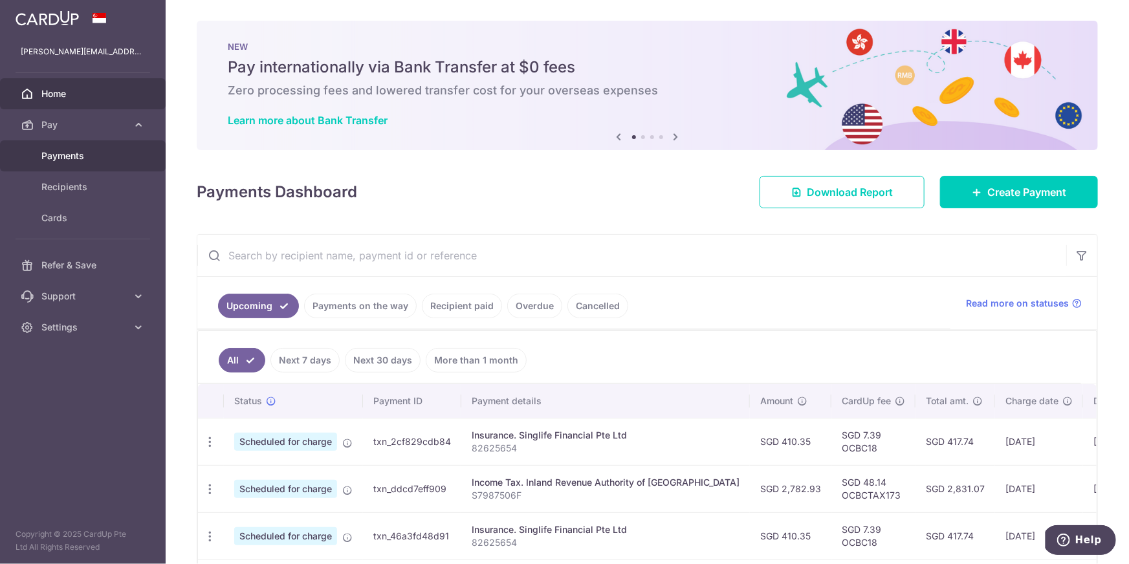
click at [54, 158] on span "Payments" at bounding box center [83, 155] width 85 height 13
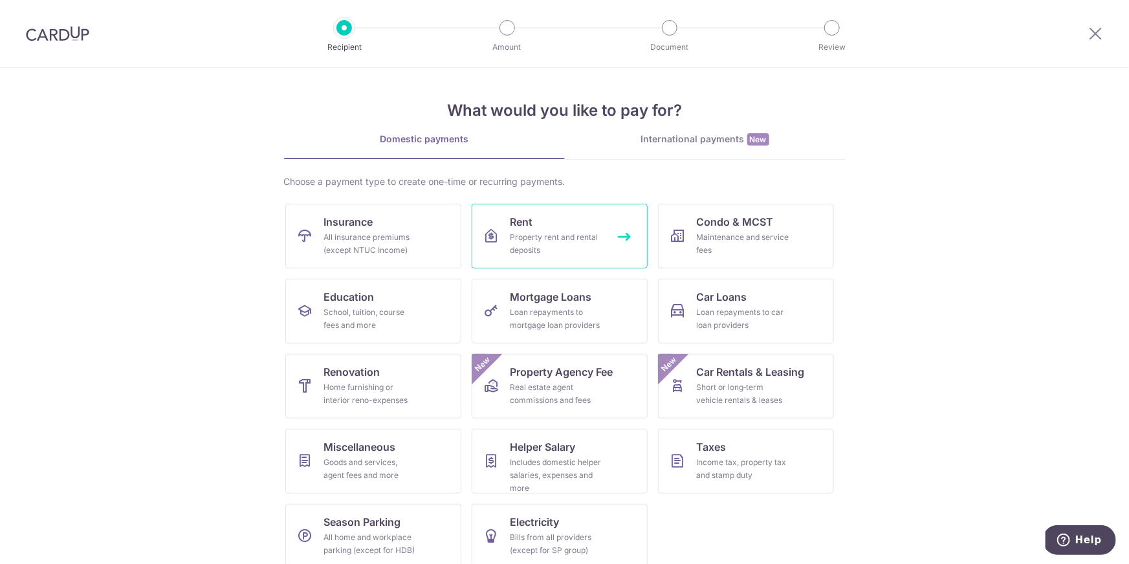
click at [532, 231] on div "Property rent and rental deposits" at bounding box center [556, 244] width 93 height 26
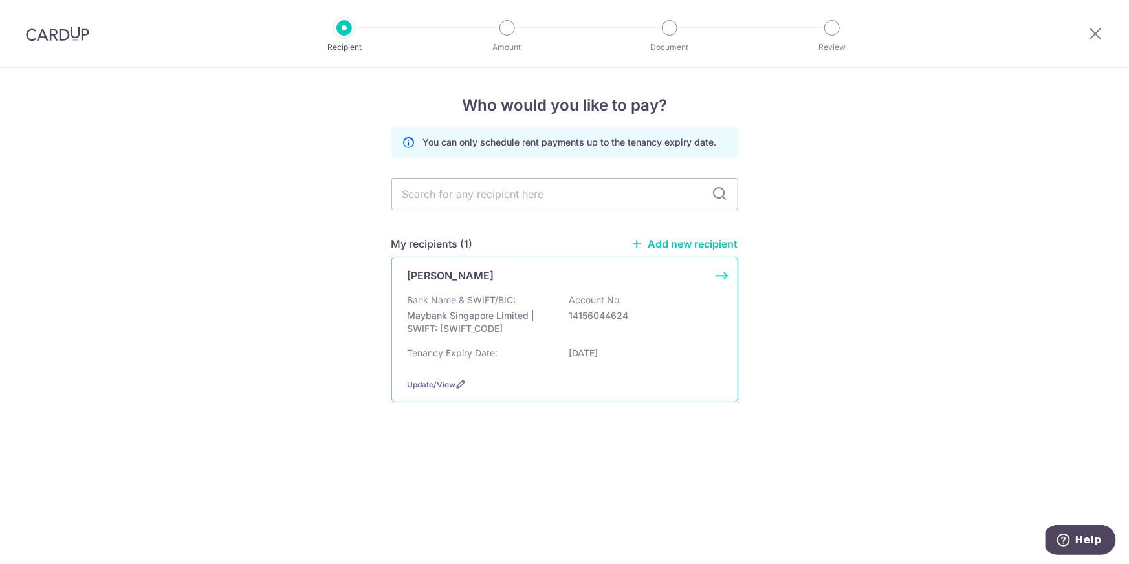
click at [491, 278] on div "[PERSON_NAME]" at bounding box center [557, 276] width 299 height 16
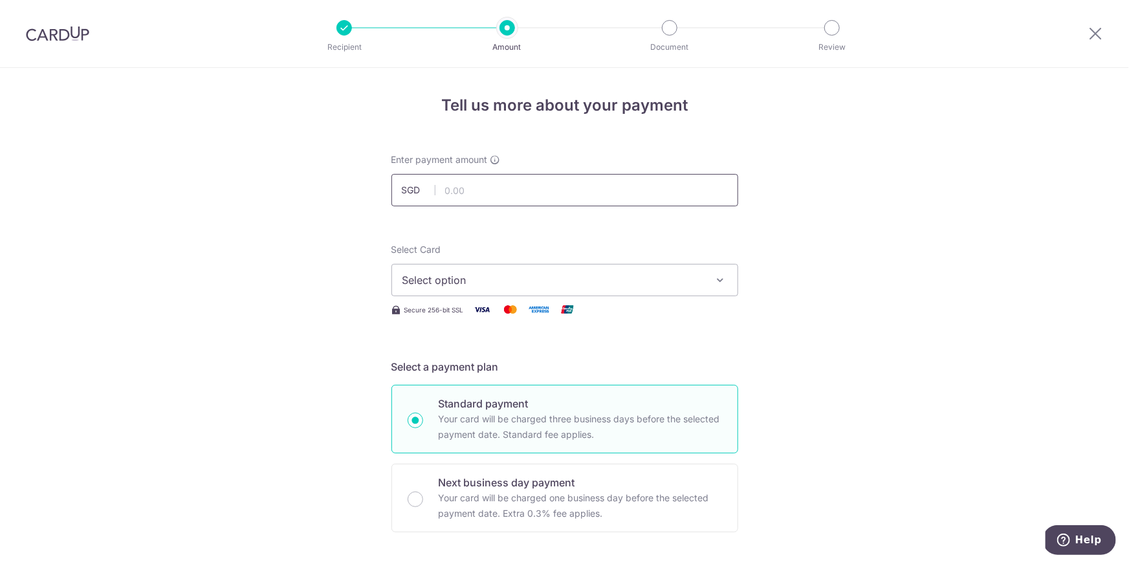
click at [523, 192] on input "text" at bounding box center [564, 190] width 347 height 32
type input "4,600.00"
click at [503, 286] on span "Select option" at bounding box center [552, 280] width 301 height 16
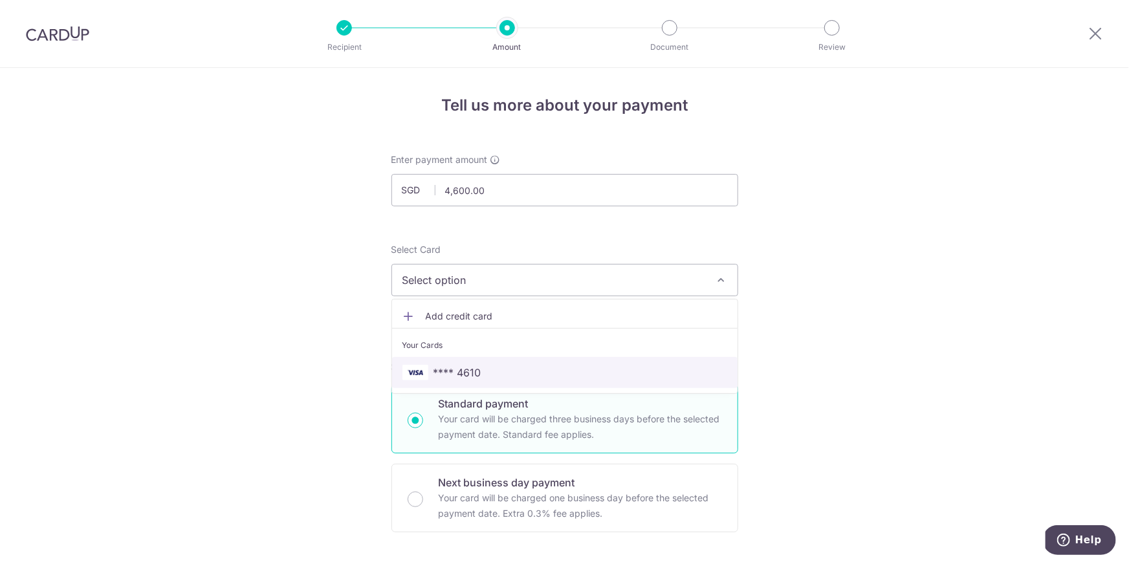
click at [479, 370] on span "**** 4610" at bounding box center [564, 373] width 325 height 16
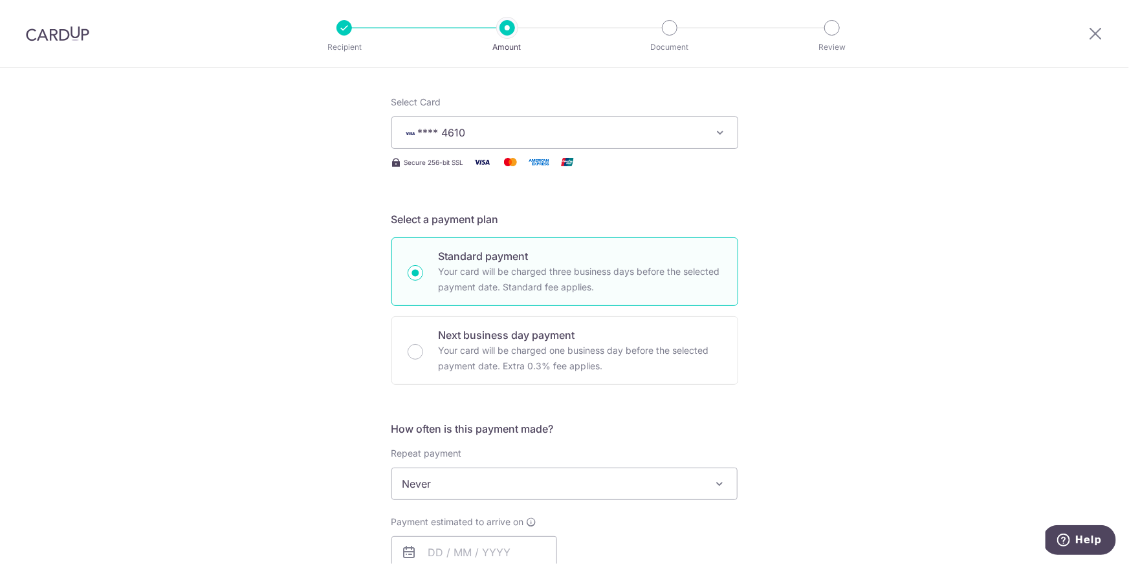
scroll to position [298, 0]
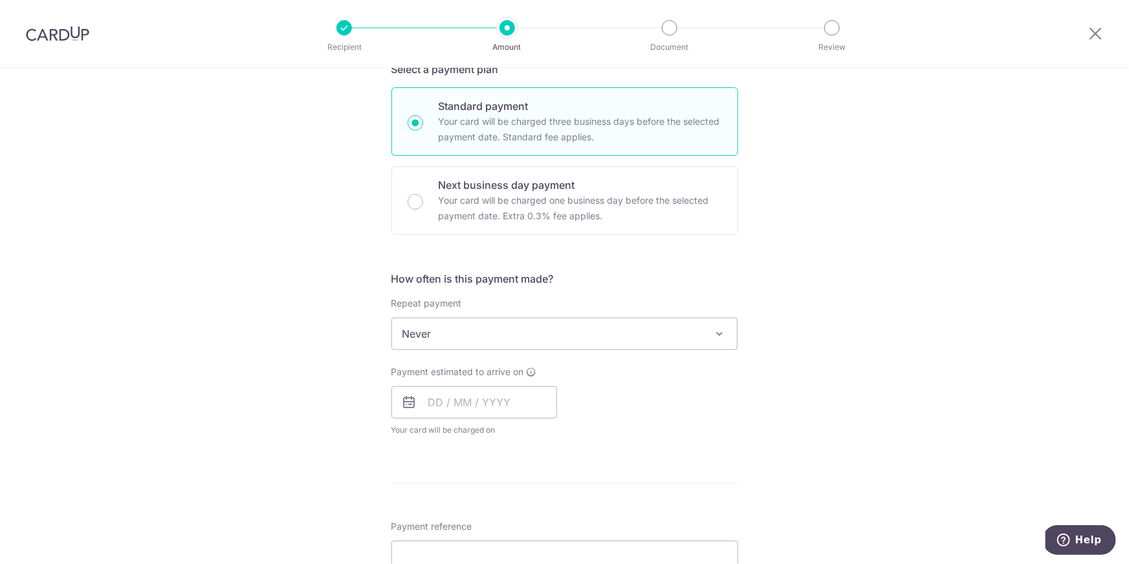
click at [470, 336] on span "Never" at bounding box center [564, 333] width 345 height 31
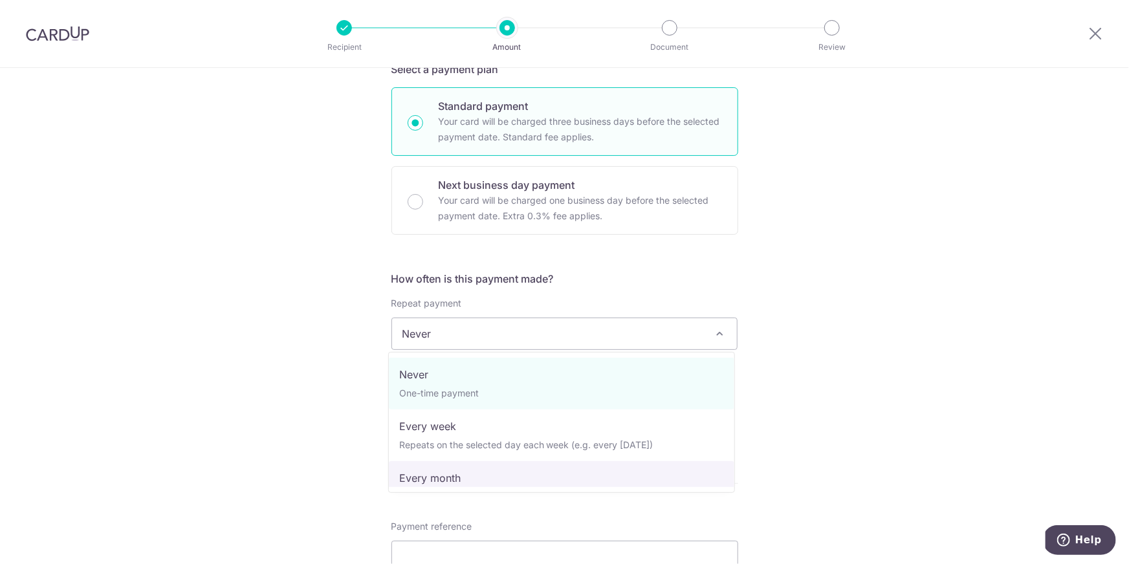
drag, startPoint x: 439, startPoint y: 476, endPoint x: 384, endPoint y: 444, distance: 63.5
select select "3"
type input "13/09/2027"
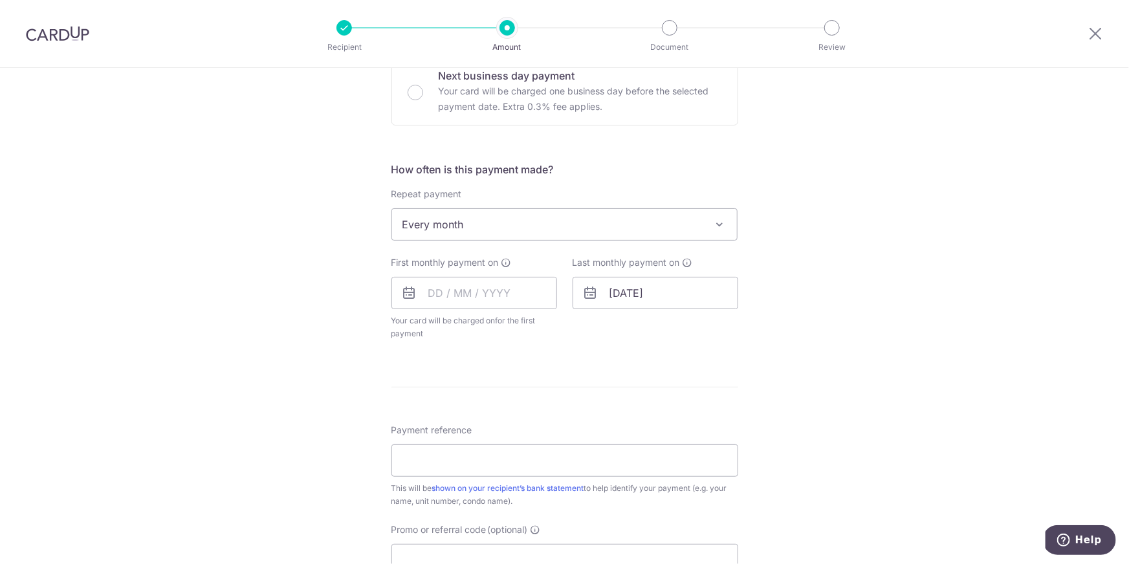
scroll to position [441, 0]
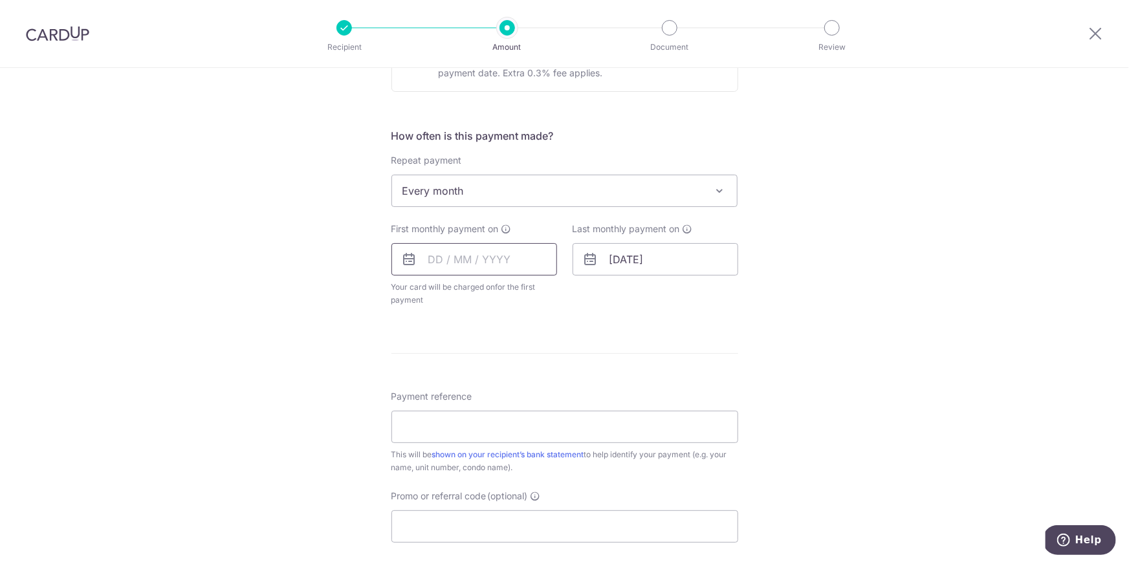
click at [517, 264] on input "text" at bounding box center [474, 259] width 166 height 32
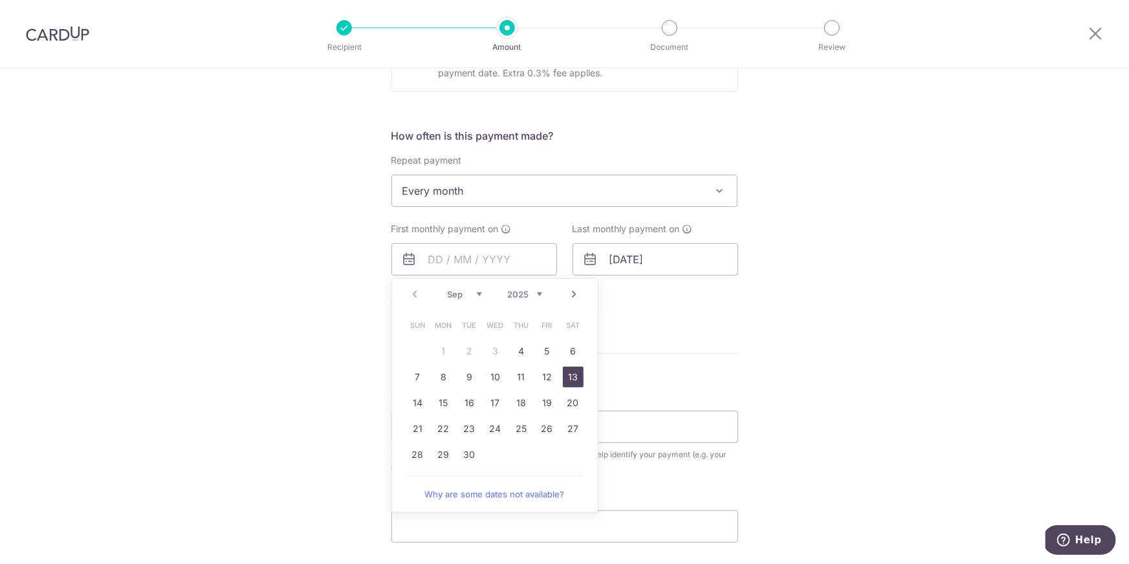
click at [573, 377] on link "13" at bounding box center [573, 377] width 21 height 21
type input "[DATE]"
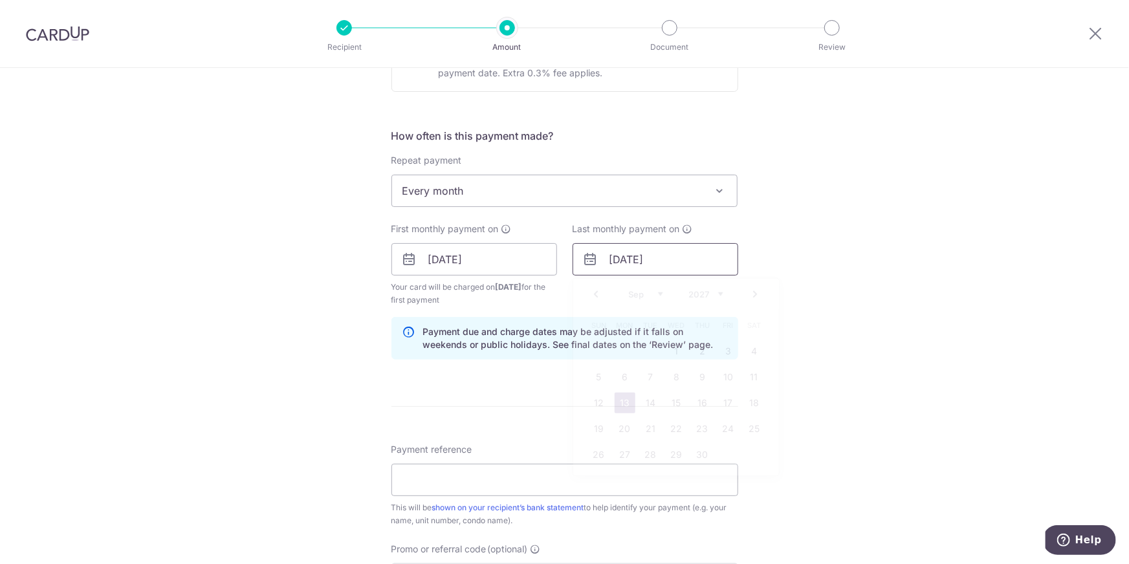
click at [654, 263] on input "13/09/2027" at bounding box center [655, 259] width 166 height 32
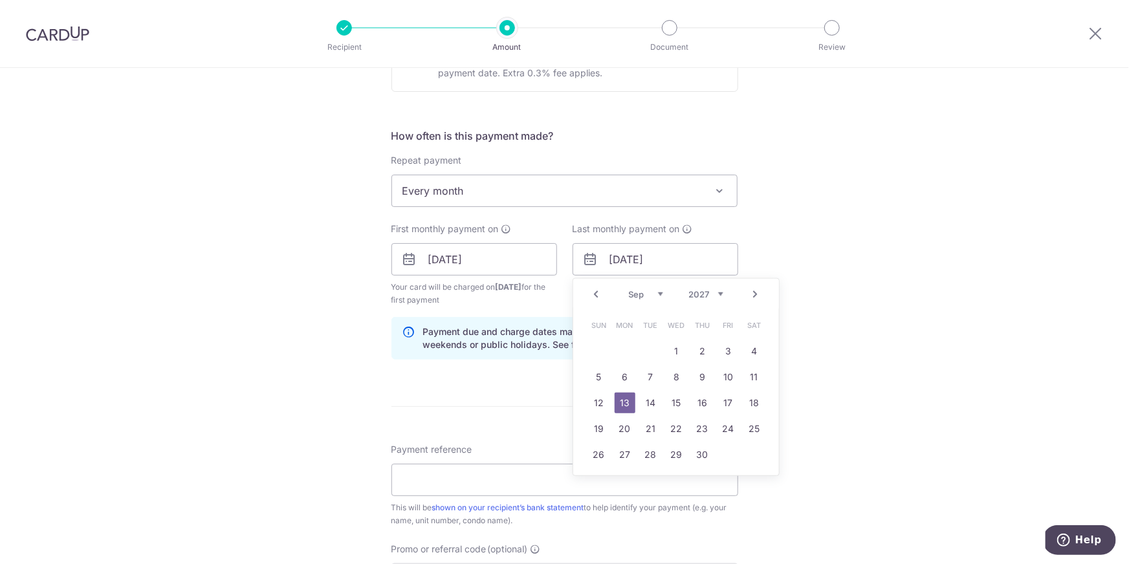
click at [713, 290] on select "2025 2026 2027 2028 2029 2030 2031 2032 2033 2034 2035" at bounding box center [706, 294] width 34 height 10
click at [635, 292] on select "Jan Feb Mar Apr May Jun Jul Aug Sep Oct Nov Dec" at bounding box center [646, 294] width 34 height 10
click at [645, 262] on input "13/09/2027" at bounding box center [655, 259] width 166 height 32
click at [639, 293] on select "Jan Feb Mar Apr May Jun Jul Aug Sep Oct Nov Dec" at bounding box center [646, 294] width 34 height 10
click at [746, 454] on link "31" at bounding box center [754, 454] width 21 height 21
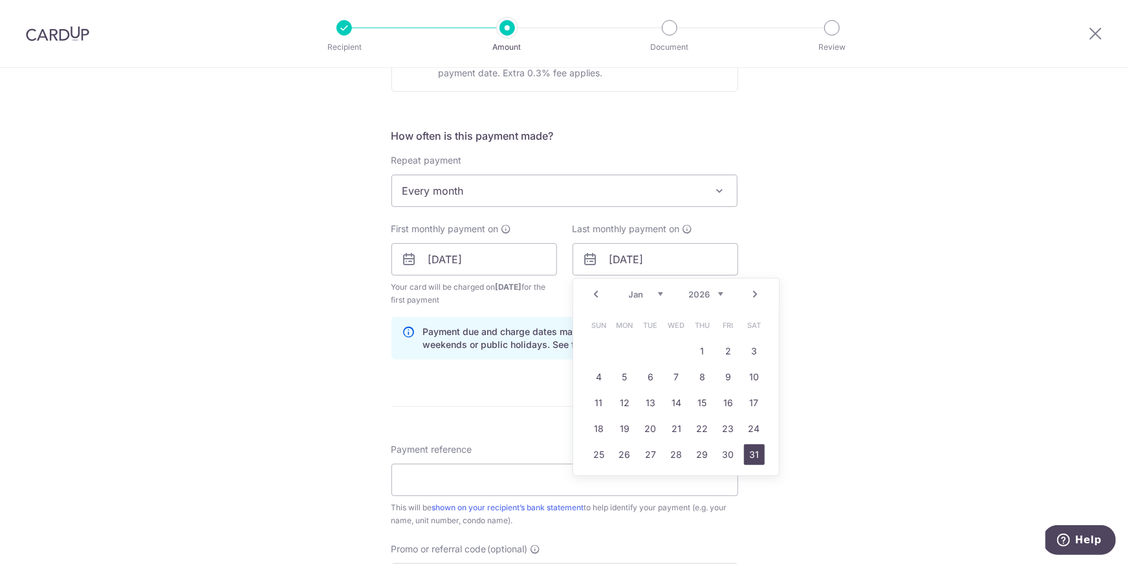
type input "31/01/2026"
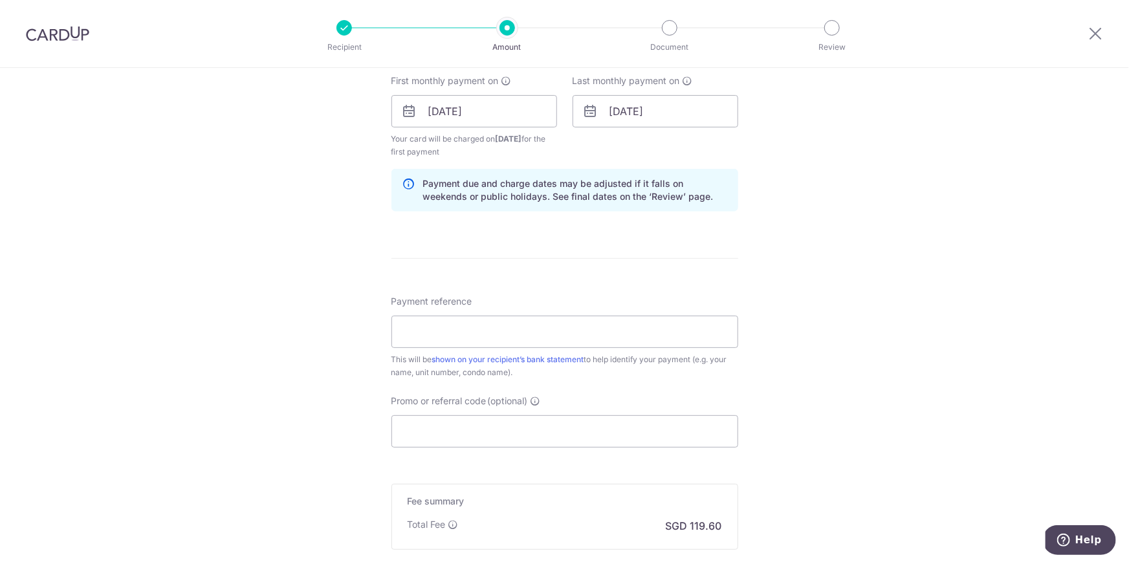
scroll to position [629, 0]
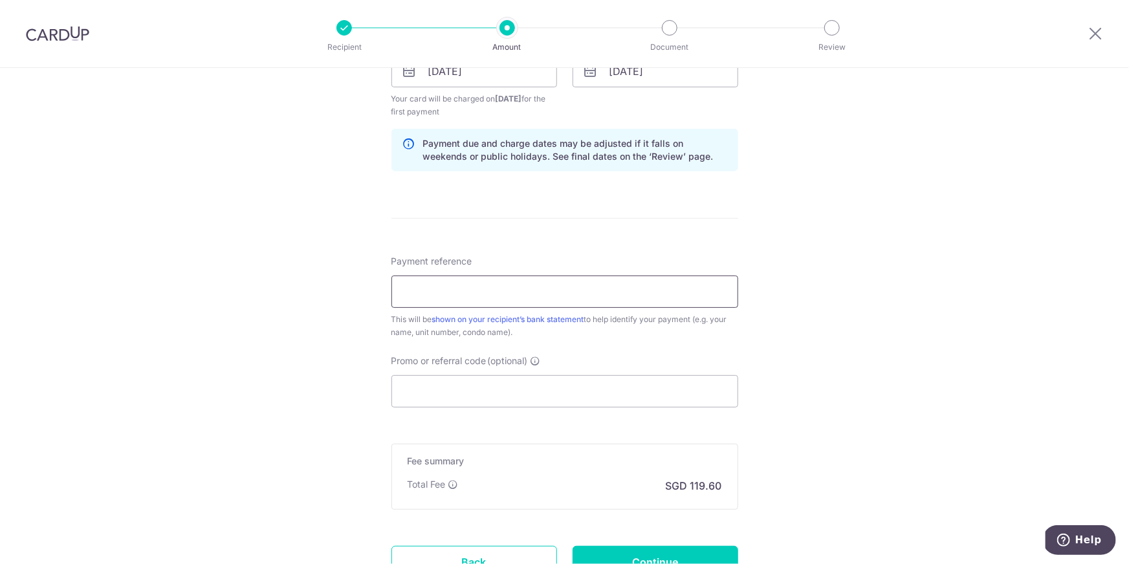
click at [521, 290] on input "Payment reference" at bounding box center [564, 292] width 347 height 32
type input "84 05-29"
click at [455, 395] on input "Promo or referral code (optional)" at bounding box center [564, 391] width 347 height 32
paste input "SAVERENT179"
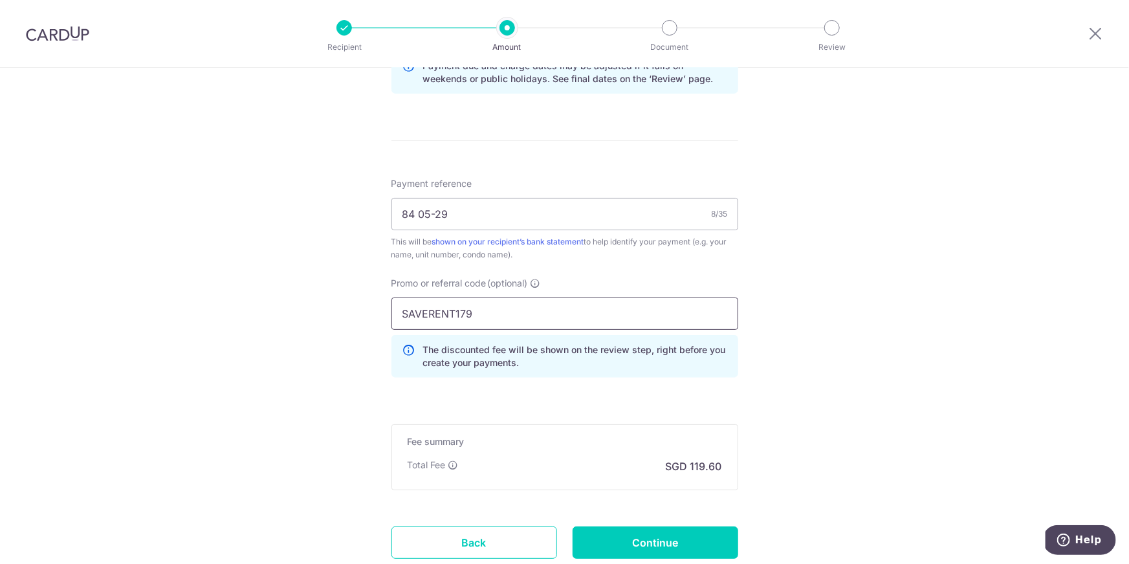
scroll to position [796, 0]
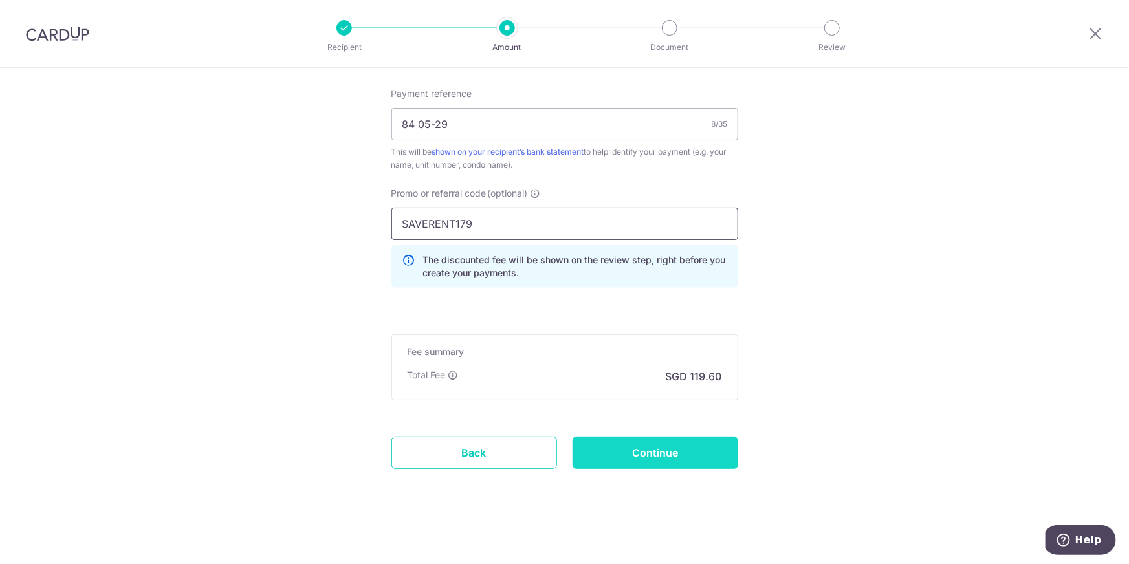
type input "SAVERENT179"
click at [644, 455] on input "Continue" at bounding box center [655, 453] width 166 height 32
type input "Create Schedule"
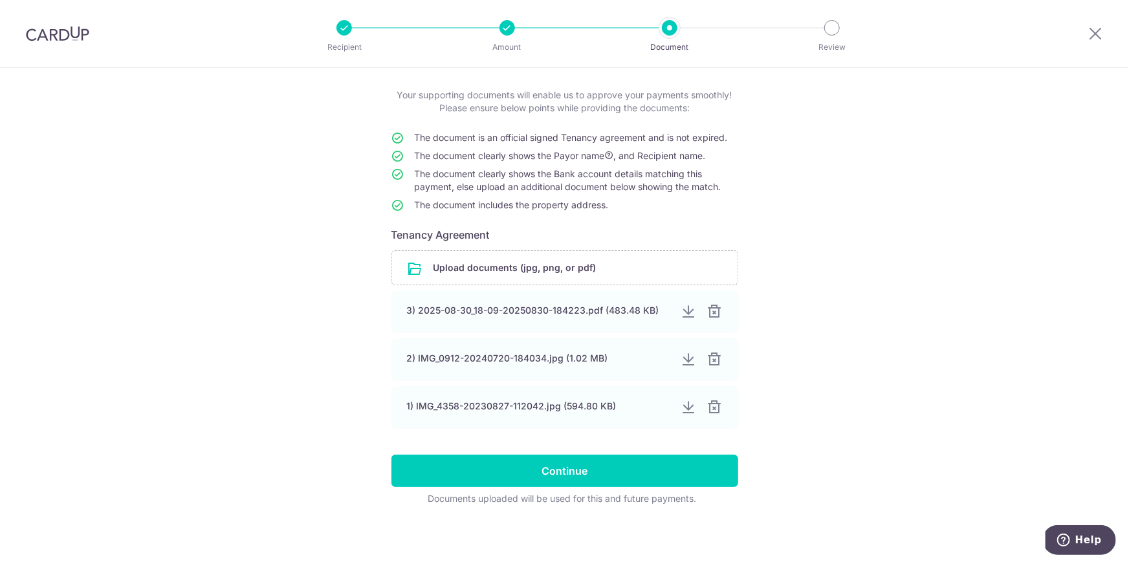
scroll to position [65, 0]
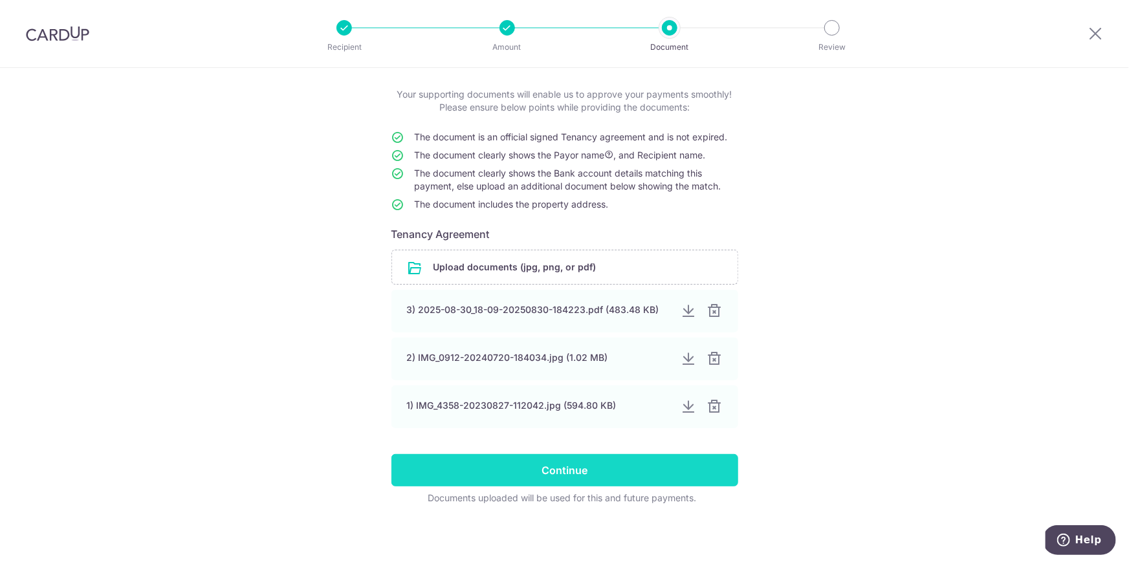
click at [576, 468] on input "Continue" at bounding box center [564, 470] width 347 height 32
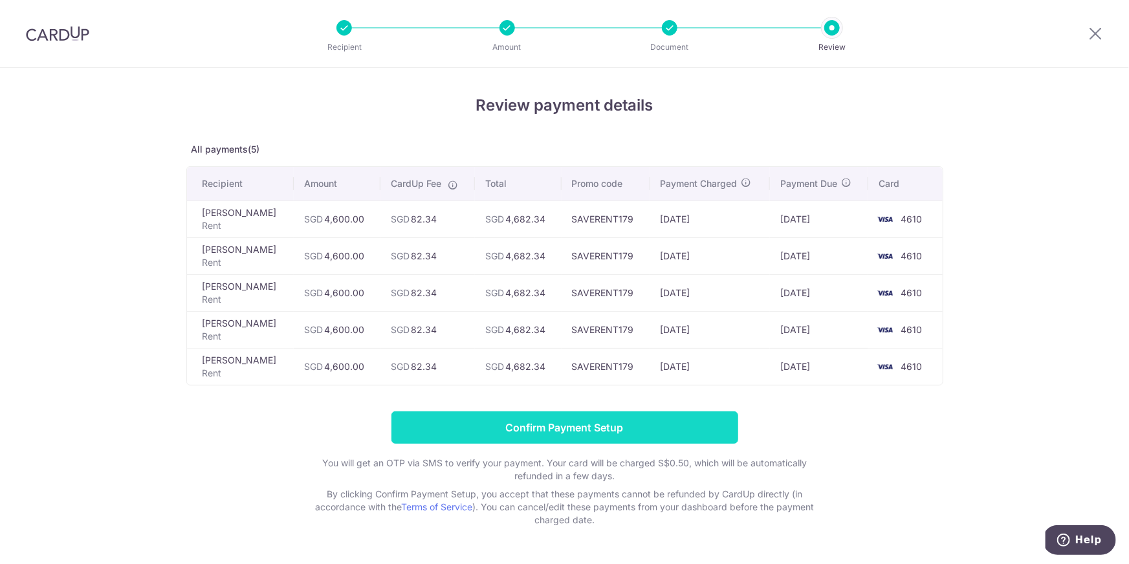
click at [560, 425] on input "Confirm Payment Setup" at bounding box center [564, 427] width 347 height 32
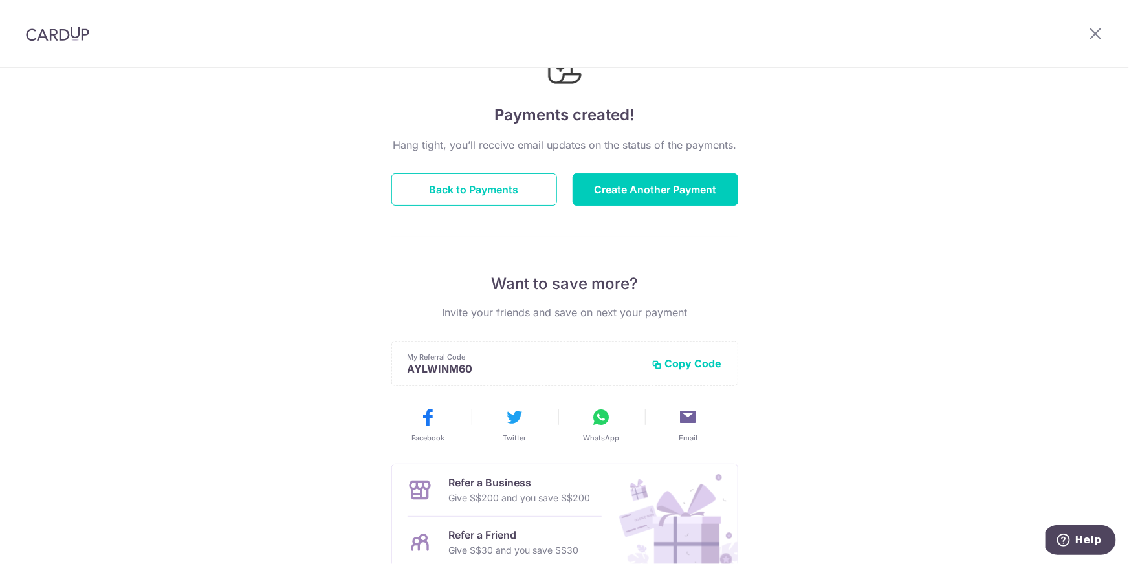
scroll to position [155, 0]
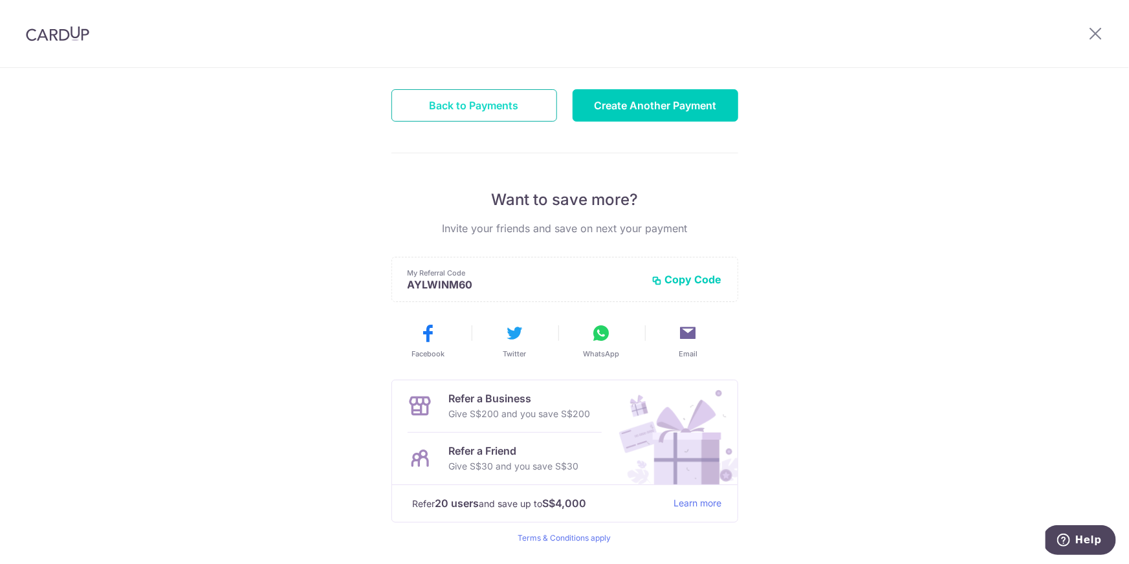
click at [494, 100] on button "Back to Payments" at bounding box center [474, 105] width 166 height 32
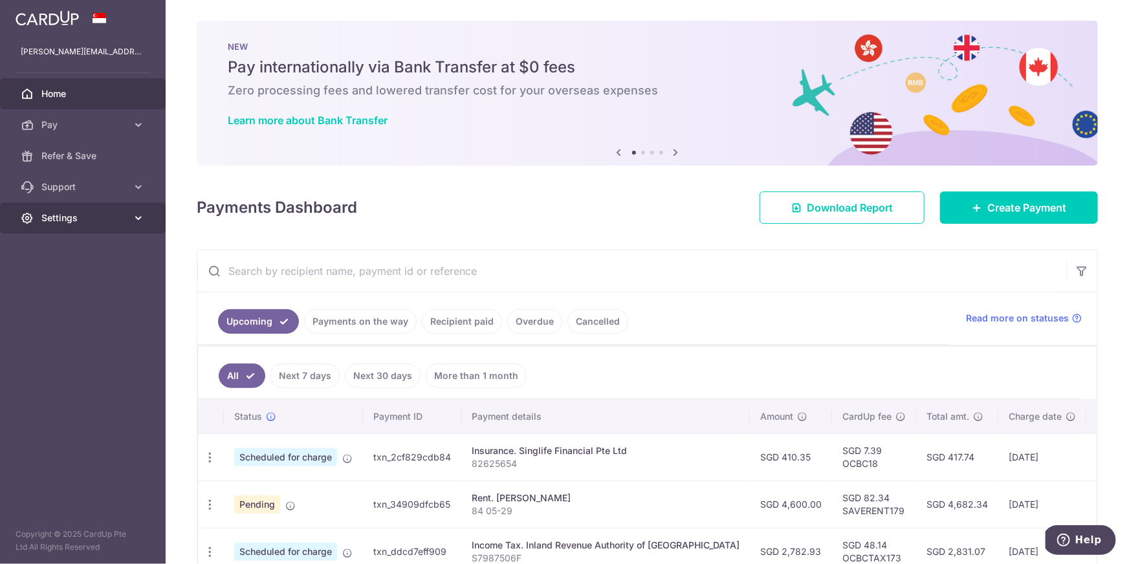
click at [54, 221] on span "Settings" at bounding box center [83, 218] width 85 height 13
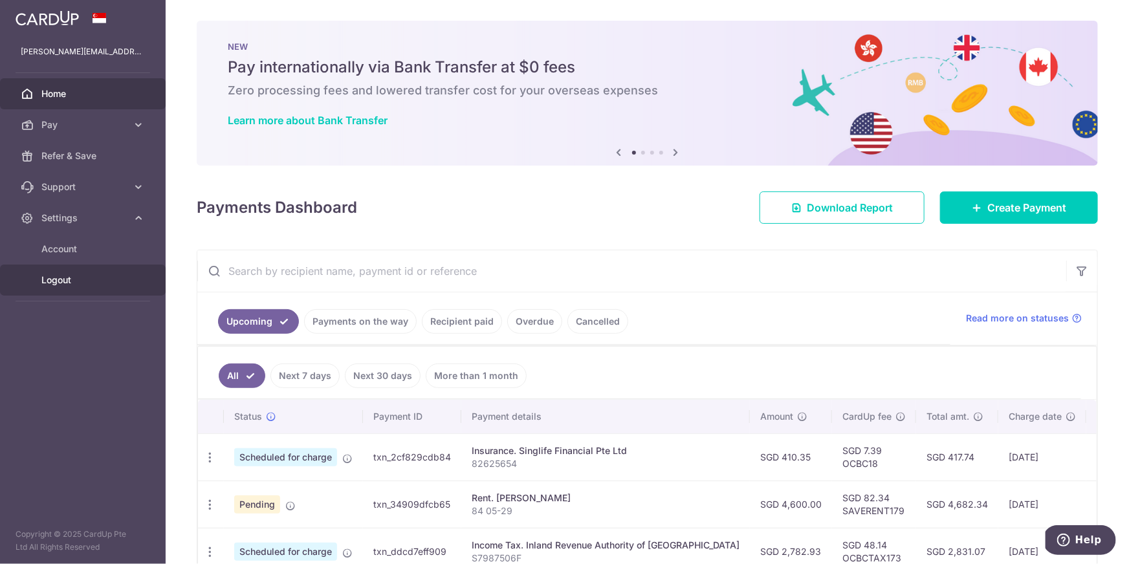
click at [58, 282] on span "Logout" at bounding box center [83, 280] width 85 height 13
